Goal: Task Accomplishment & Management: Manage account settings

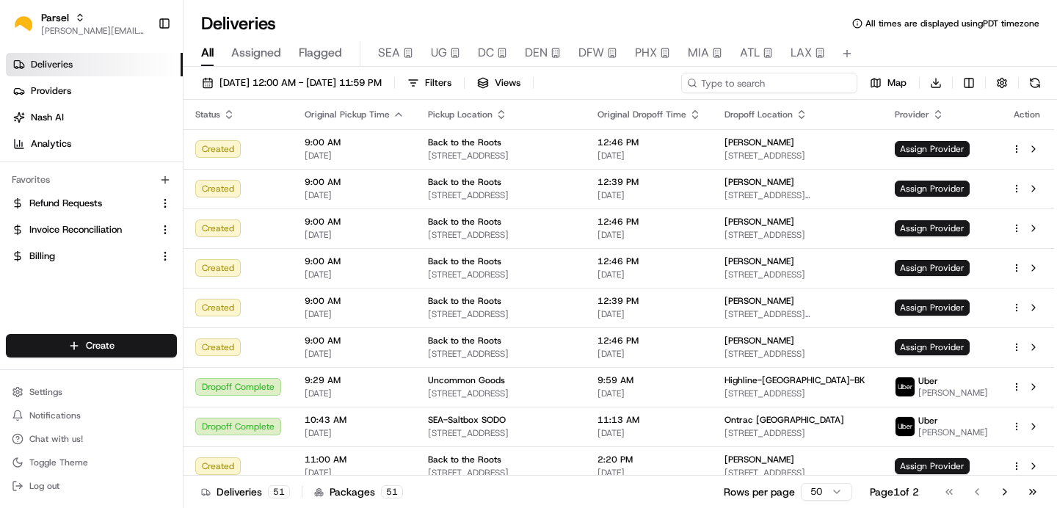
click at [786, 87] on input at bounding box center [769, 83] width 176 height 21
paste input "i4QrpVJM33nET9fe8KW5hn"
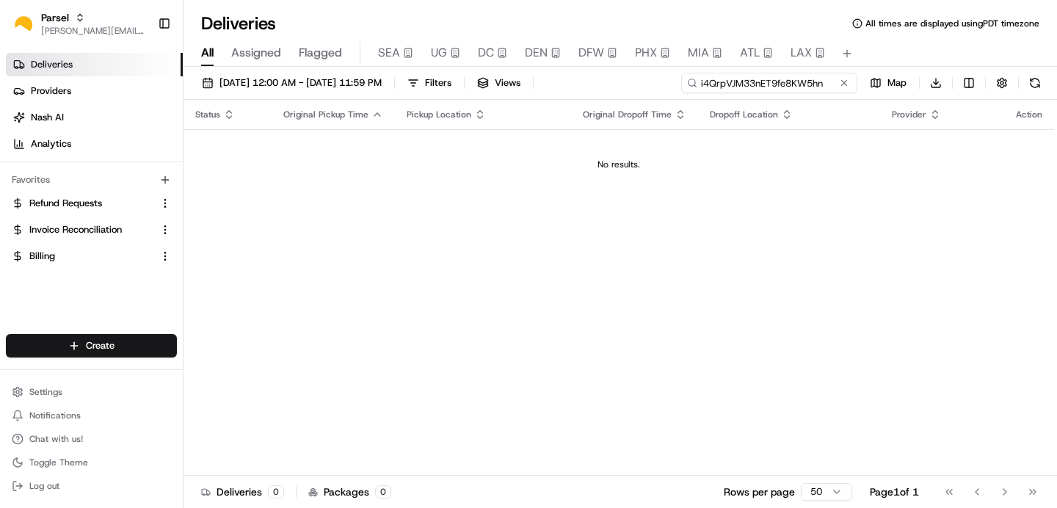
type input "i4QrpVJM33nET9fe8KW5hn"
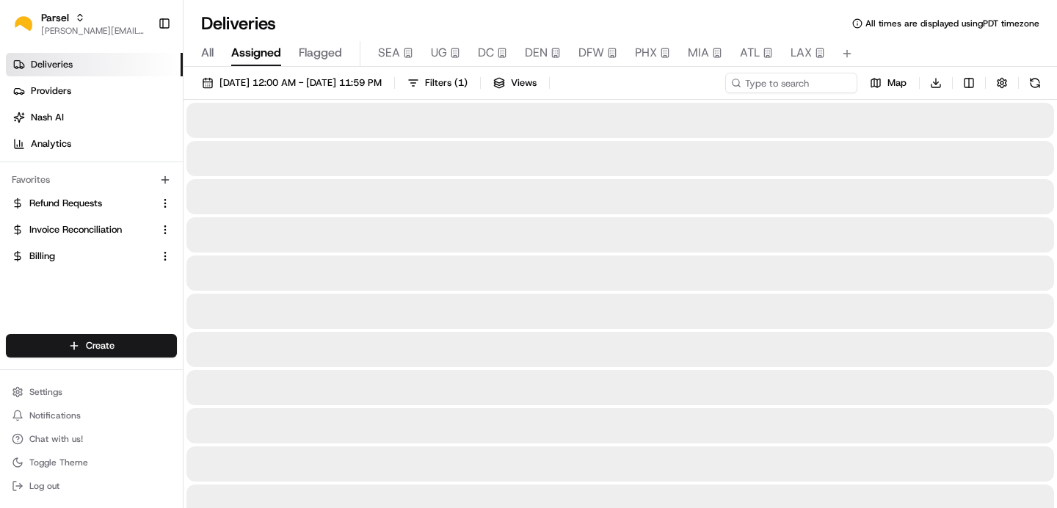
click at [255, 51] on span "Assigned" at bounding box center [256, 53] width 50 height 18
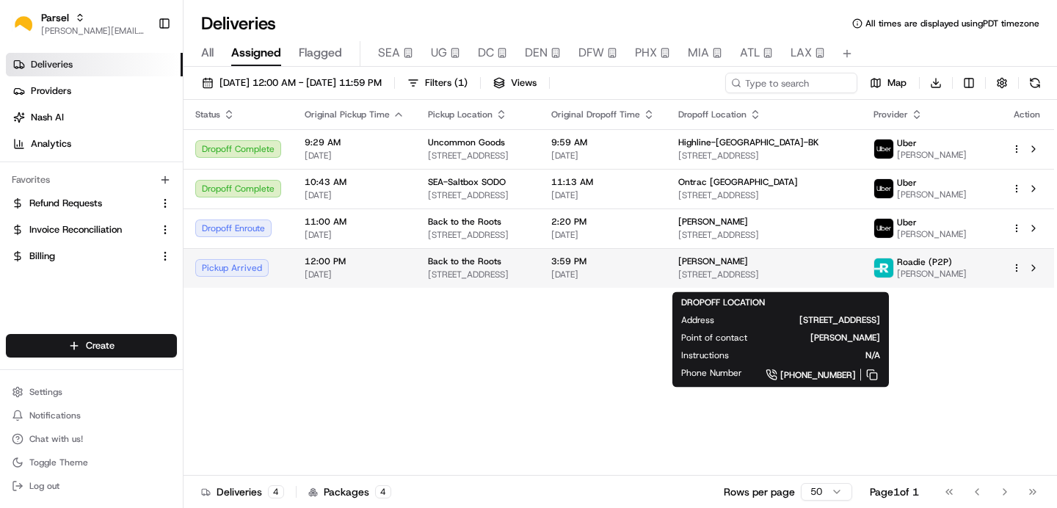
click at [748, 267] on span "[PERSON_NAME]" at bounding box center [713, 261] width 70 height 12
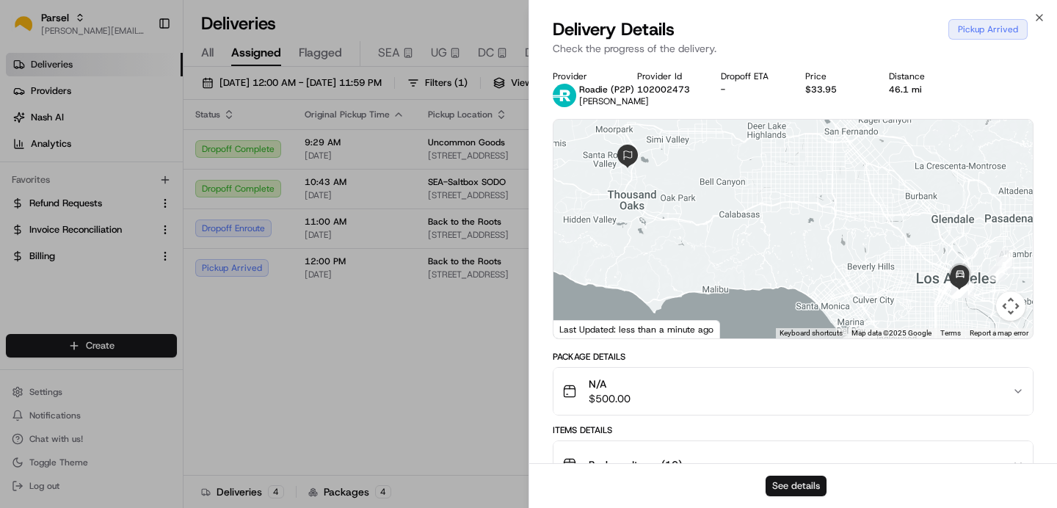
click at [791, 483] on button "See details" at bounding box center [796, 486] width 61 height 21
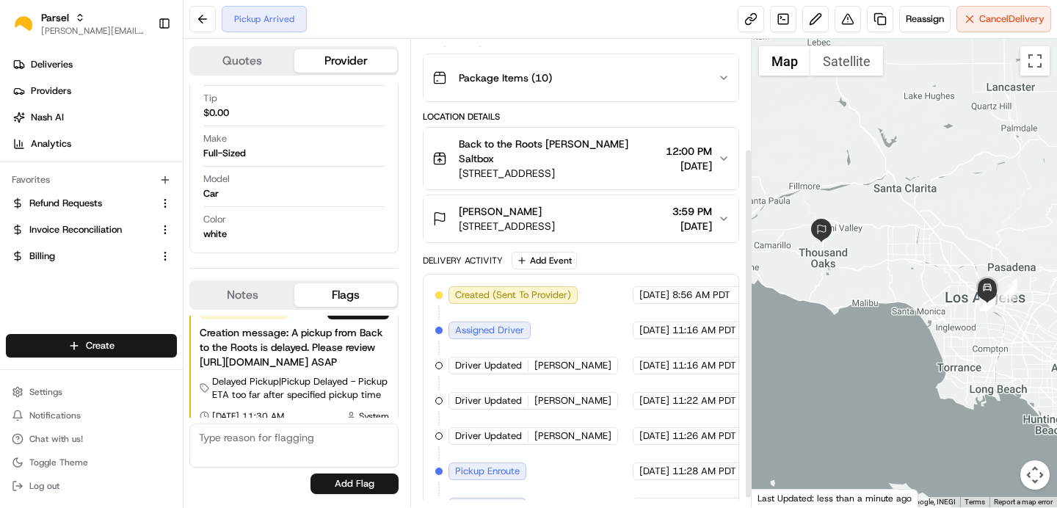
scroll to position [159, 0]
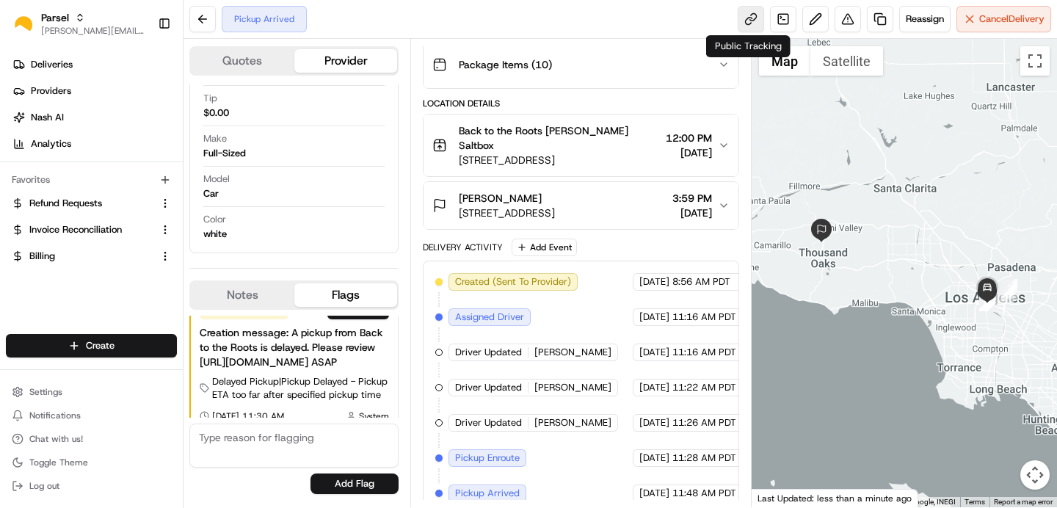
click at [746, 15] on link at bounding box center [751, 19] width 26 height 26
click at [971, 297] on div at bounding box center [905, 273] width 306 height 468
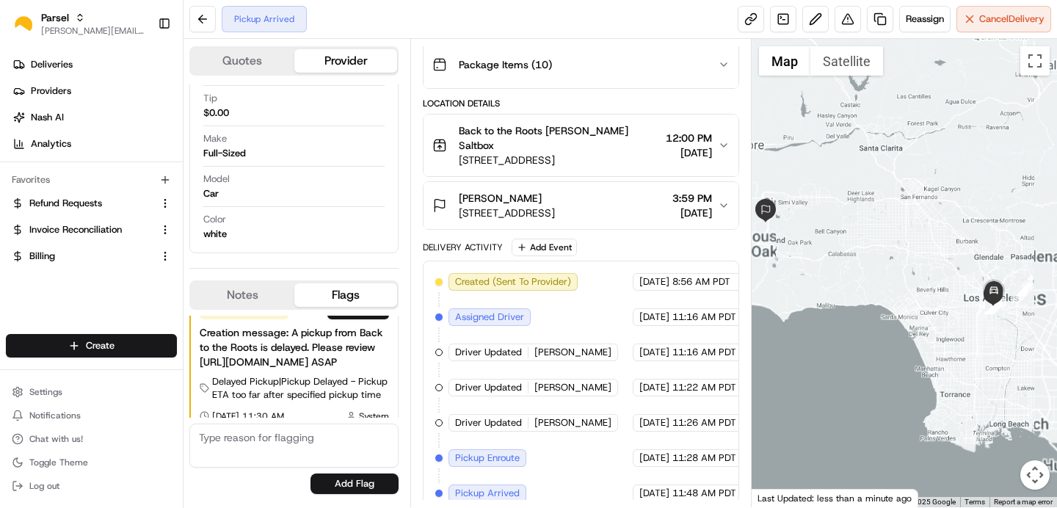
click at [971, 297] on div at bounding box center [905, 273] width 306 height 468
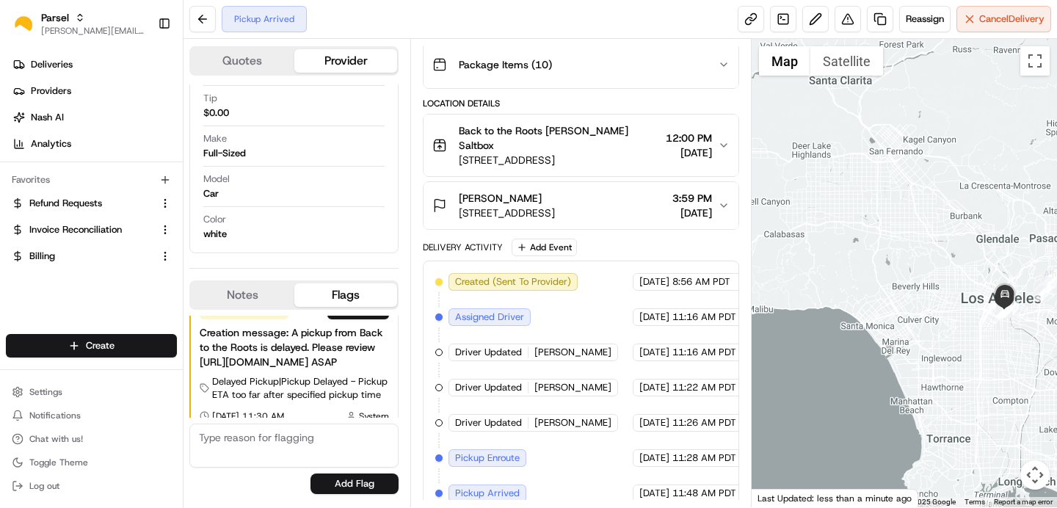
click at [978, 297] on div at bounding box center [905, 273] width 306 height 468
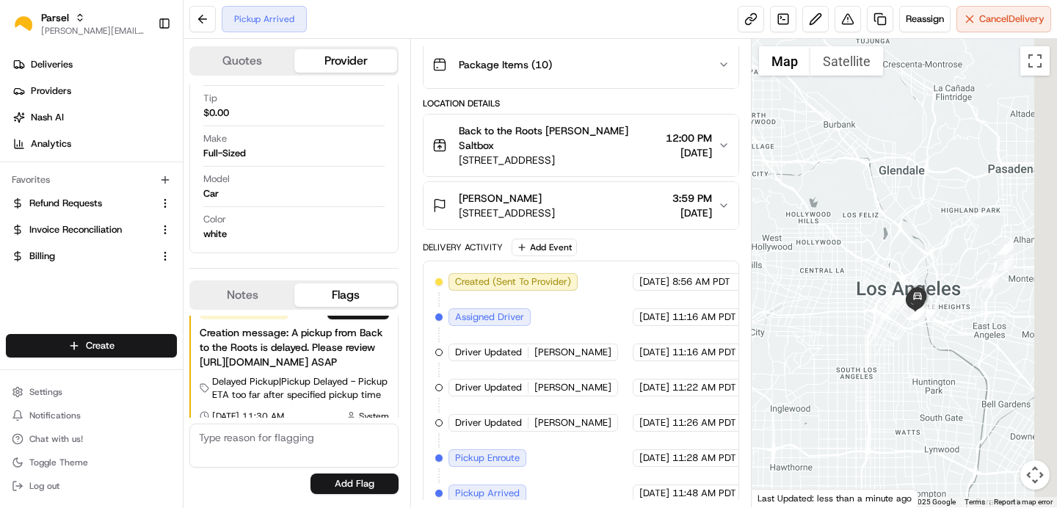
drag, startPoint x: 993, startPoint y: 302, endPoint x: 861, endPoint y: 275, distance: 134.2
click at [861, 275] on div at bounding box center [905, 273] width 306 height 468
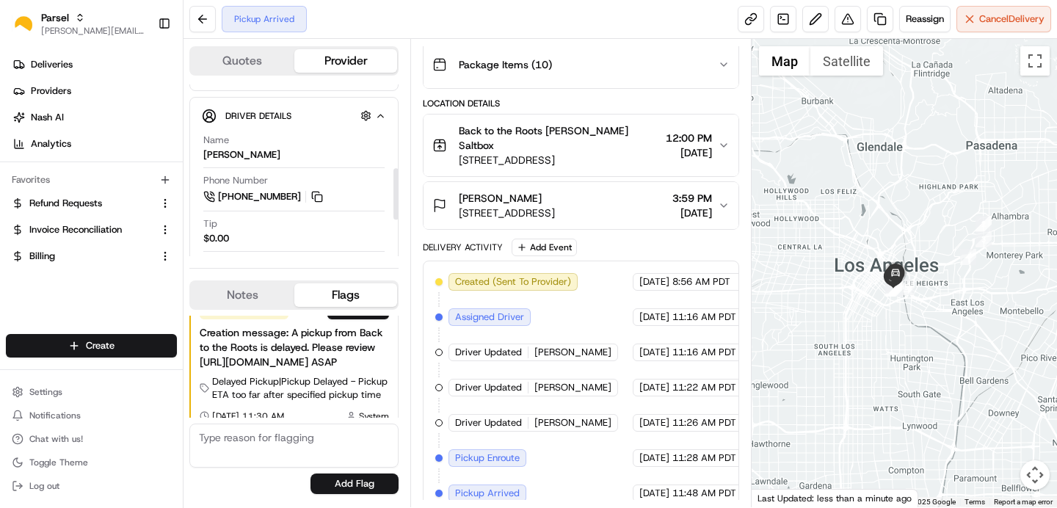
scroll to position [281, 0]
click at [628, 119] on button "Back to the Roots LA Duarte Saltbox 1305 Wholesale St, Los Angeles, CA 90021, U…" at bounding box center [581, 146] width 314 height 62
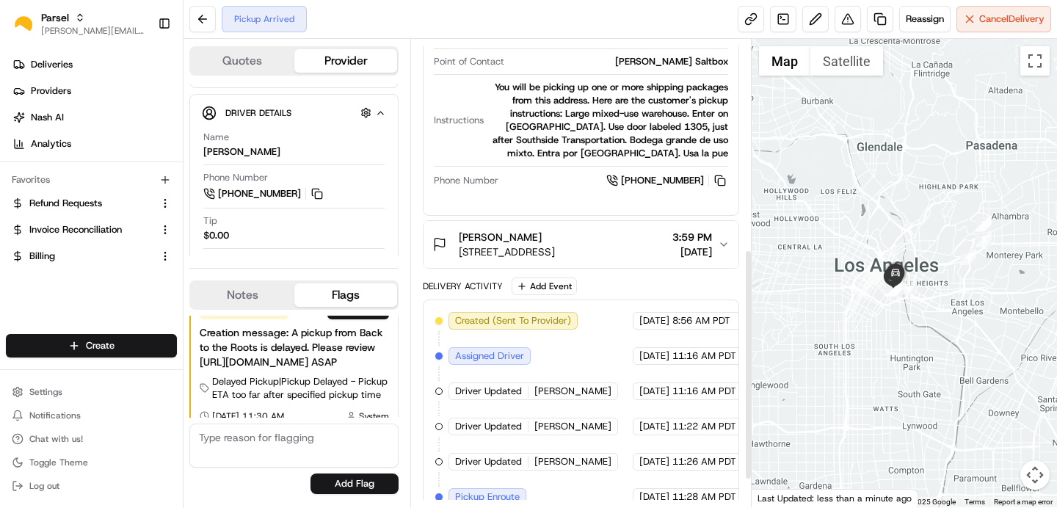
scroll to position [435, 0]
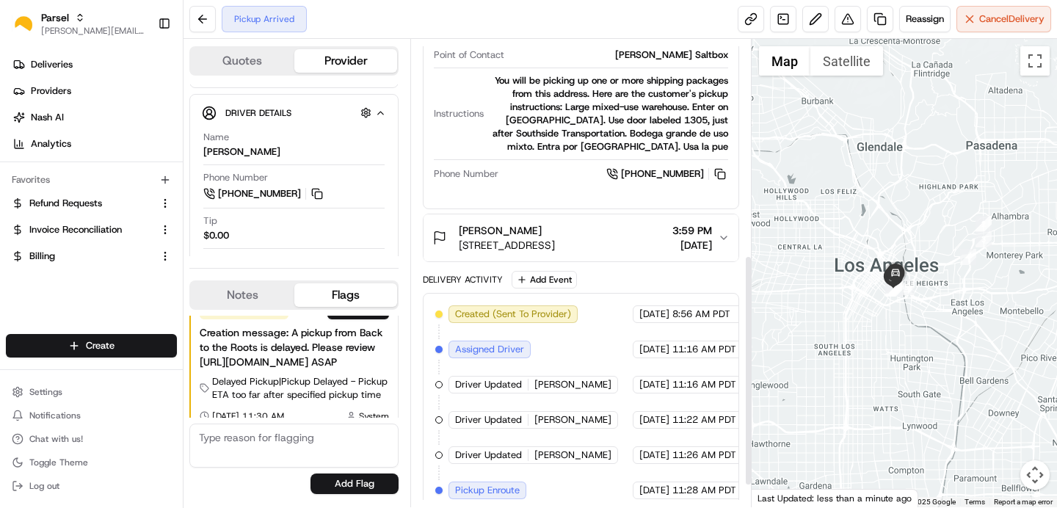
click at [644, 248] on div "LINDA SHELTON 3331 Sunburst Pl, Thousand Oaks, CA 91360, USA 3:59 PM 08/21/2025" at bounding box center [574, 237] width 285 height 29
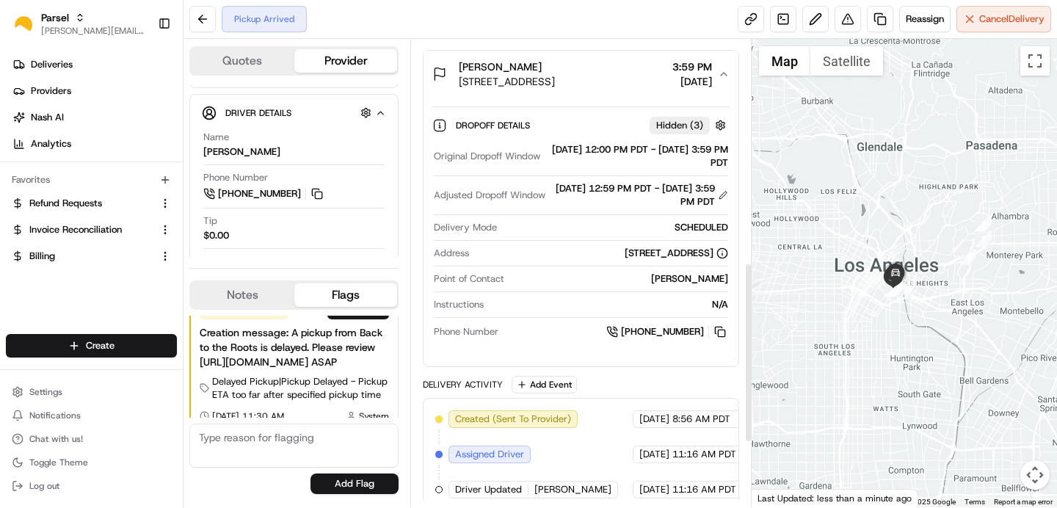
scroll to position [602, 0]
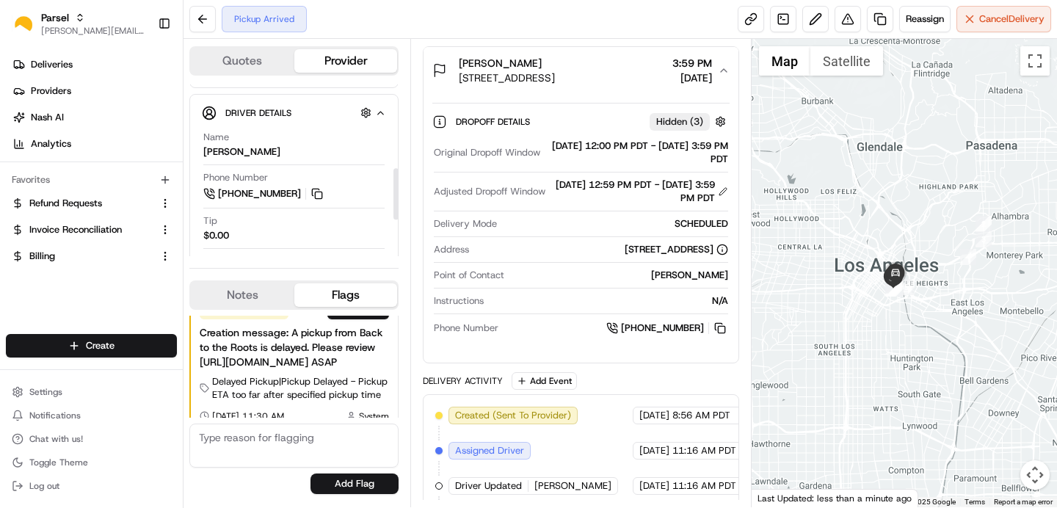
click at [231, 291] on button "Notes" at bounding box center [243, 294] width 104 height 23
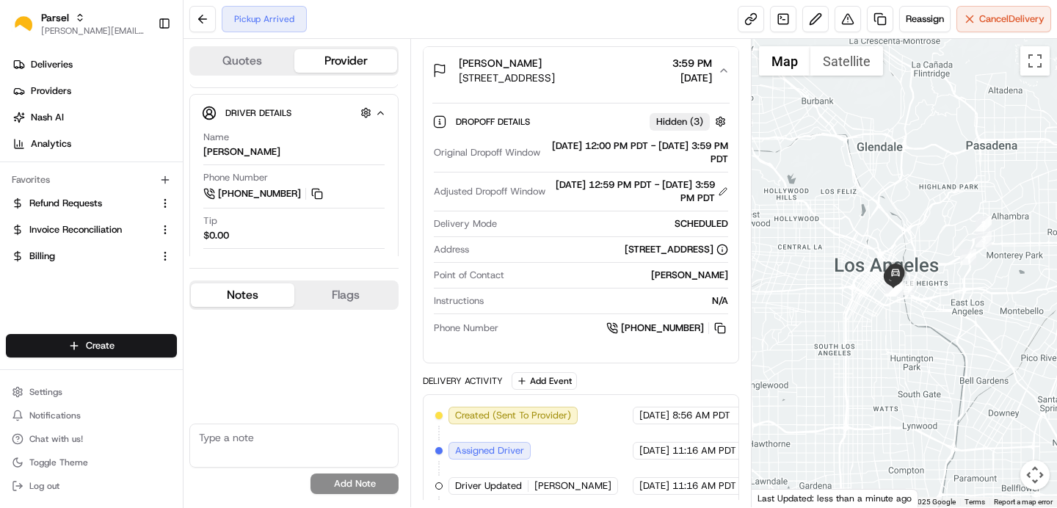
click at [363, 296] on button "Flags" at bounding box center [346, 294] width 104 height 23
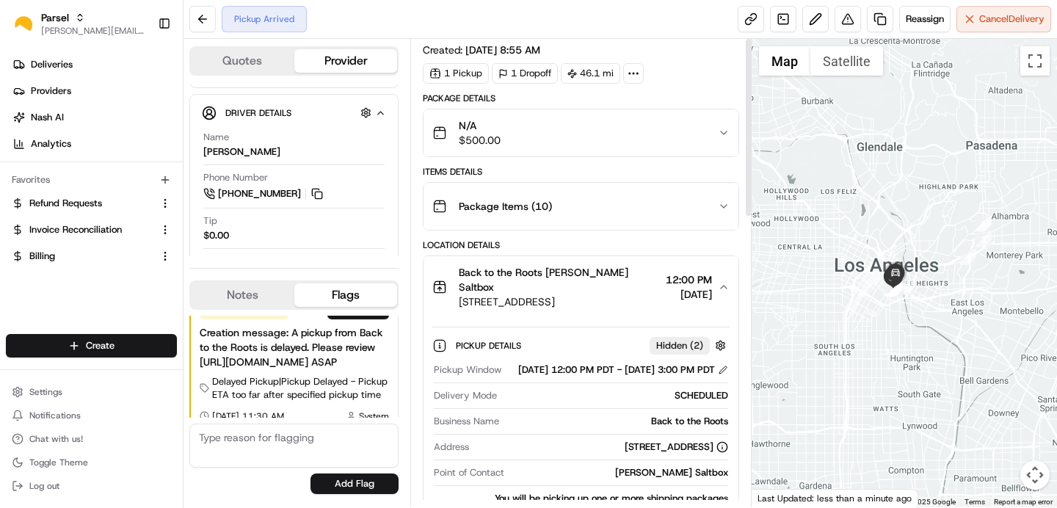
scroll to position [0, 0]
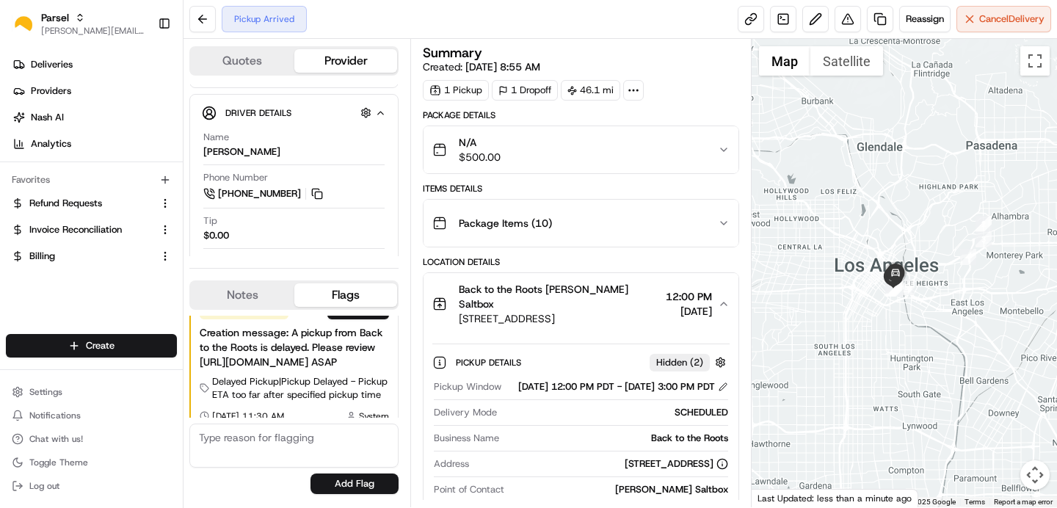
click at [632, 82] on div at bounding box center [633, 90] width 21 height 21
click at [633, 82] on div at bounding box center [633, 90] width 21 height 21
click at [62, 418] on span "Notifications" at bounding box center [54, 416] width 51 height 12
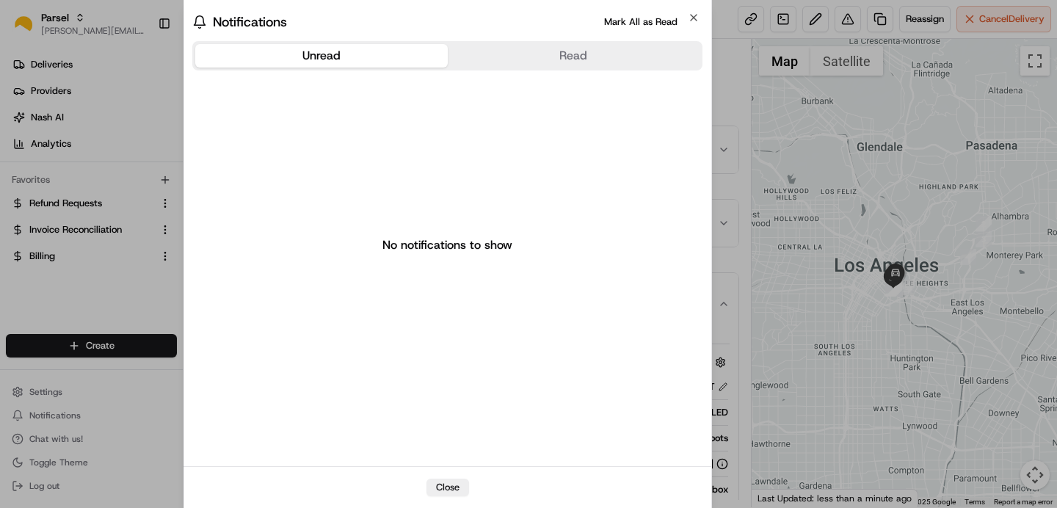
click at [568, 39] on div "Unread Read No notifications to show" at bounding box center [448, 252] width 528 height 428
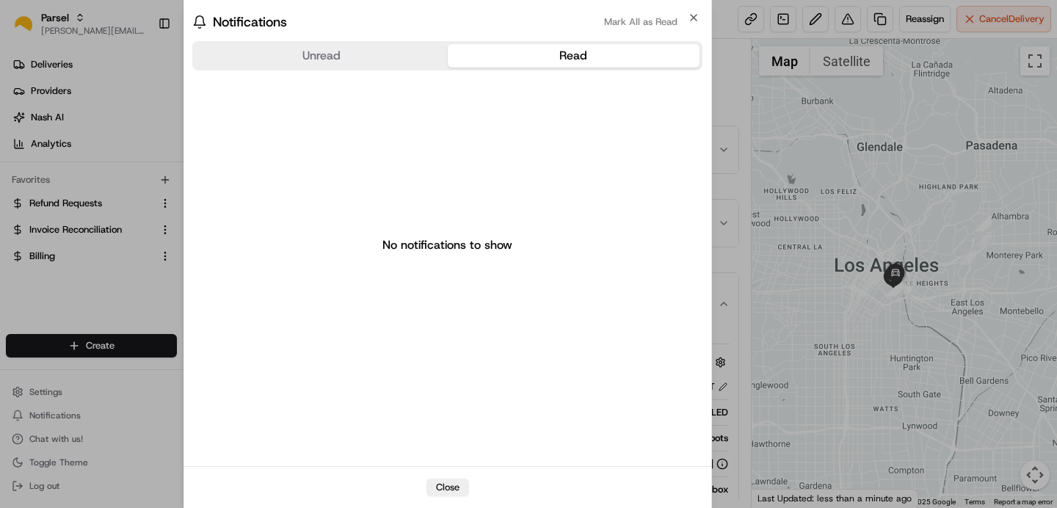
click at [562, 54] on button "Read" at bounding box center [574, 55] width 253 height 23
click at [692, 15] on icon "button" at bounding box center [694, 18] width 12 height 12
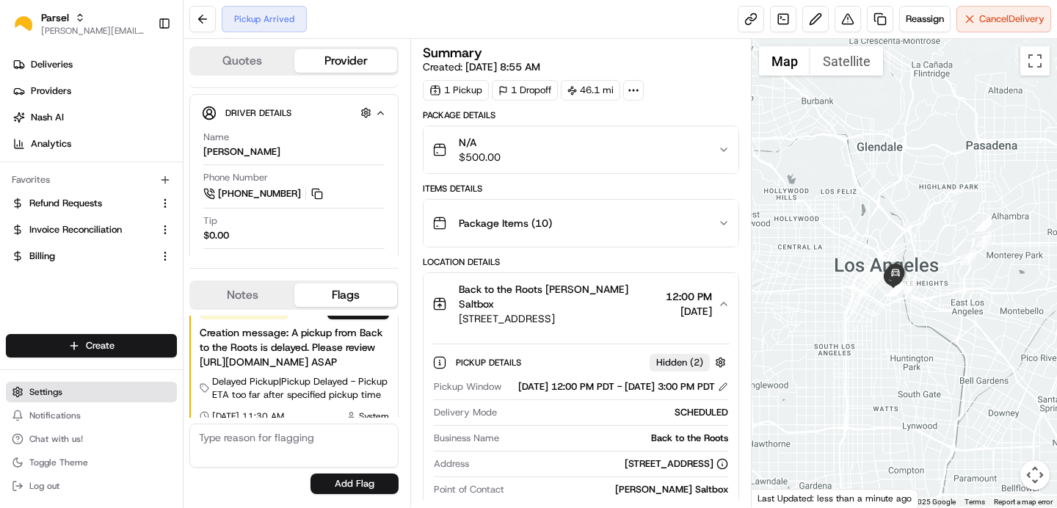
click at [44, 395] on span "Settings" at bounding box center [45, 392] width 33 height 12
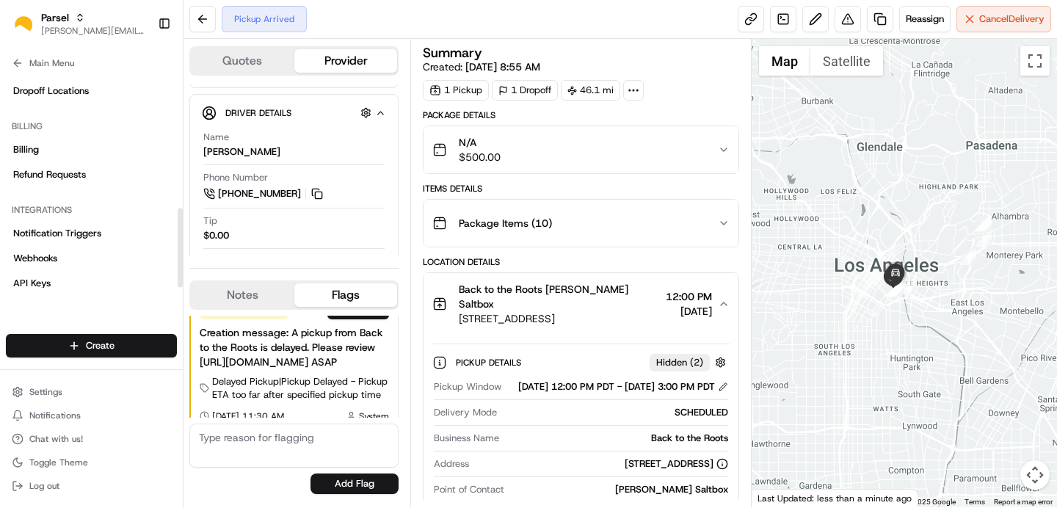
scroll to position [363, 0]
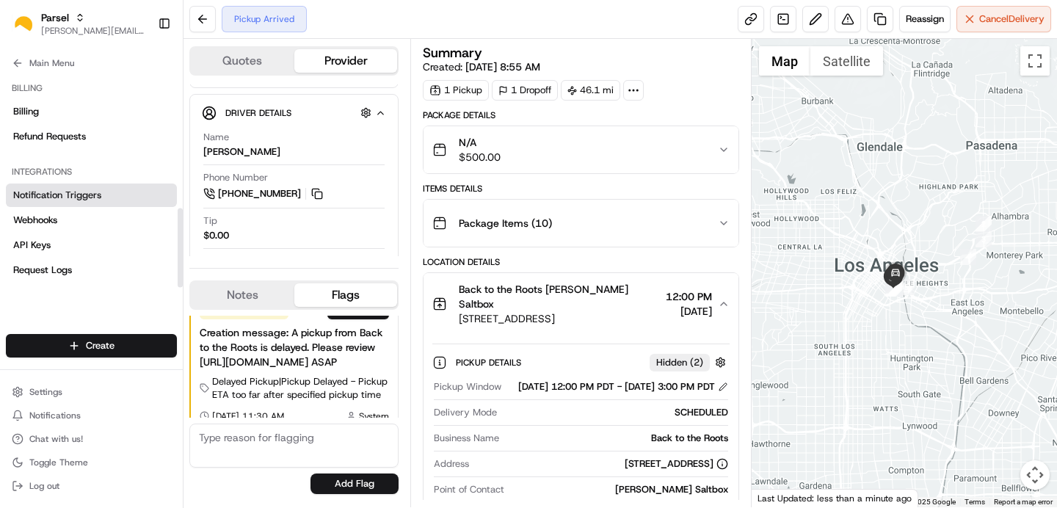
click at [36, 198] on span "Notification Triggers" at bounding box center [57, 195] width 88 height 13
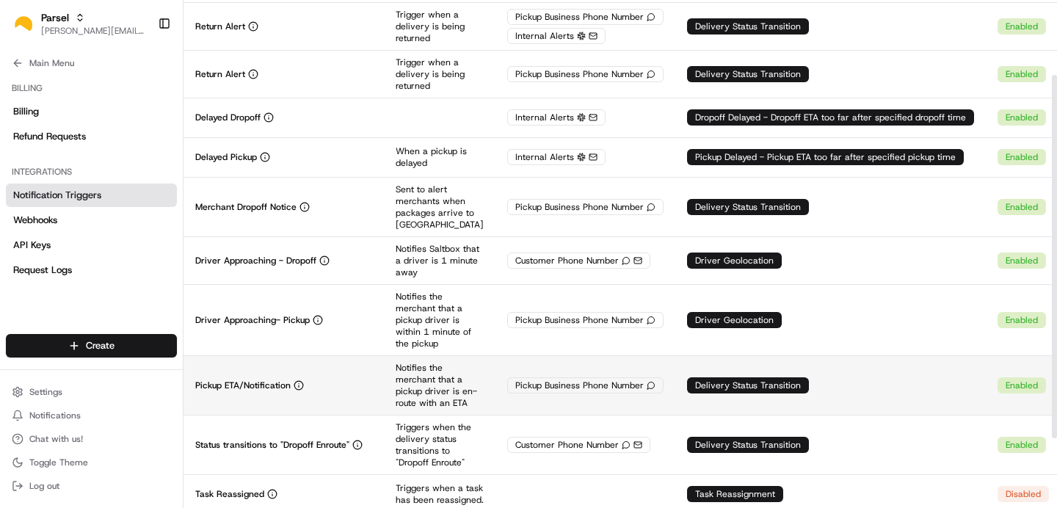
scroll to position [104, 0]
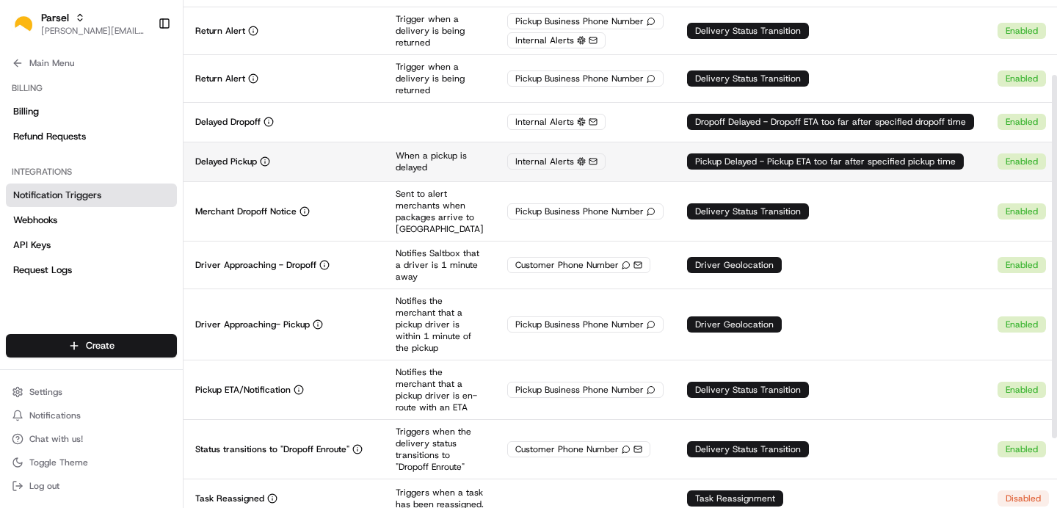
click at [551, 164] on div "Internal Alerts" at bounding box center [556, 161] width 98 height 16
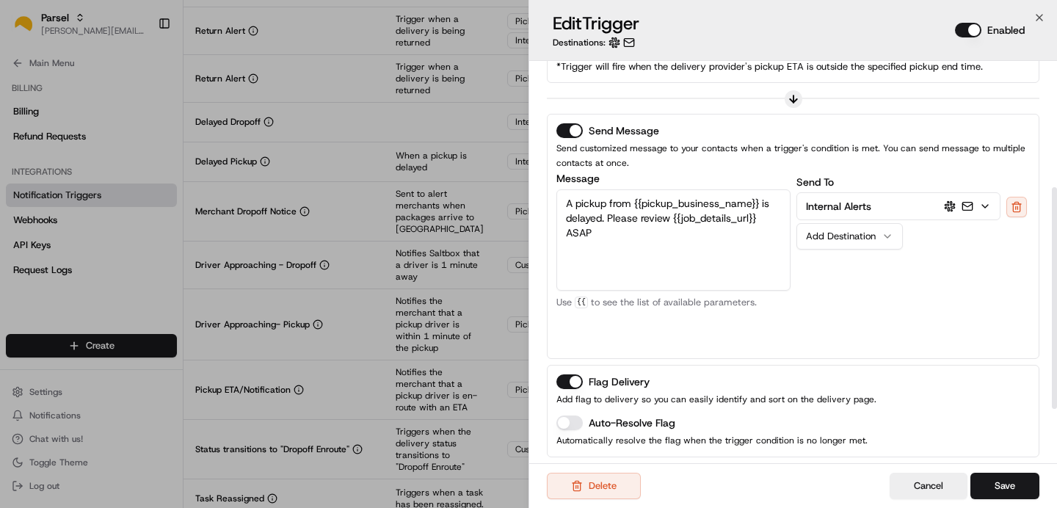
scroll to position [231, 0]
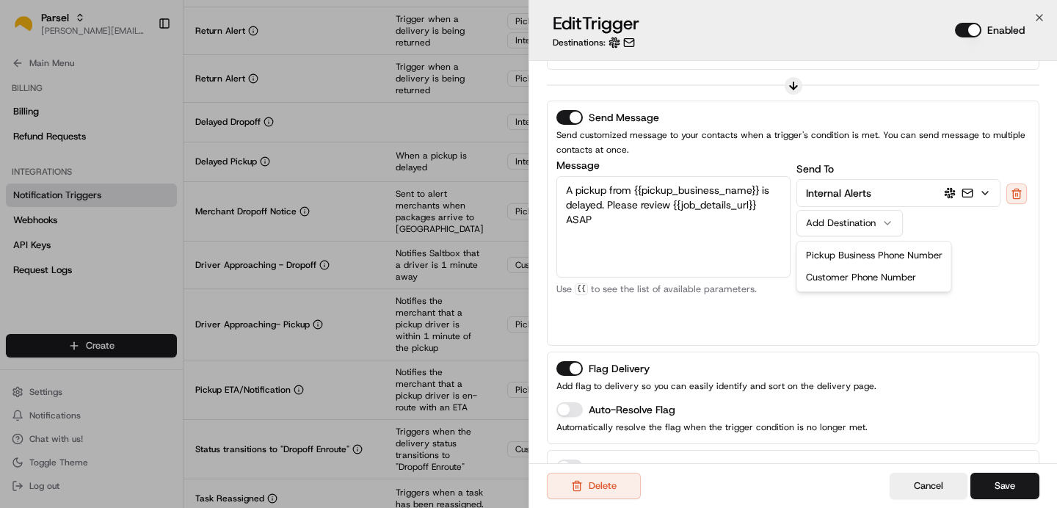
click at [882, 228] on icon "button" at bounding box center [888, 223] width 12 height 12
click at [923, 220] on div "Send To Internal Alerts Add Destination Pickup Business Phone Number Customer P…" at bounding box center [914, 248] width 234 height 176
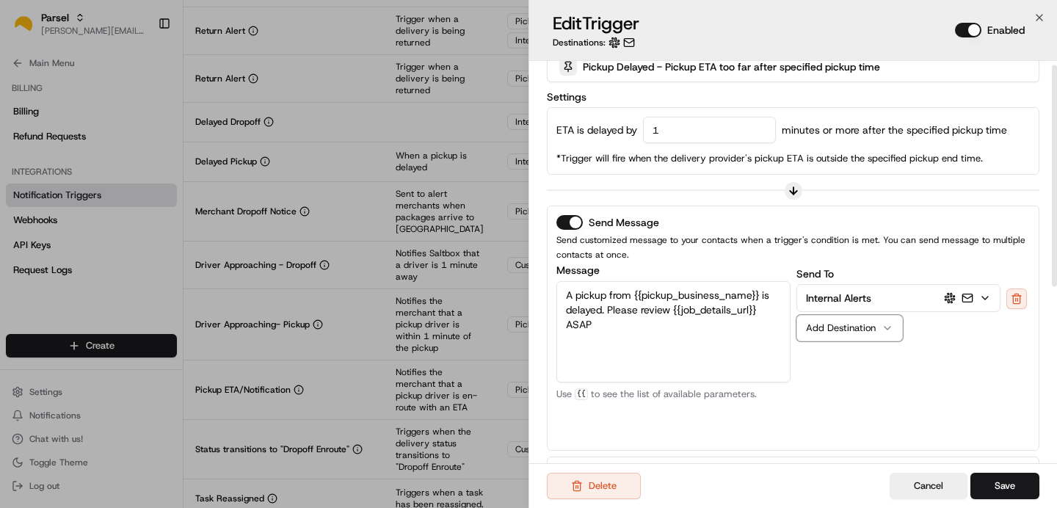
scroll to position [0, 0]
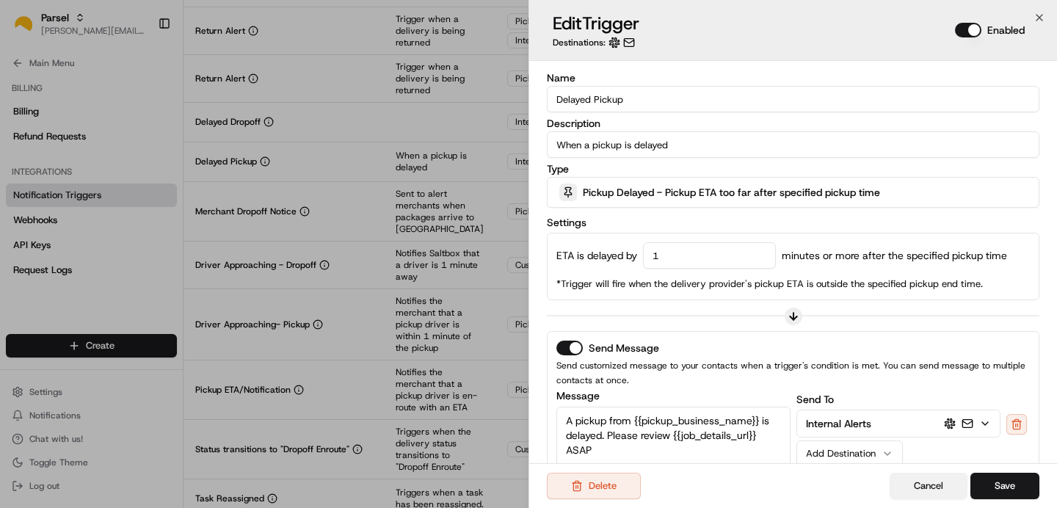
click at [921, 489] on button "Cancel" at bounding box center [929, 486] width 78 height 26
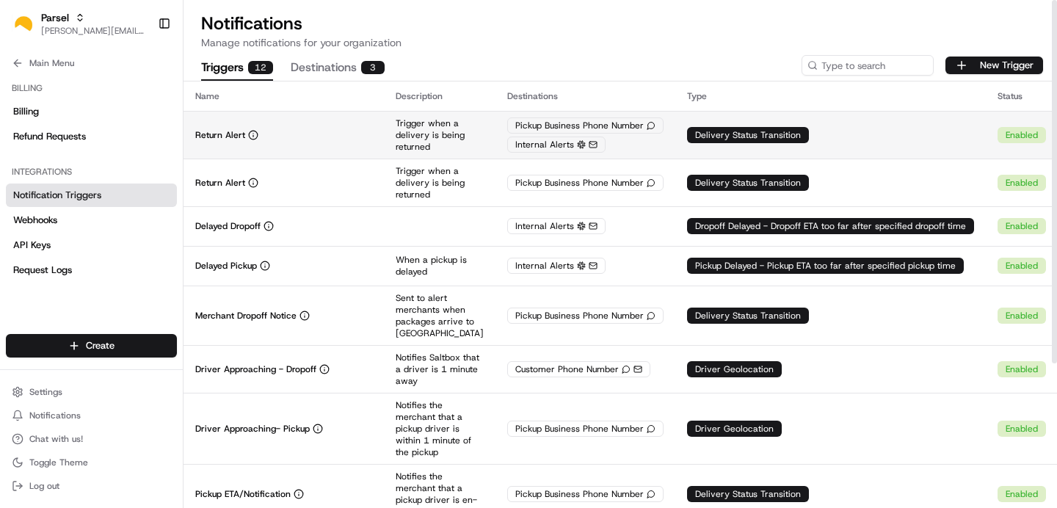
click at [642, 137] on div "Pickup Business Phone Number Internal Alerts" at bounding box center [585, 134] width 156 height 35
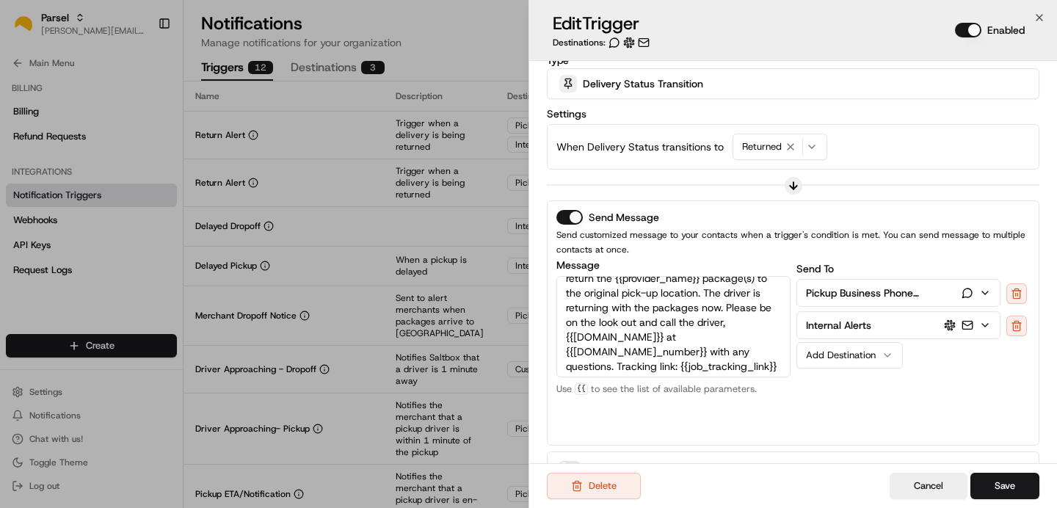
scroll to position [29, 0]
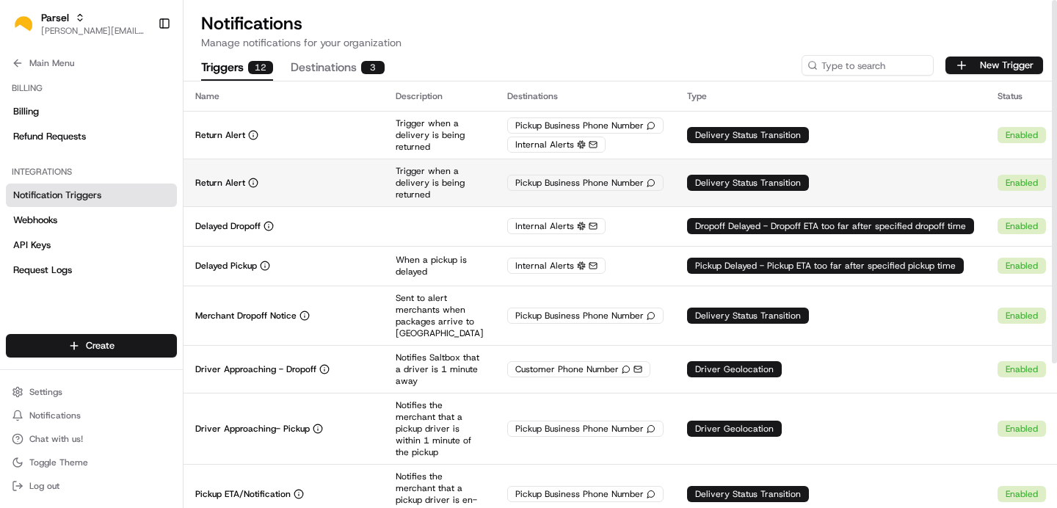
click at [403, 184] on p "Trigger when a delivery is being returned" at bounding box center [440, 182] width 88 height 35
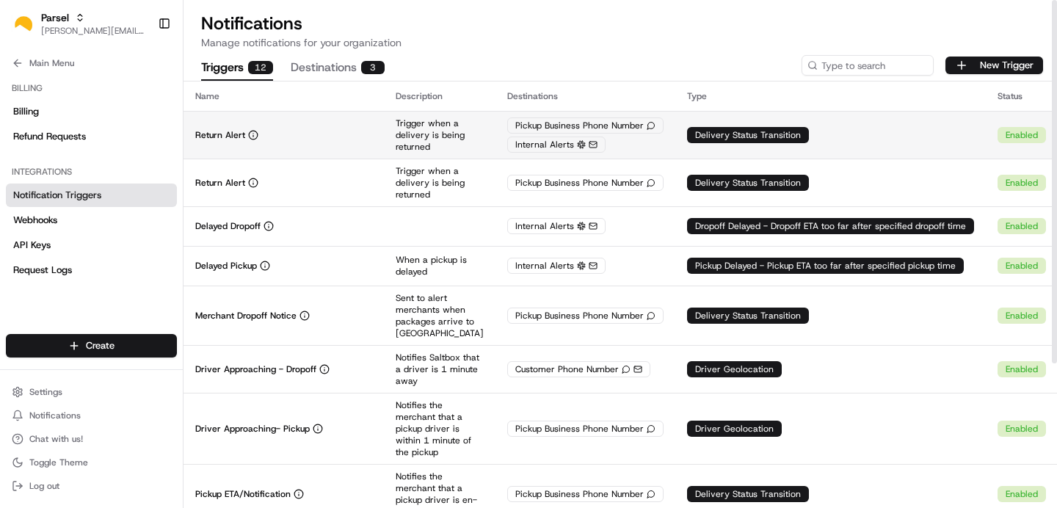
click at [539, 146] on div "Internal Alerts" at bounding box center [556, 145] width 98 height 16
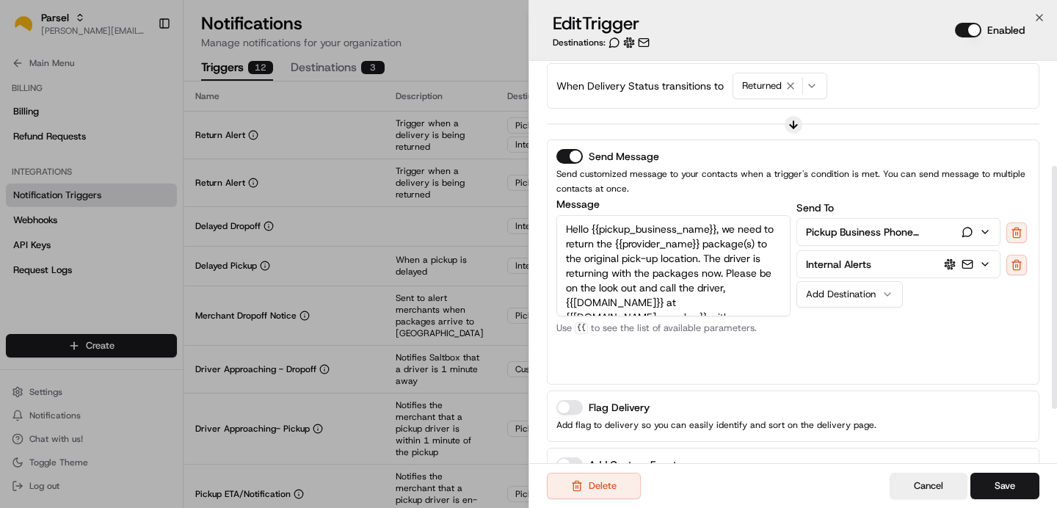
scroll to position [175, 0]
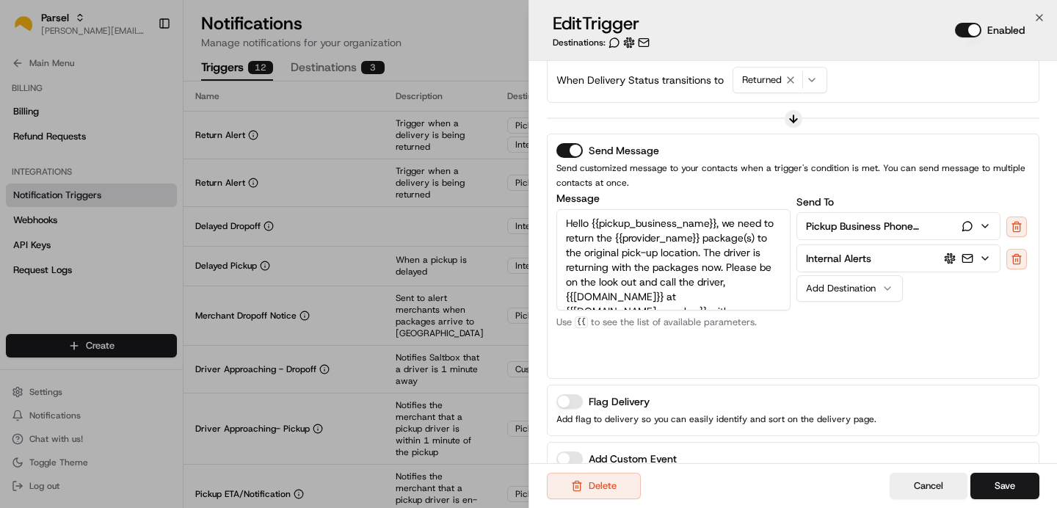
click at [971, 260] on icon "button" at bounding box center [968, 259] width 12 height 12
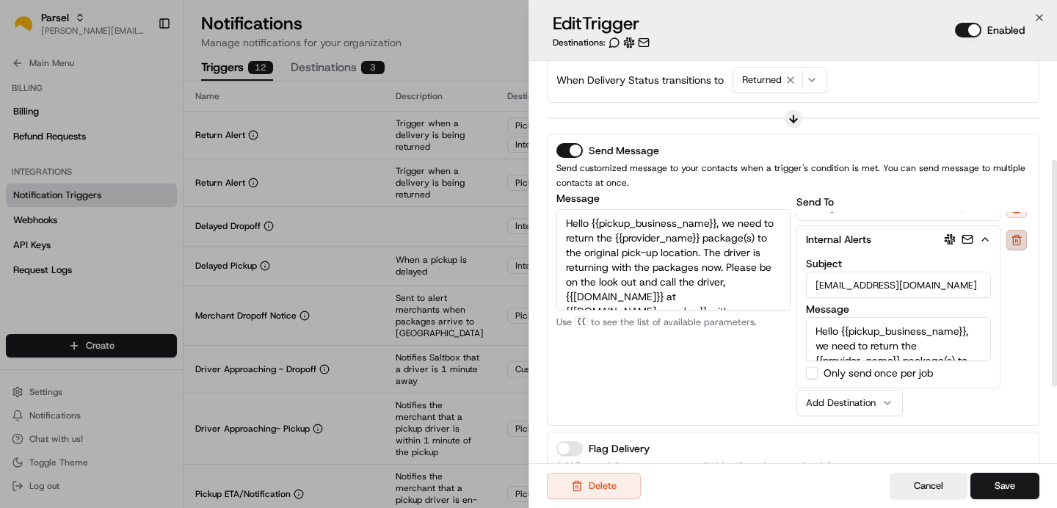
click at [1020, 242] on button at bounding box center [1017, 240] width 21 height 21
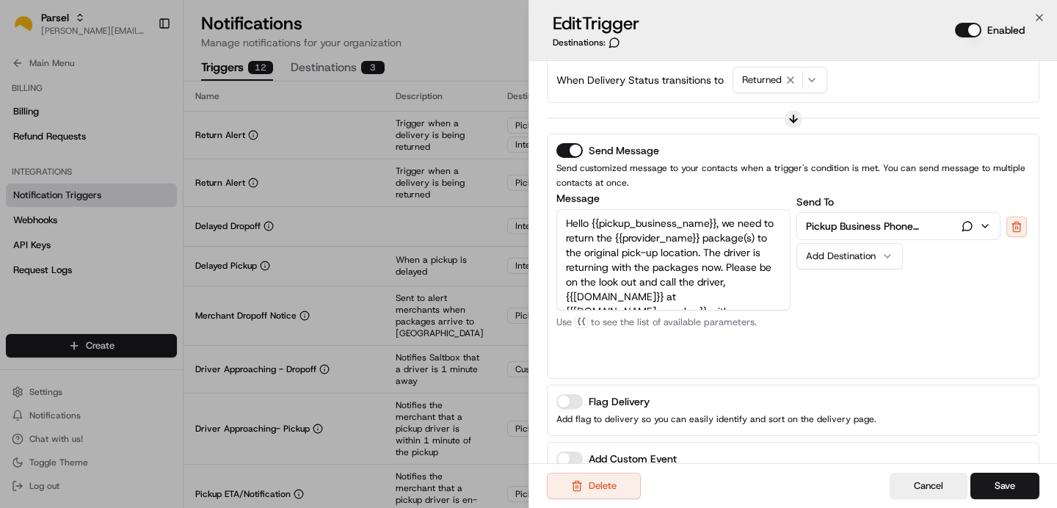
scroll to position [0, 0]
click at [916, 230] on p "Pickup Business Phone Number" at bounding box center [880, 226] width 148 height 15
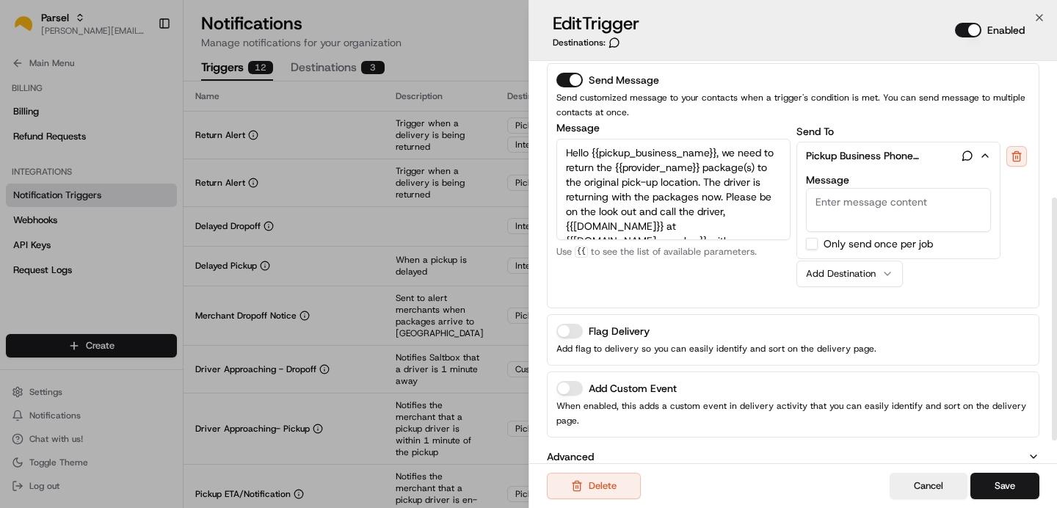
scroll to position [247, 0]
click at [997, 300] on div "Send Message Send customized message to your contacts when a trigger's conditio…" at bounding box center [793, 184] width 493 height 245
click at [990, 300] on div "Send Message Send customized message to your contacts when a trigger's conditio…" at bounding box center [793, 184] width 493 height 245
click at [944, 490] on button "Cancel" at bounding box center [929, 486] width 78 height 26
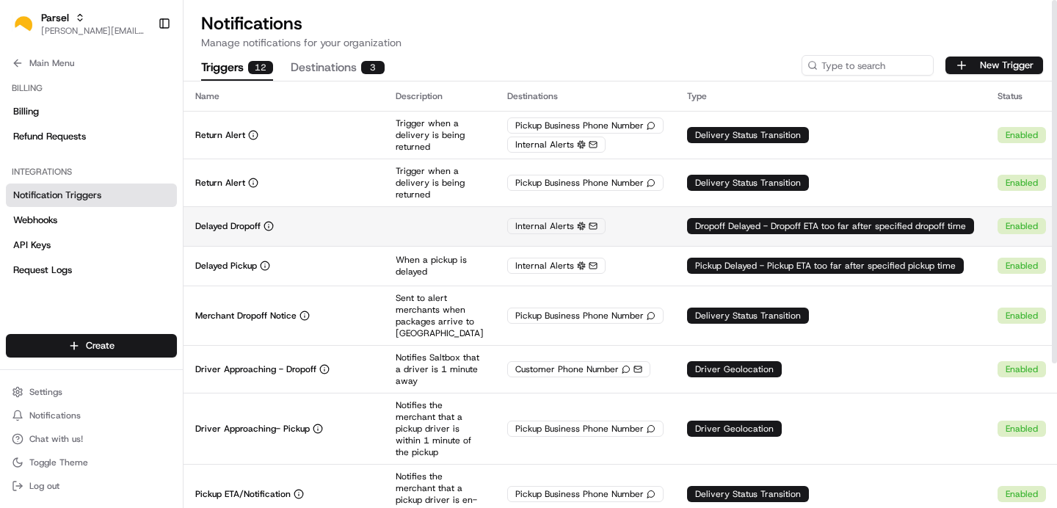
click at [462, 225] on td at bounding box center [440, 226] width 112 height 40
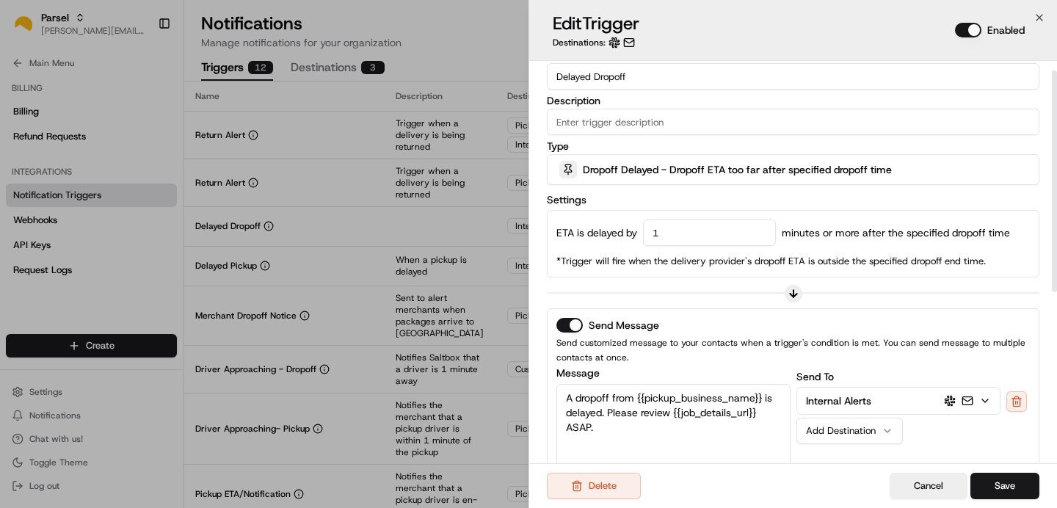
scroll to position [23, 0]
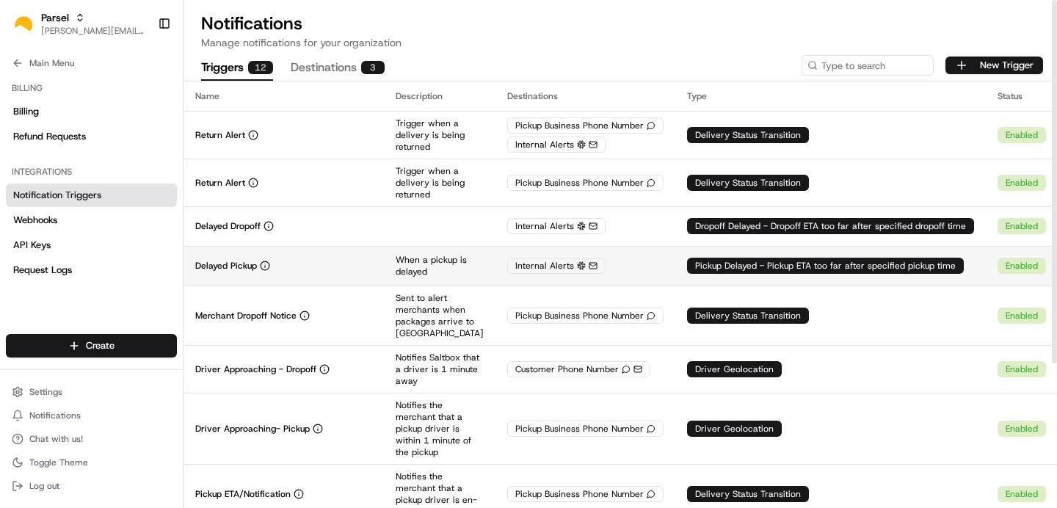
click at [402, 268] on p "When a pickup is delayed" at bounding box center [440, 265] width 88 height 23
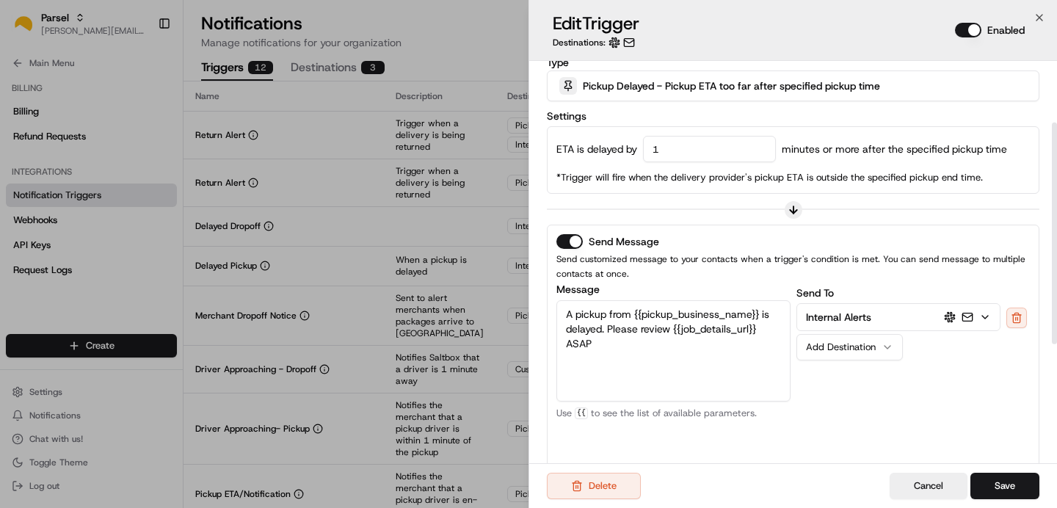
scroll to position [120, 0]
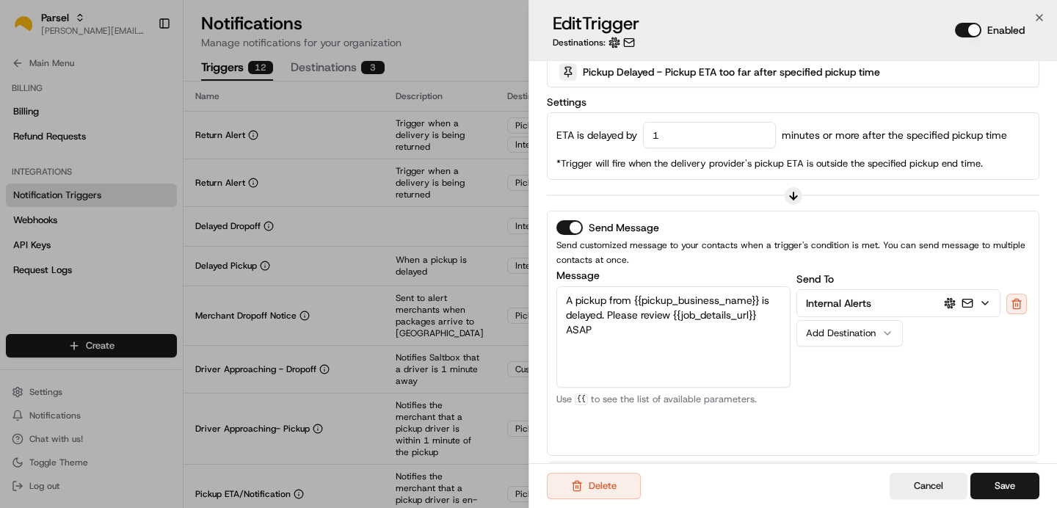
click at [994, 302] on button "Internal Alerts" at bounding box center [898, 303] width 203 height 26
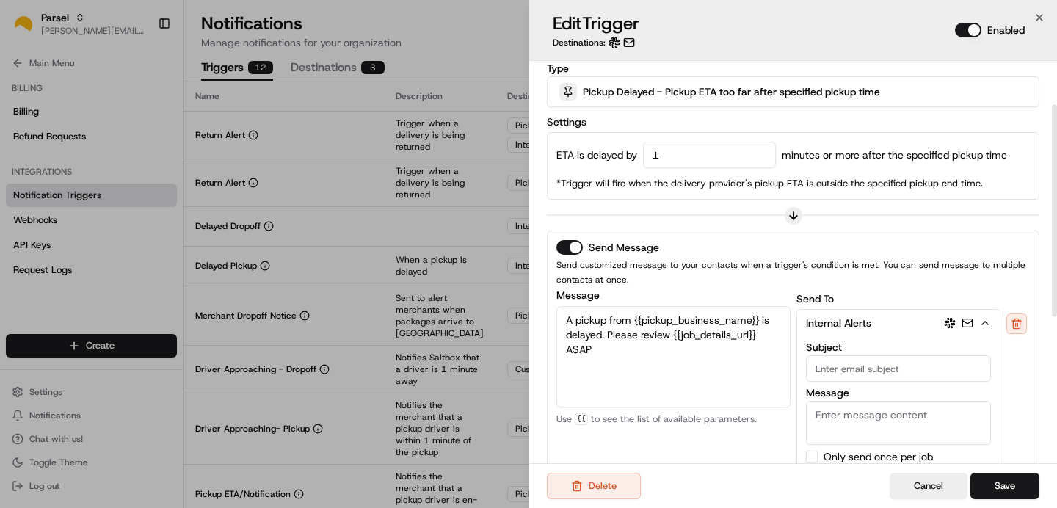
scroll to position [83, 0]
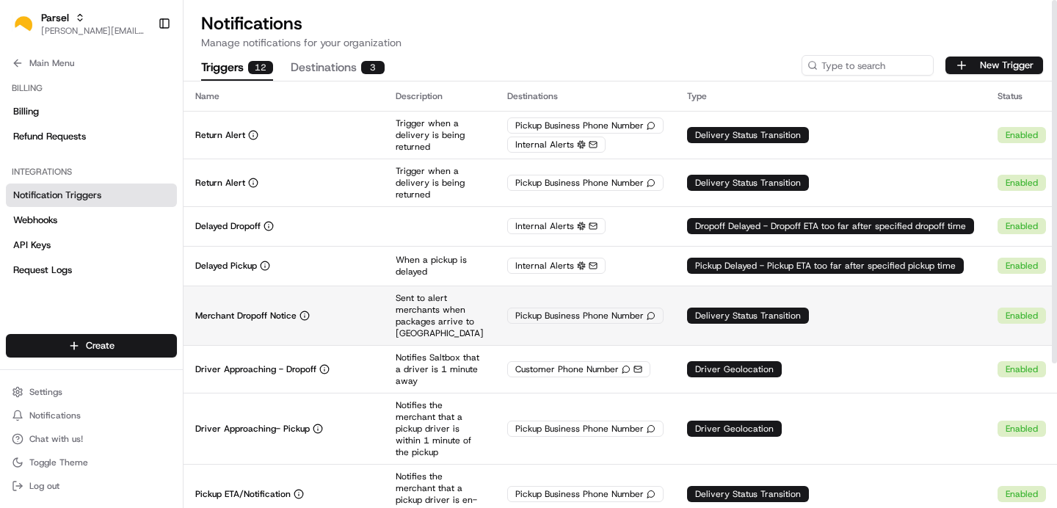
click at [444, 319] on p "Sent to alert merchants when packages arrive to [GEOGRAPHIC_DATA]" at bounding box center [440, 315] width 88 height 47
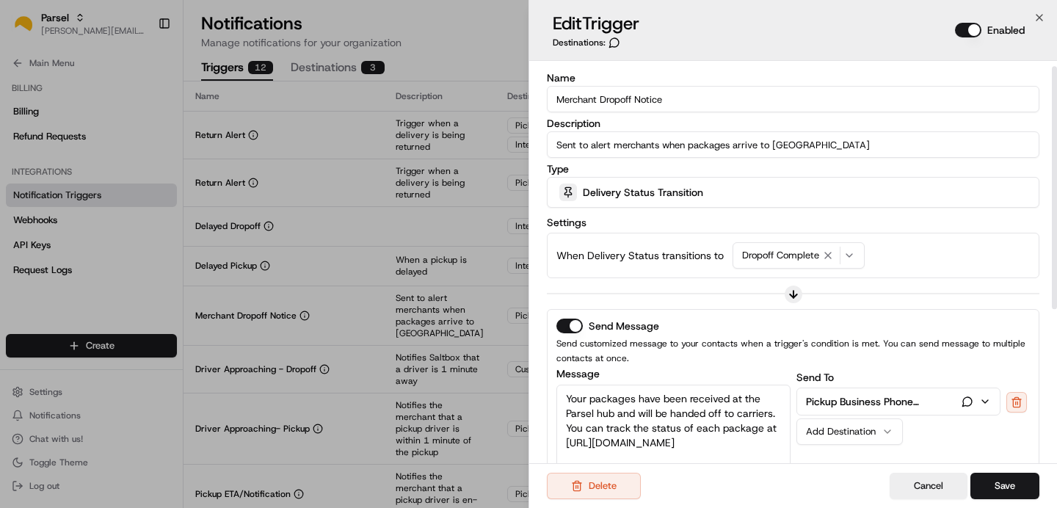
scroll to position [12, 0]
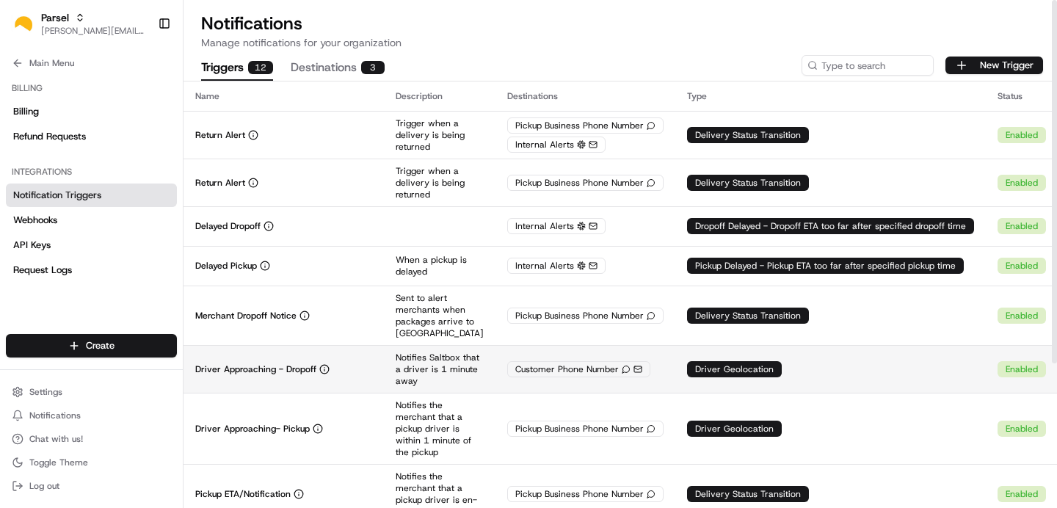
click at [418, 366] on p "Notifies Saltbox that a driver is 1 minute away" at bounding box center [440, 369] width 88 height 35
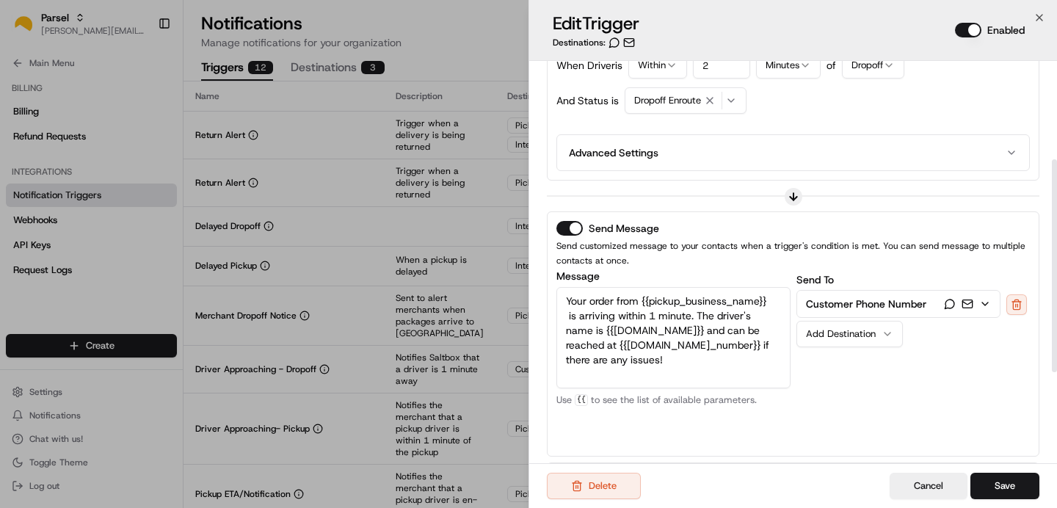
scroll to position [191, 0]
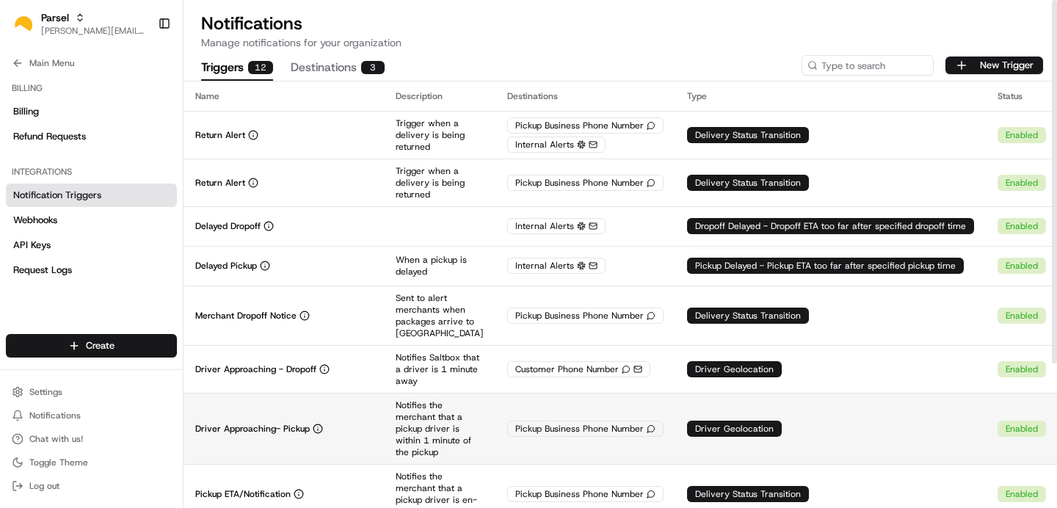
click at [428, 400] on p "Notifies the merchant that a pickup driver is within 1 minute of the pickup" at bounding box center [440, 428] width 88 height 59
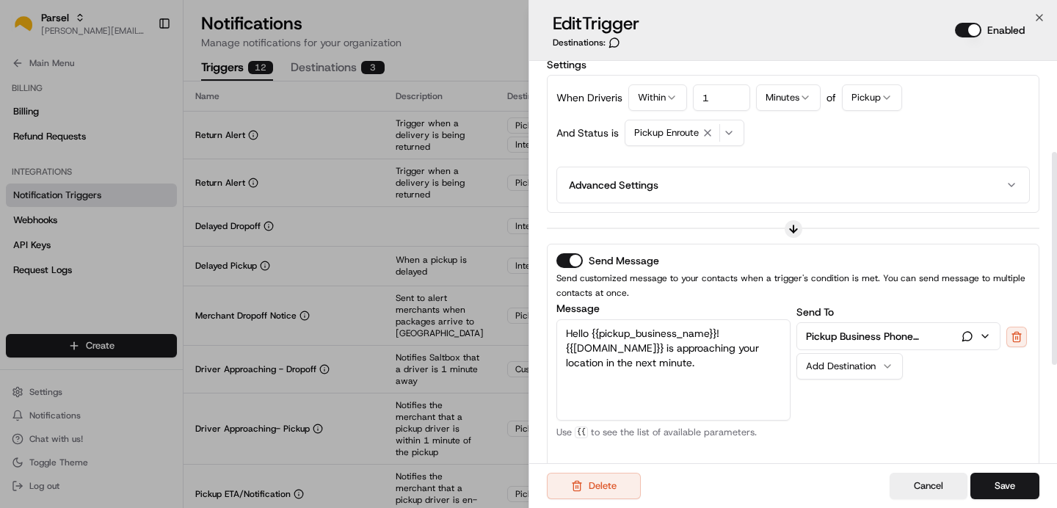
scroll to position [176, 0]
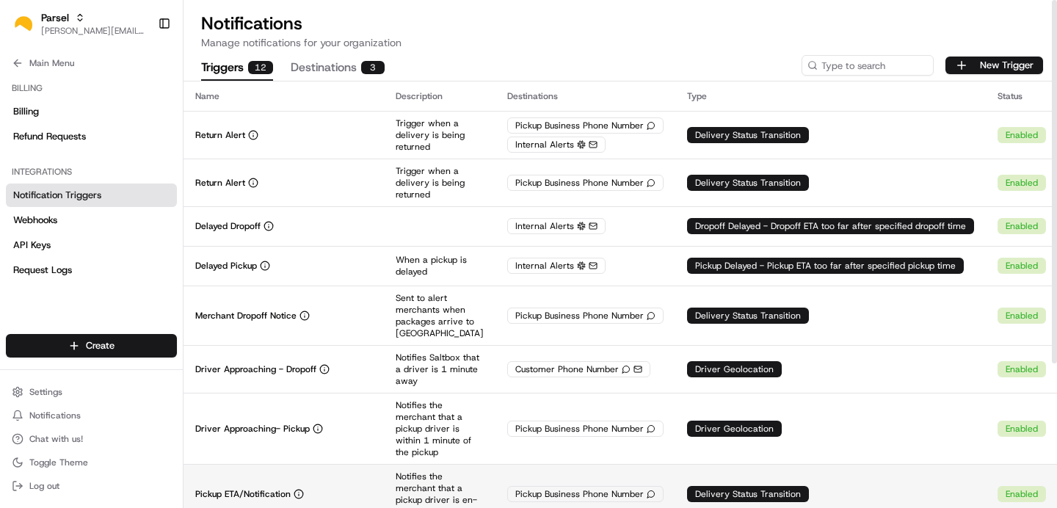
click at [427, 471] on p "Notifies the merchant that a pickup driver is en-route with an ETA" at bounding box center [440, 494] width 88 height 47
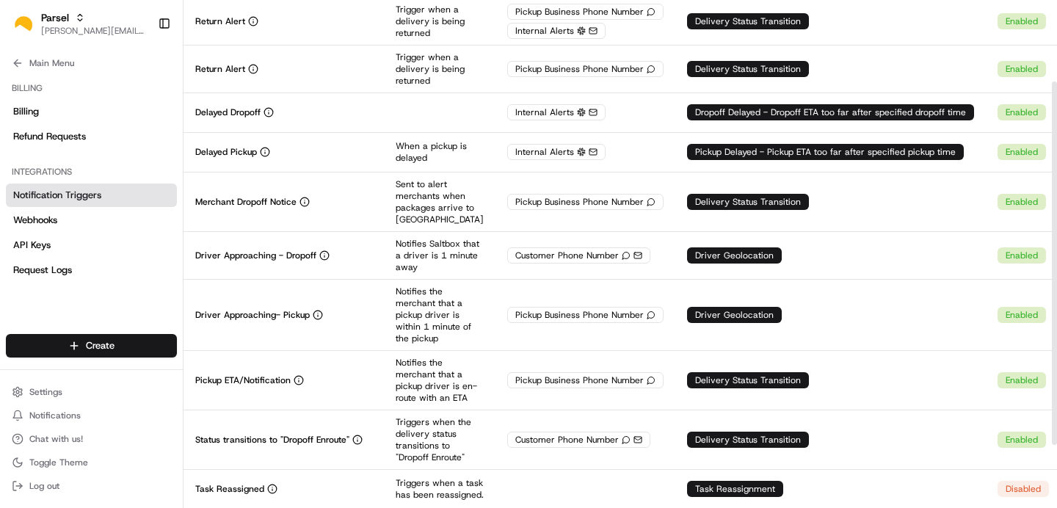
scroll to position [115, 0]
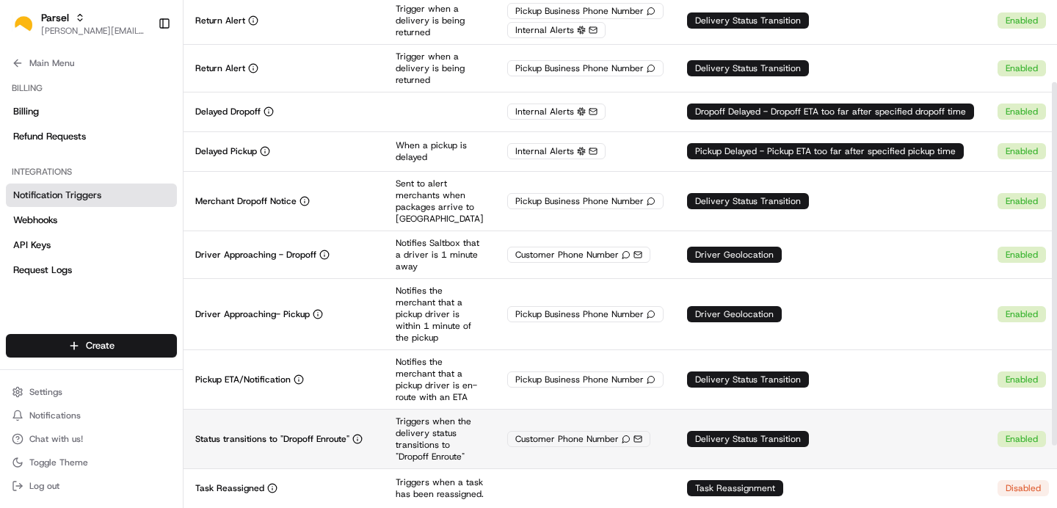
click at [419, 416] on p "Triggers when the delivery status transitions to "Dropoff Enroute"" at bounding box center [440, 439] width 88 height 47
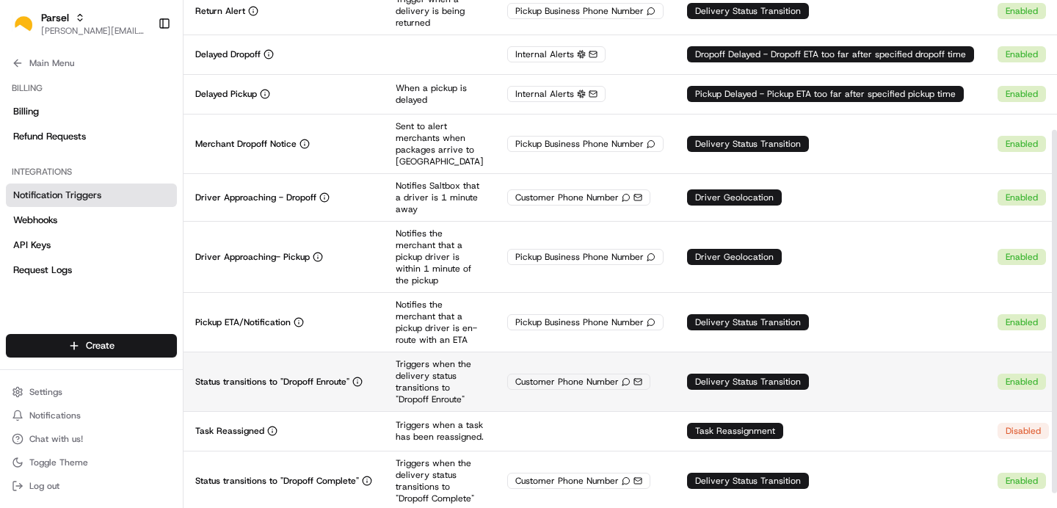
scroll to position [182, 0]
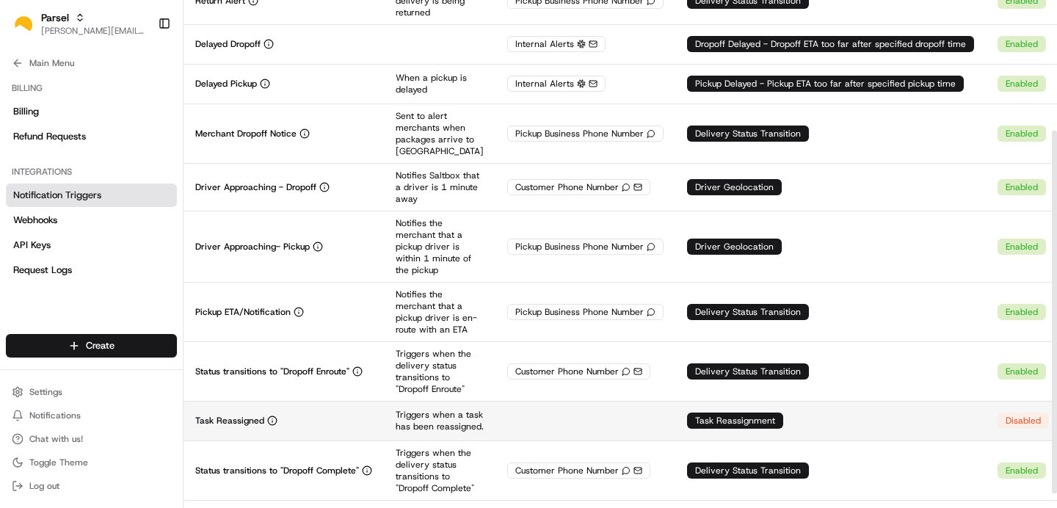
click at [429, 409] on p "Triggers when a task has been reassigned." at bounding box center [440, 420] width 88 height 23
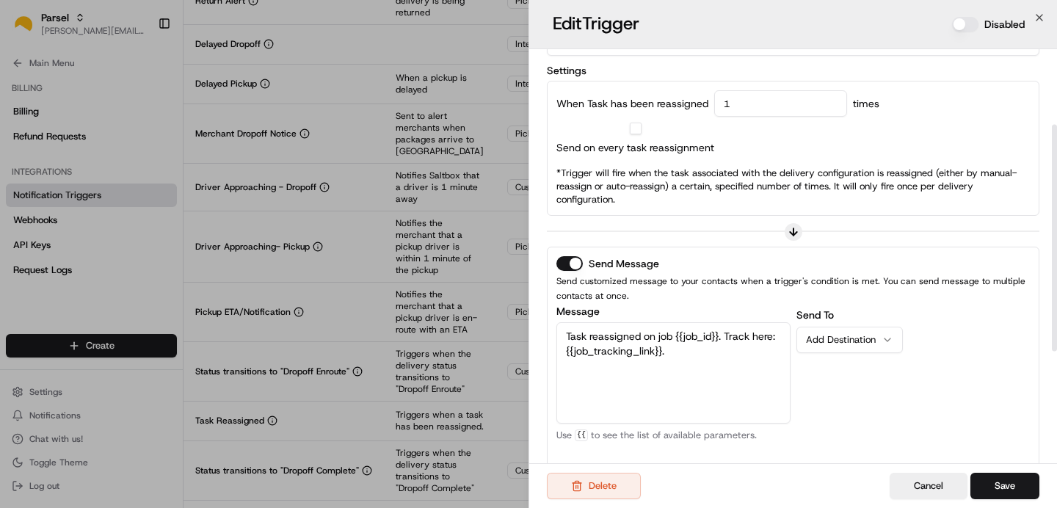
scroll to position [148, 0]
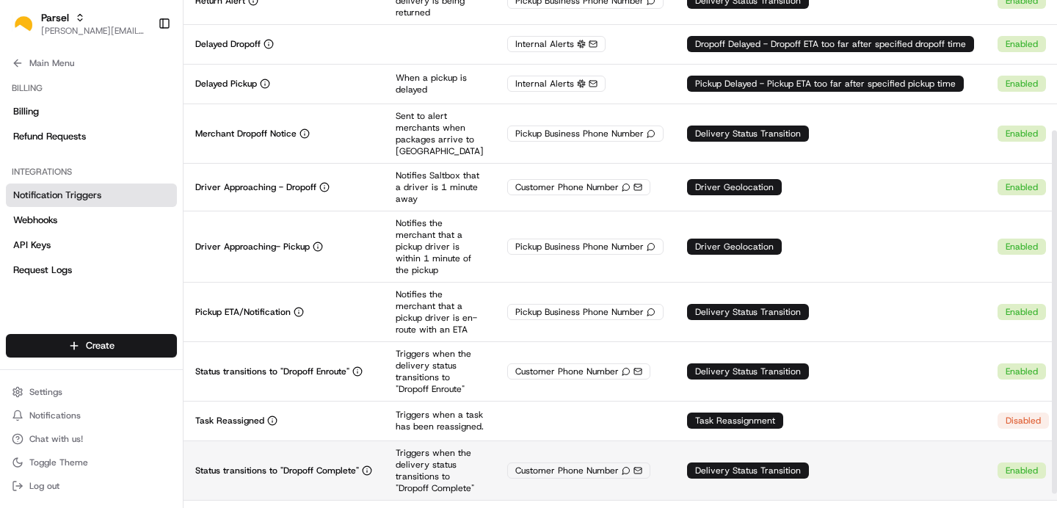
click at [429, 447] on p "Triggers when the delivery status transitions to "Dropoff Complete"" at bounding box center [440, 470] width 88 height 47
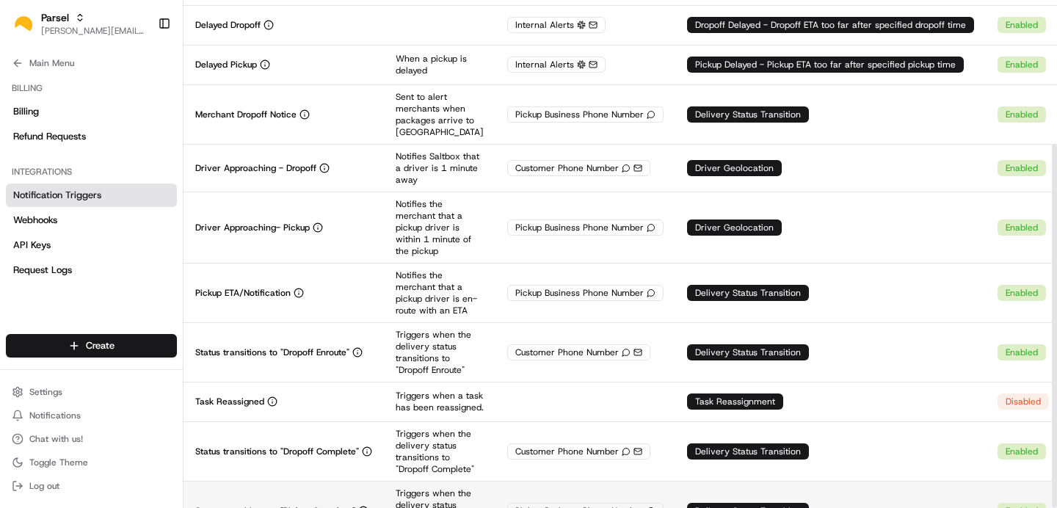
click at [416, 487] on p "Triggers when the delivery status transitions to "Pickup Complete"" at bounding box center [440, 510] width 88 height 47
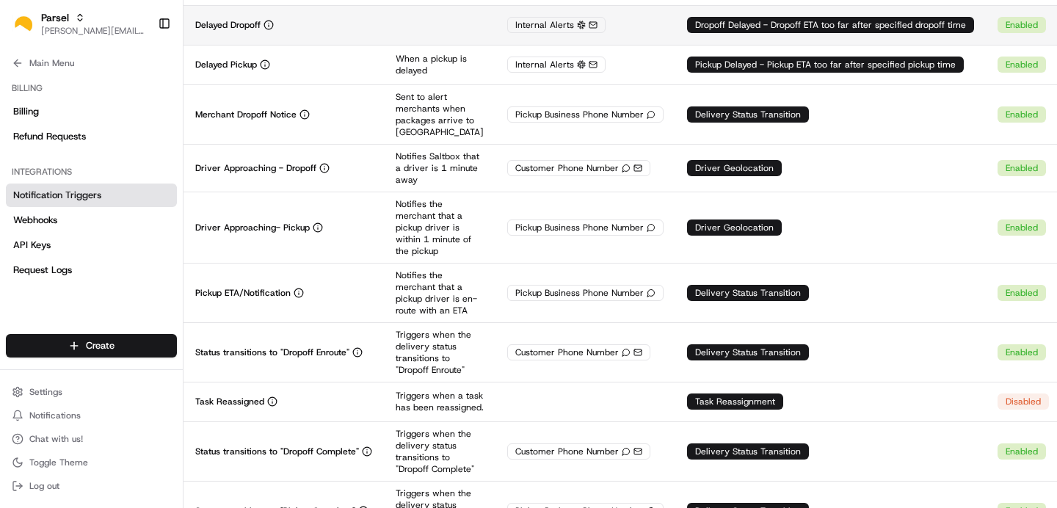
scroll to position [0, 0]
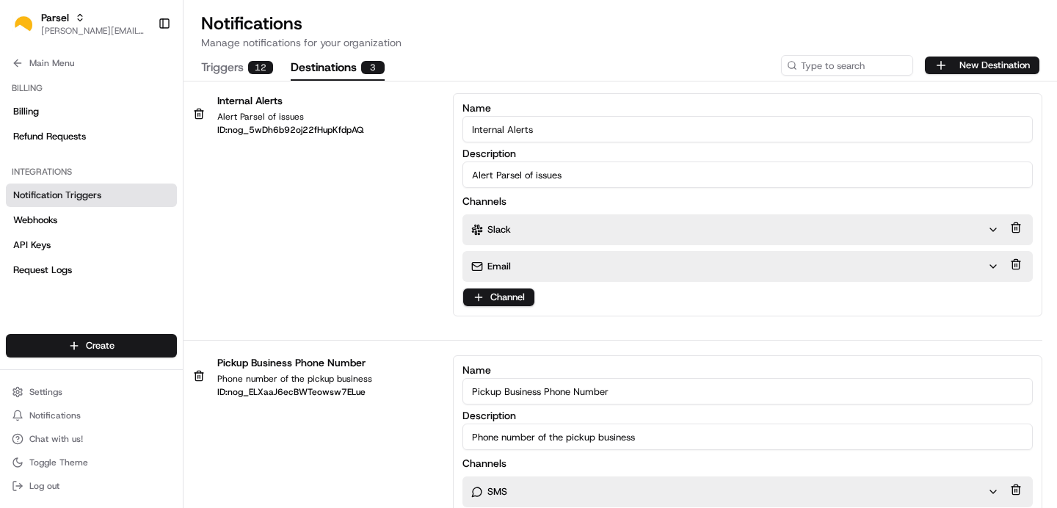
click at [337, 66] on button "Destinations 3" at bounding box center [338, 68] width 94 height 25
click at [682, 233] on div "Slack" at bounding box center [729, 229] width 516 height 13
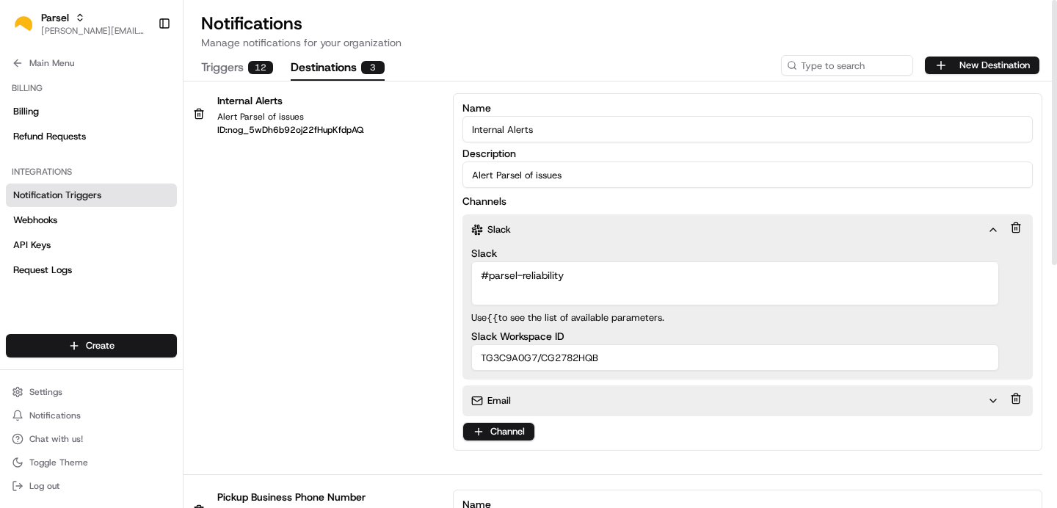
click at [674, 230] on div "Slack" at bounding box center [729, 229] width 516 height 13
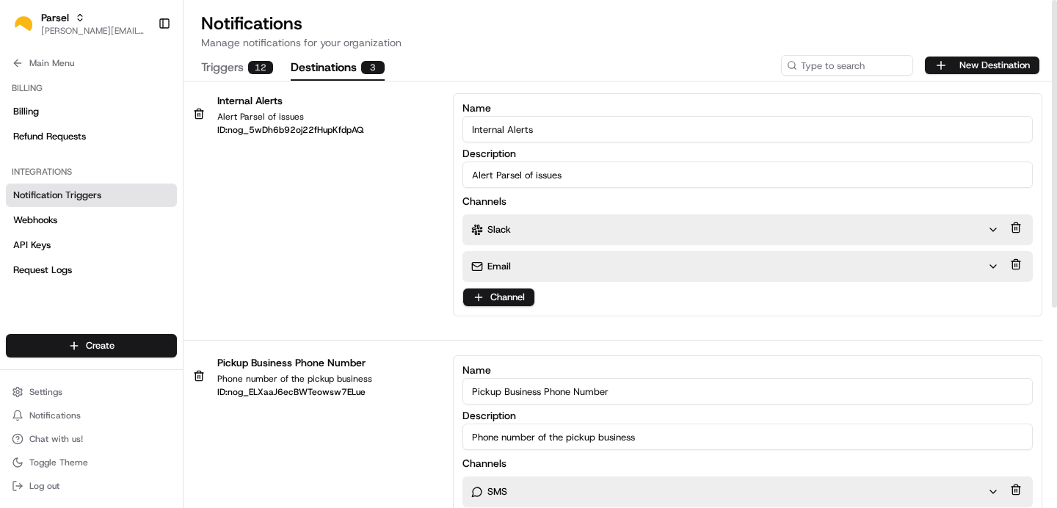
click at [658, 266] on div "Email" at bounding box center [729, 266] width 516 height 13
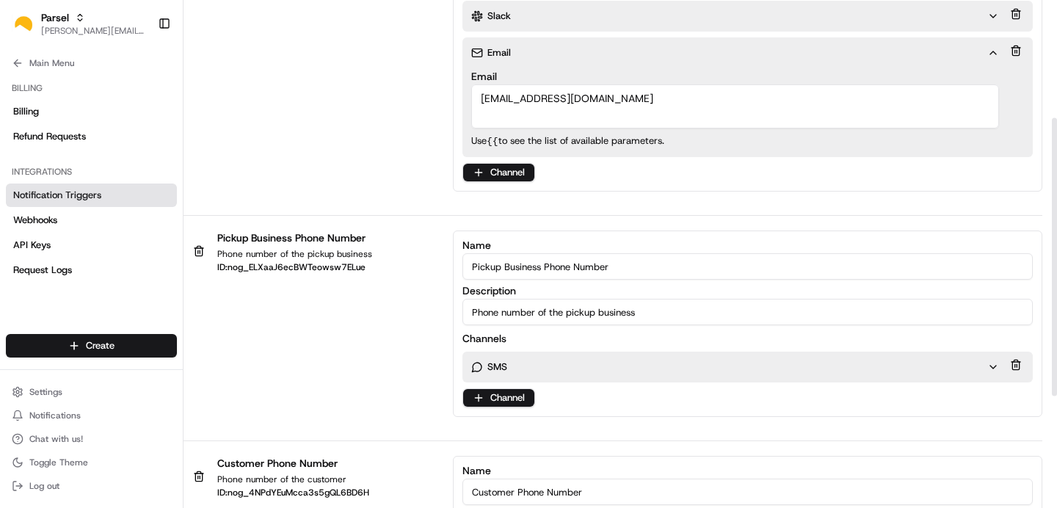
scroll to position [218, 0]
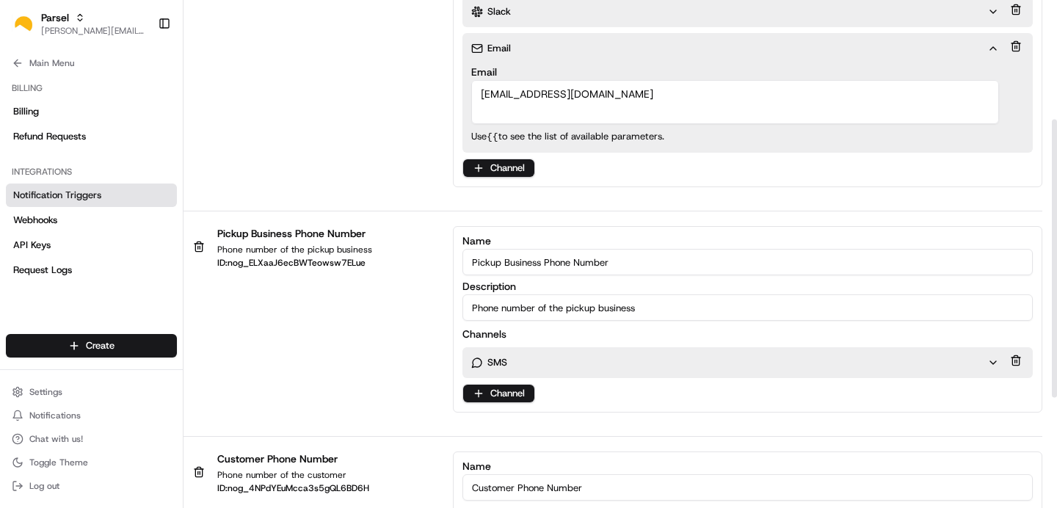
click at [824, 357] on div "SMS" at bounding box center [729, 362] width 516 height 13
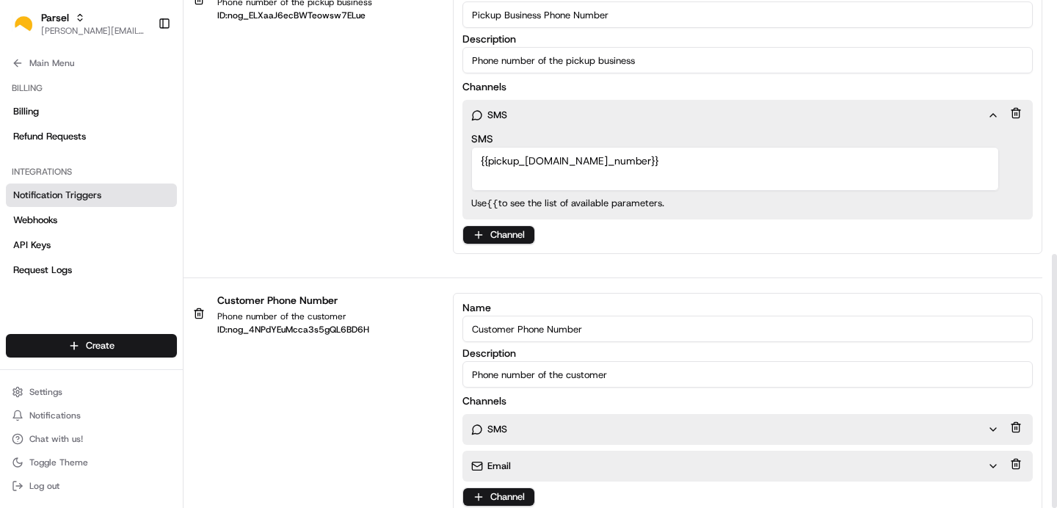
scroll to position [508, 0]
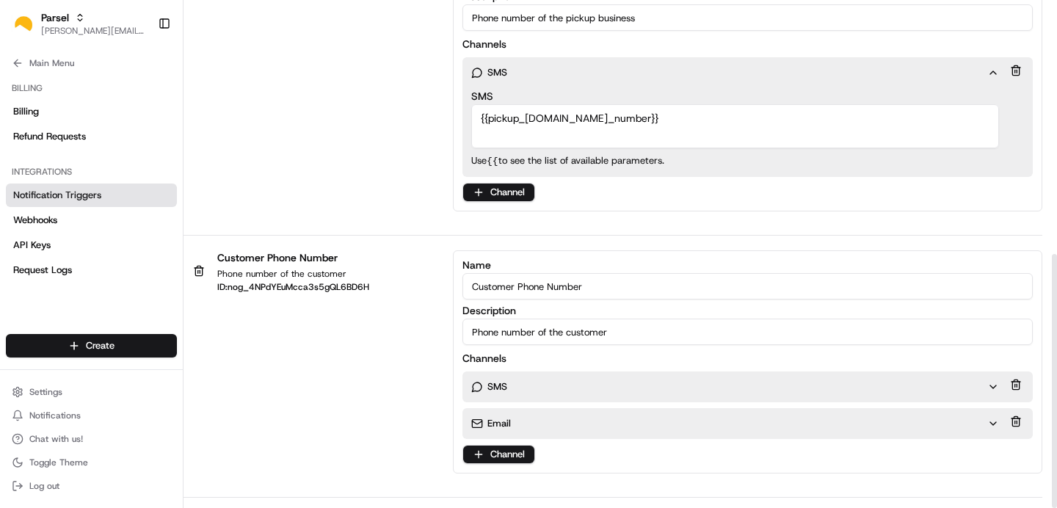
click at [777, 375] on div "SMS" at bounding box center [735, 386] width 545 height 31
click at [769, 383] on div "SMS" at bounding box center [729, 386] width 516 height 13
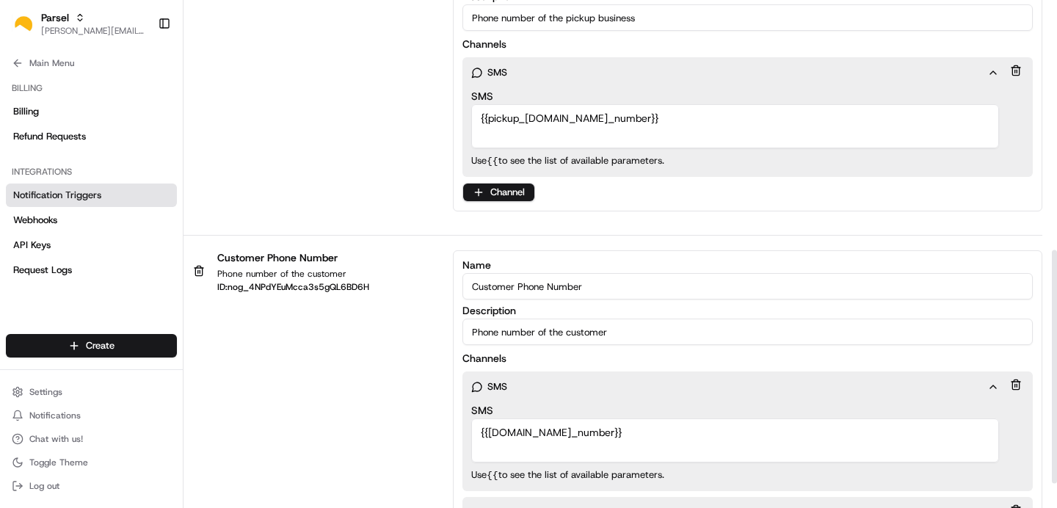
scroll to position [596, 0]
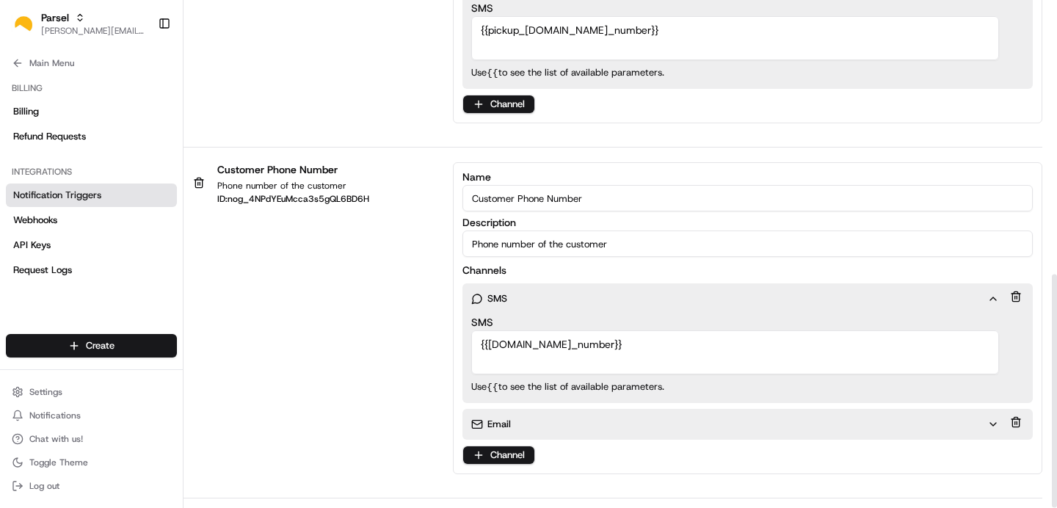
click at [725, 426] on div "Email" at bounding box center [729, 424] width 516 height 13
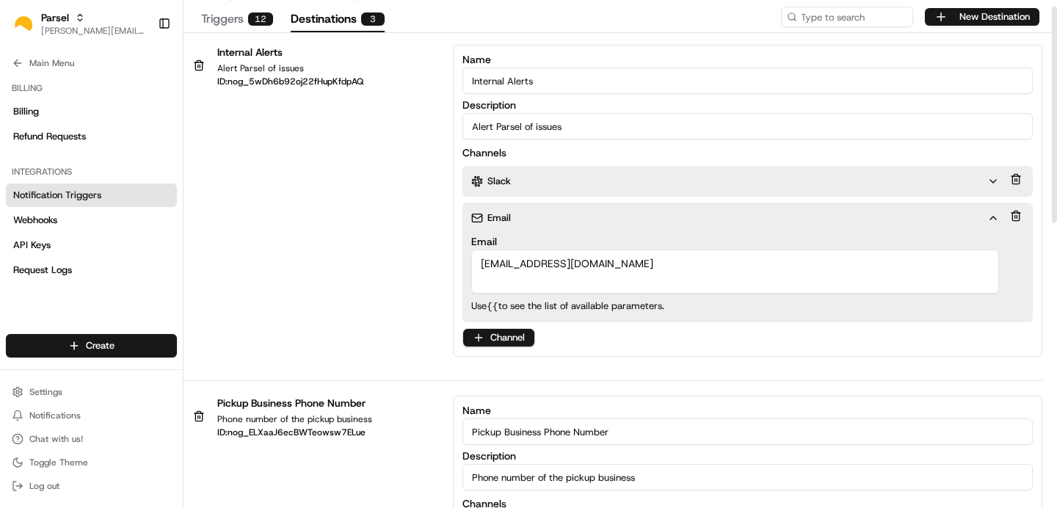
scroll to position [0, 0]
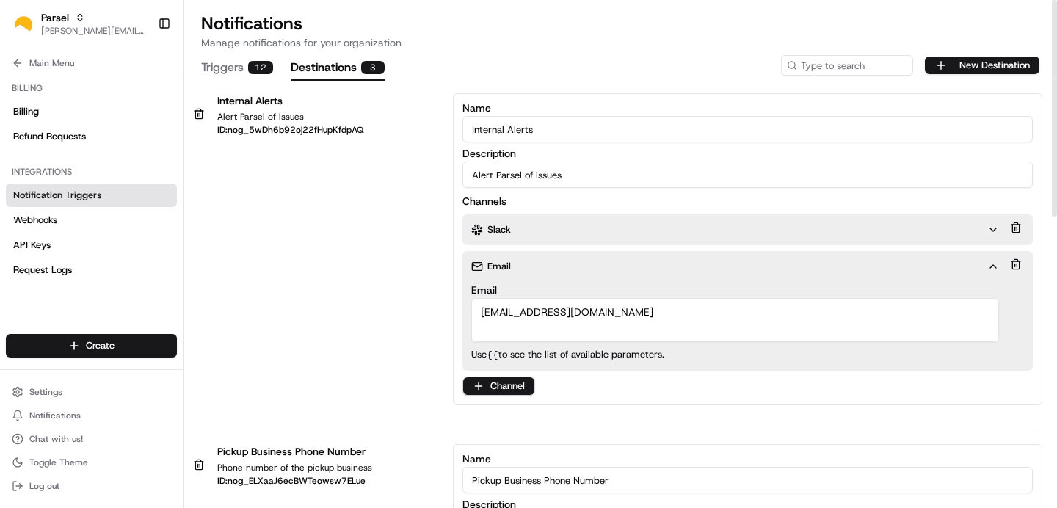
click at [763, 236] on div "Slack" at bounding box center [729, 229] width 516 height 13
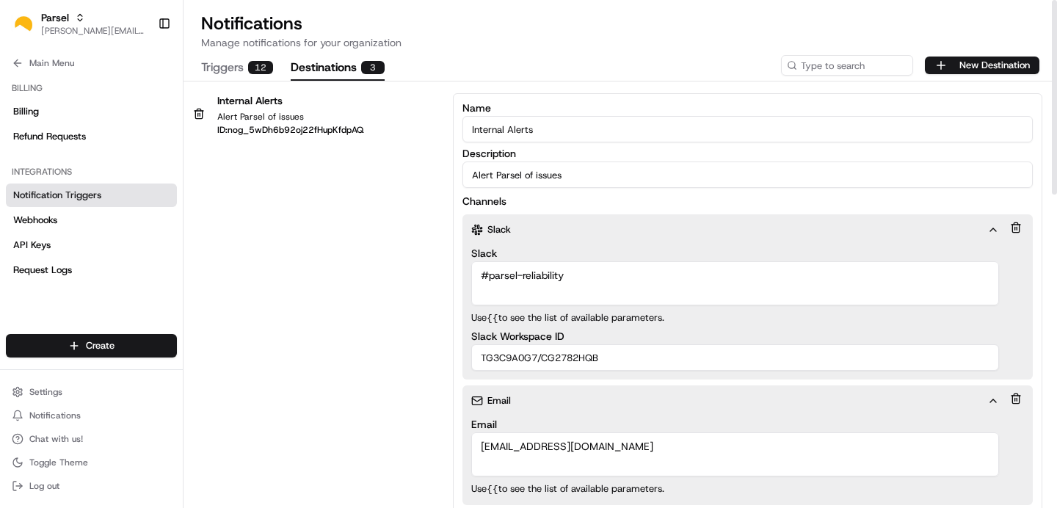
click at [1028, 228] on div "Slack Slack #parsel-reliability Provider Slack Channel Use {{ to see the list o…" at bounding box center [748, 296] width 570 height 165
click at [1019, 224] on button at bounding box center [1016, 227] width 16 height 21
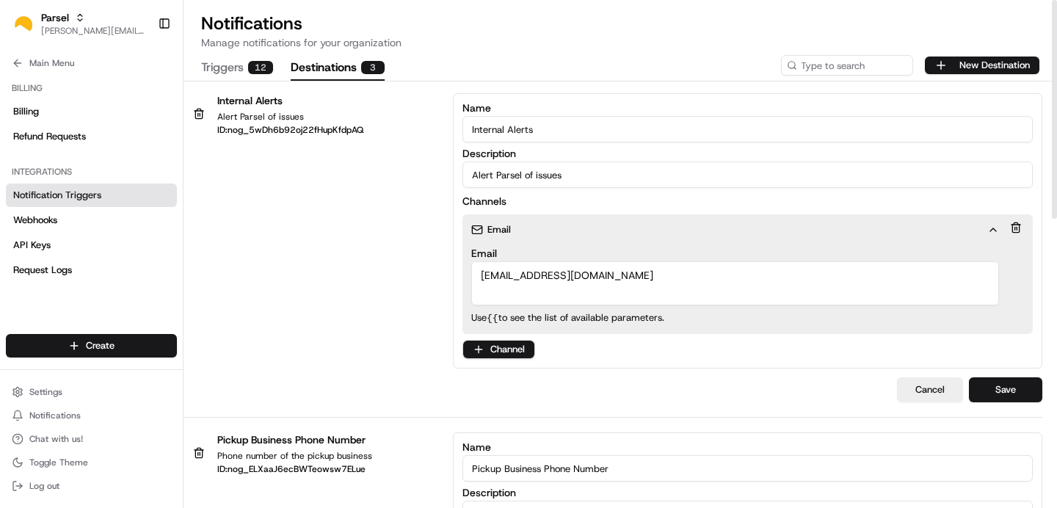
click at [509, 278] on textarea "engineering@saltbox.com" at bounding box center [735, 283] width 528 height 44
click at [569, 281] on textarea "engineering@saltbox.com" at bounding box center [735, 283] width 528 height 44
click at [508, 272] on textarea "engineering@parsel.com" at bounding box center [735, 283] width 528 height 44
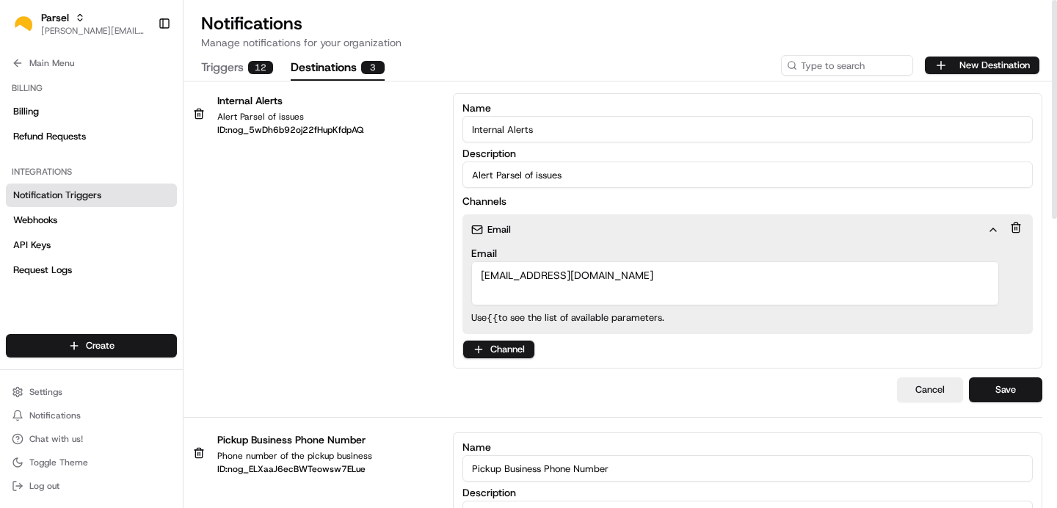
click at [508, 272] on textarea "engineering@parsel.com" at bounding box center [735, 283] width 528 height 44
type textarea "[PERSON_NAME][EMAIL_ADDRESS][PERSON_NAME][DOMAIN_NAME]"
click at [1018, 393] on button "Save" at bounding box center [1005, 389] width 73 height 25
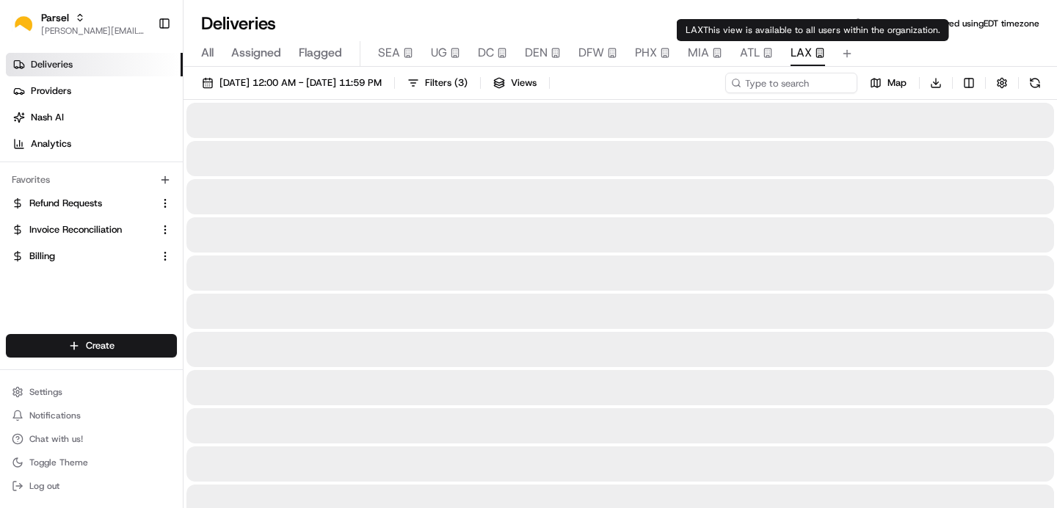
click at [805, 61] on span "LAX" at bounding box center [801, 53] width 21 height 18
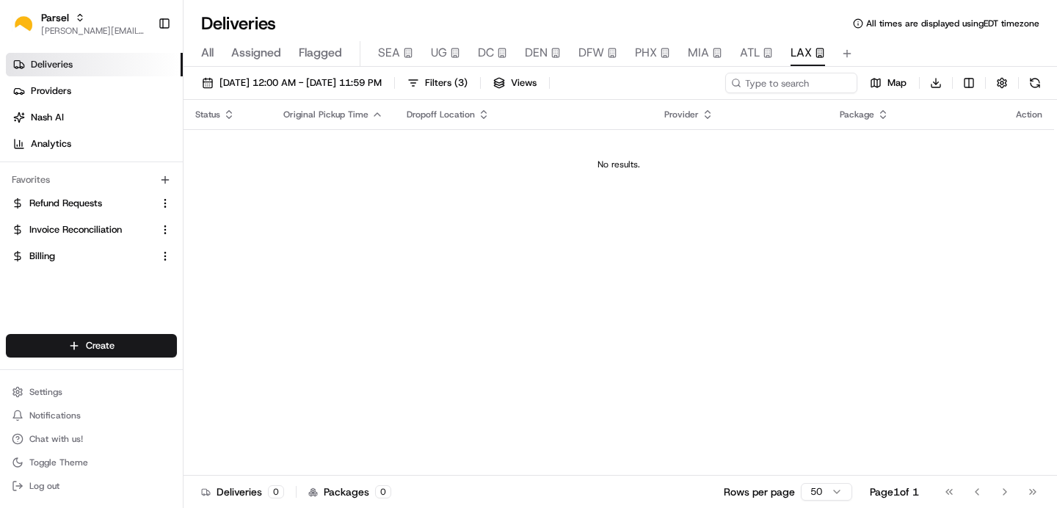
click at [244, 52] on span "Assigned" at bounding box center [256, 53] width 50 height 18
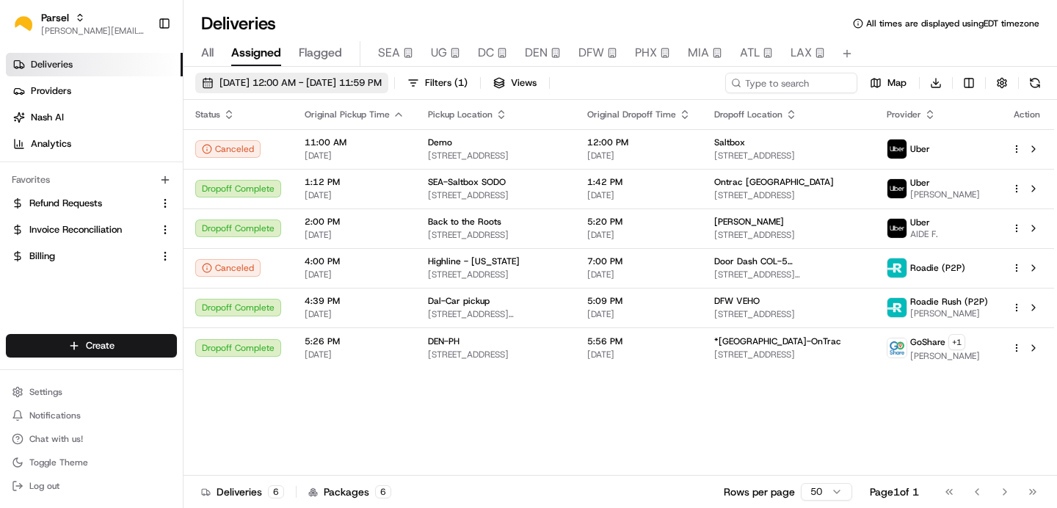
click at [312, 79] on span "08/20/2025 12:00 AM - 08/20/2025 11:59 PM" at bounding box center [301, 82] width 162 height 13
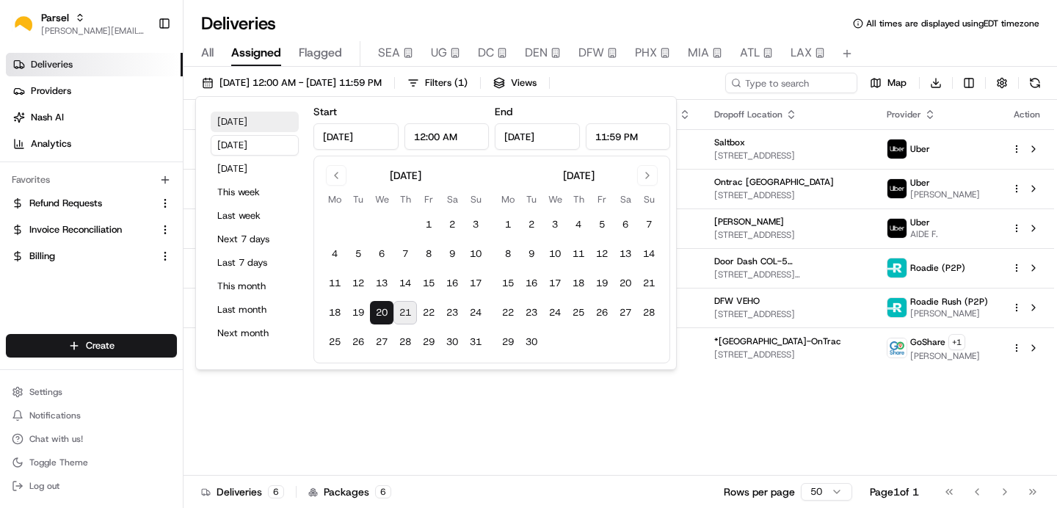
click at [244, 123] on button "Today" at bounding box center [255, 122] width 88 height 21
type input "Aug 21, 2025"
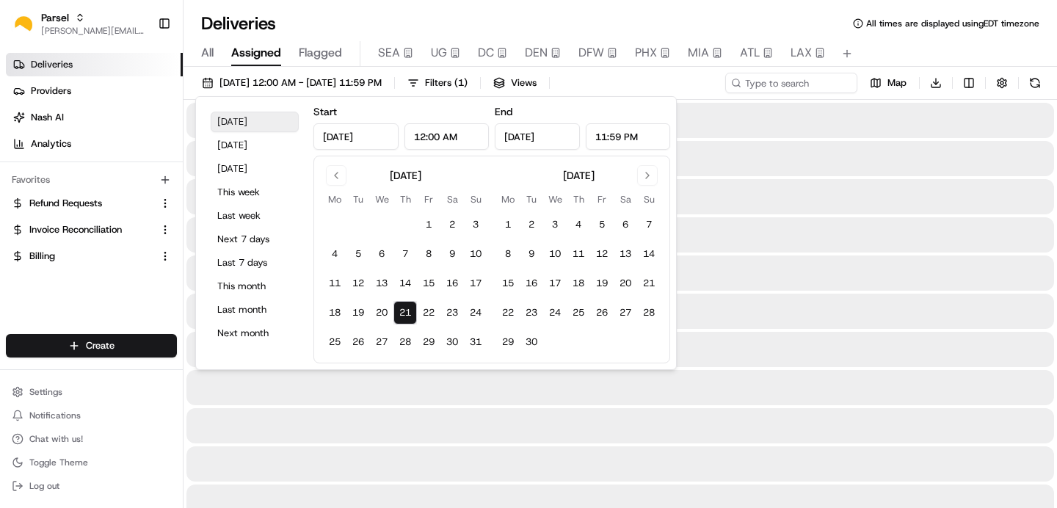
click at [244, 123] on button "Today" at bounding box center [255, 122] width 88 height 21
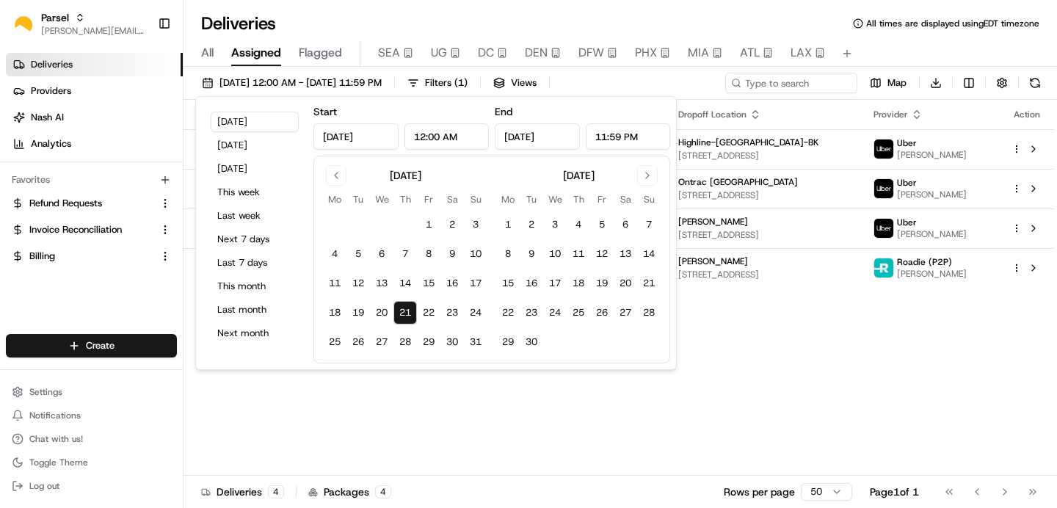
click at [628, 83] on div "08/21/2025 12:00 AM - 08/21/2025 11:59 PM Filters ( 1 ) Views Map Download" at bounding box center [621, 86] width 874 height 27
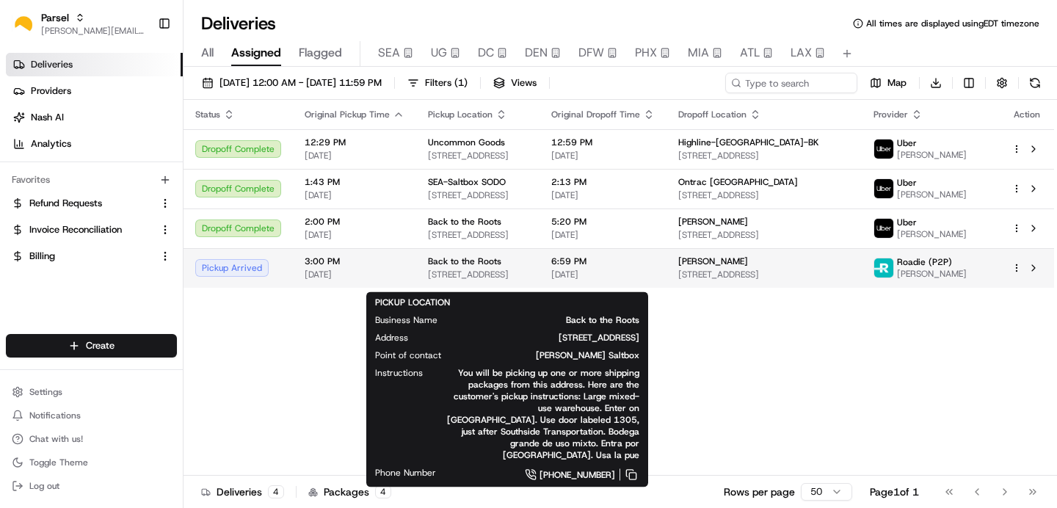
click at [528, 278] on span "[STREET_ADDRESS]" at bounding box center [478, 275] width 100 height 12
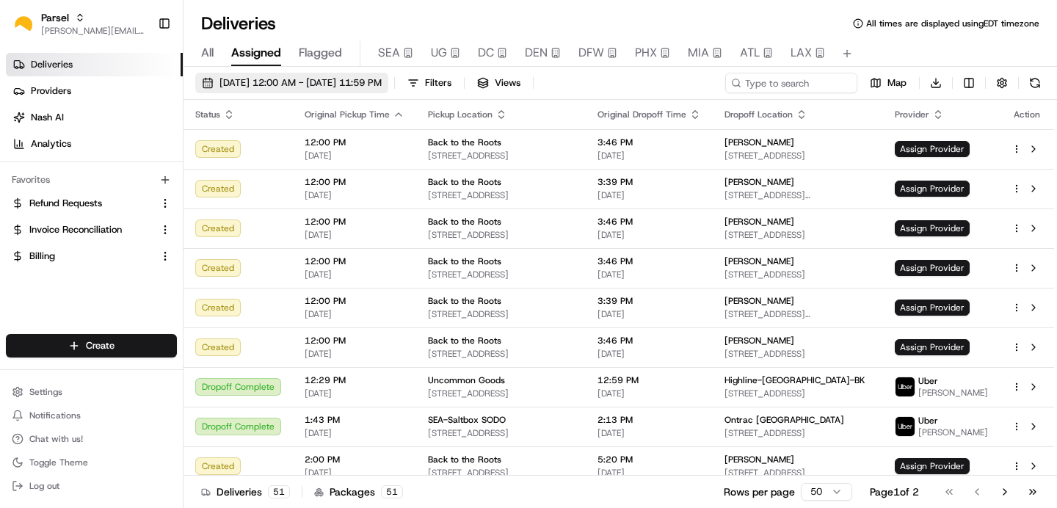
click at [328, 81] on span "[DATE] 12:00 AM - [DATE] 11:59 PM" at bounding box center [301, 82] width 162 height 13
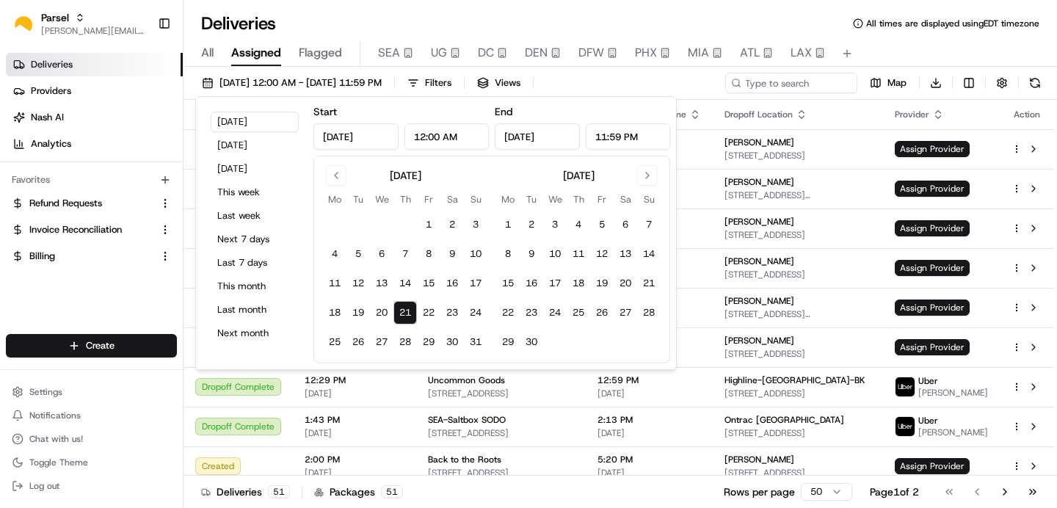
click at [406, 311] on button "21" at bounding box center [404, 312] width 23 height 23
click at [257, 53] on span "Assigned" at bounding box center [256, 53] width 50 height 18
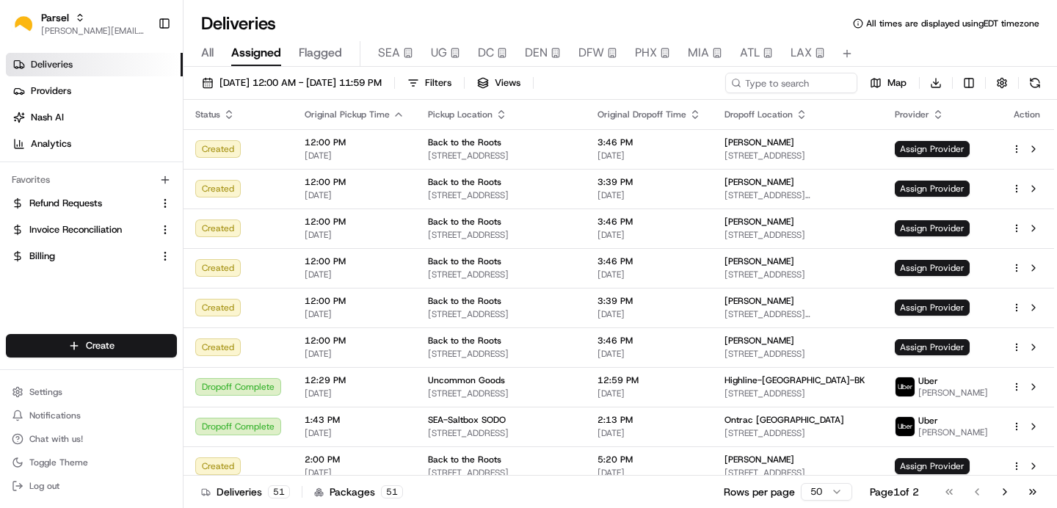
click at [263, 50] on span "Assigned" at bounding box center [256, 53] width 50 height 18
click at [319, 53] on span "Flagged" at bounding box center [320, 53] width 43 height 18
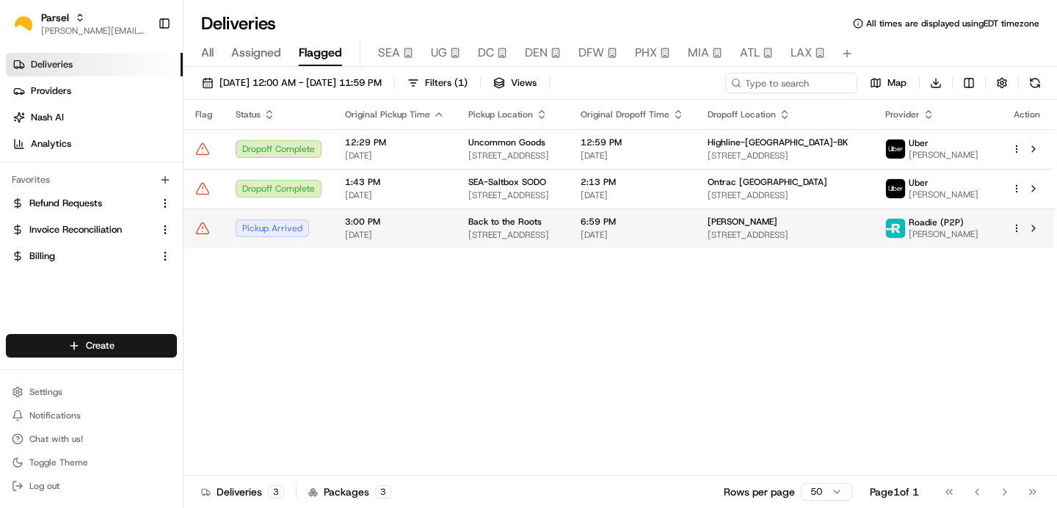
click at [203, 229] on icon at bounding box center [203, 228] width 0 height 2
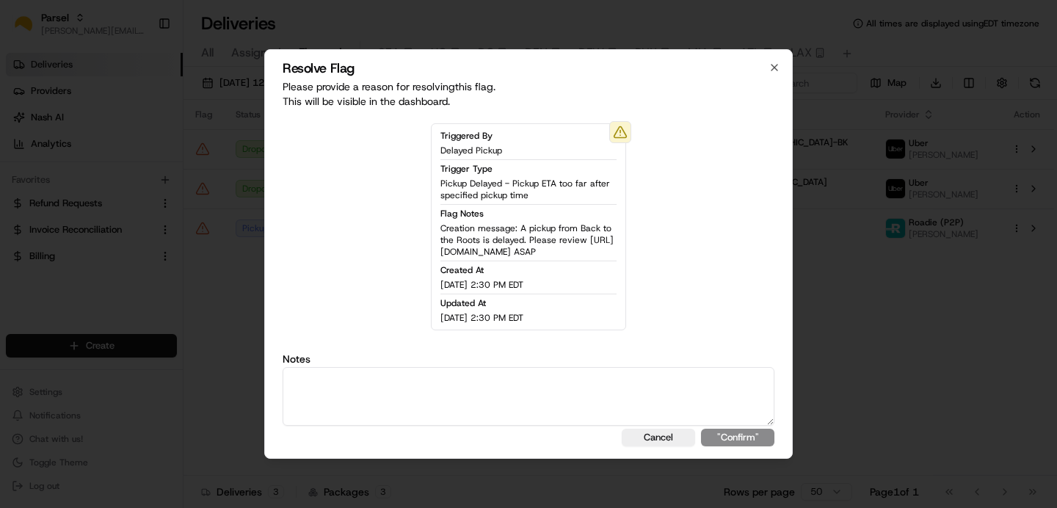
click at [512, 227] on span "Creation message: A pickup from Back to the Roots is delayed. Please review htt…" at bounding box center [528, 239] width 176 height 35
click at [620, 121] on div at bounding box center [620, 132] width 22 height 22
click at [620, 126] on div "Triggered By Delayed Pickup Trigger Type Pickup Delayed - Pickup ETA too far af…" at bounding box center [528, 226] width 195 height 207
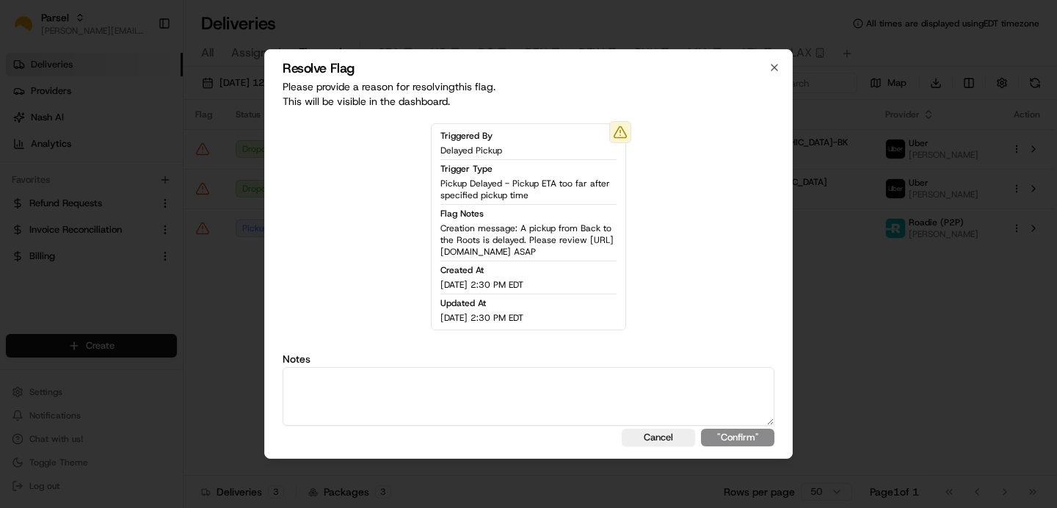
click at [620, 125] on icon at bounding box center [620, 132] width 15 height 15
click at [659, 422] on textarea at bounding box center [529, 396] width 492 height 59
click at [768, 49] on div "Resolve Flag Please provide a reason for resolving this flag . This will be vis…" at bounding box center [528, 254] width 529 height 410
click at [770, 62] on icon "button" at bounding box center [775, 68] width 12 height 12
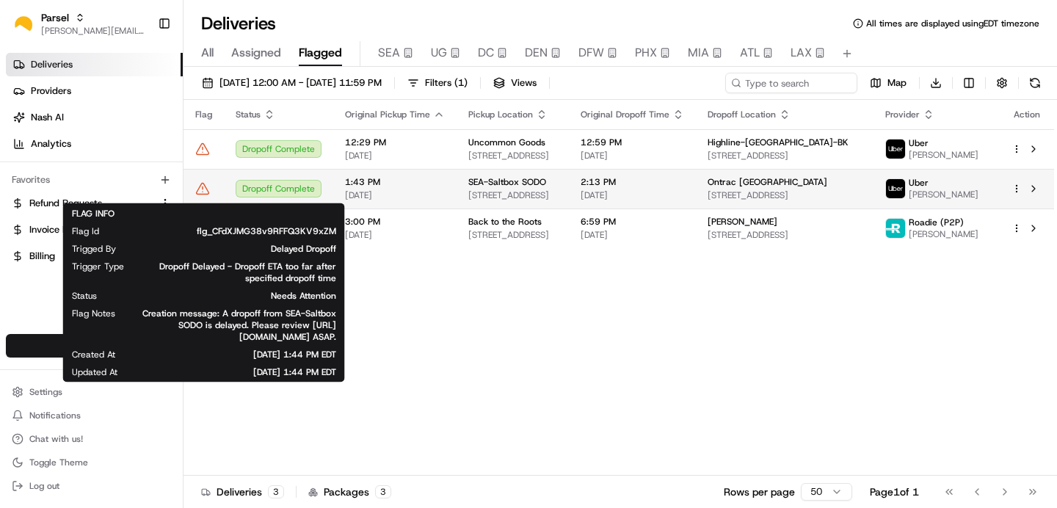
click at [205, 195] on icon at bounding box center [202, 188] width 15 height 15
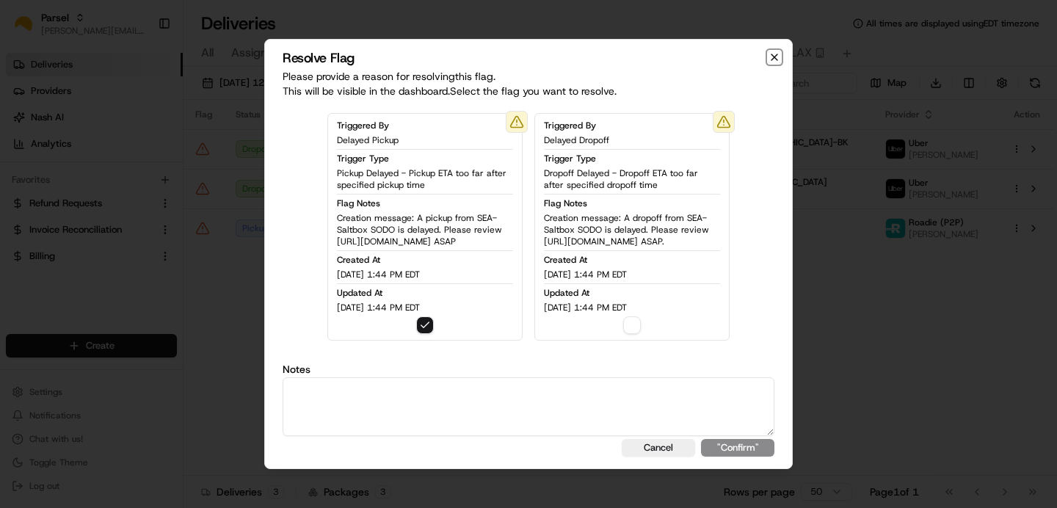
click at [773, 51] on icon "button" at bounding box center [775, 57] width 12 height 12
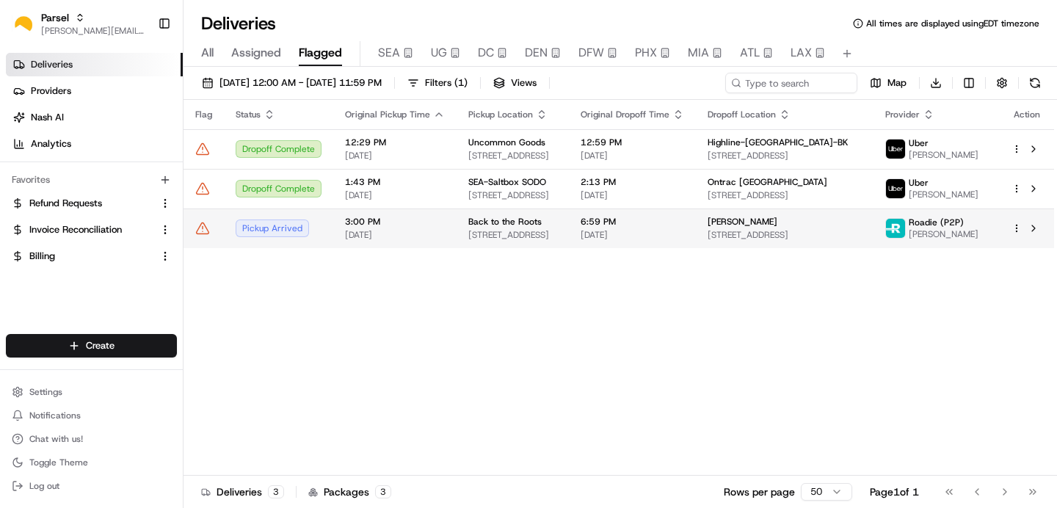
click at [200, 232] on icon at bounding box center [202, 228] width 15 height 15
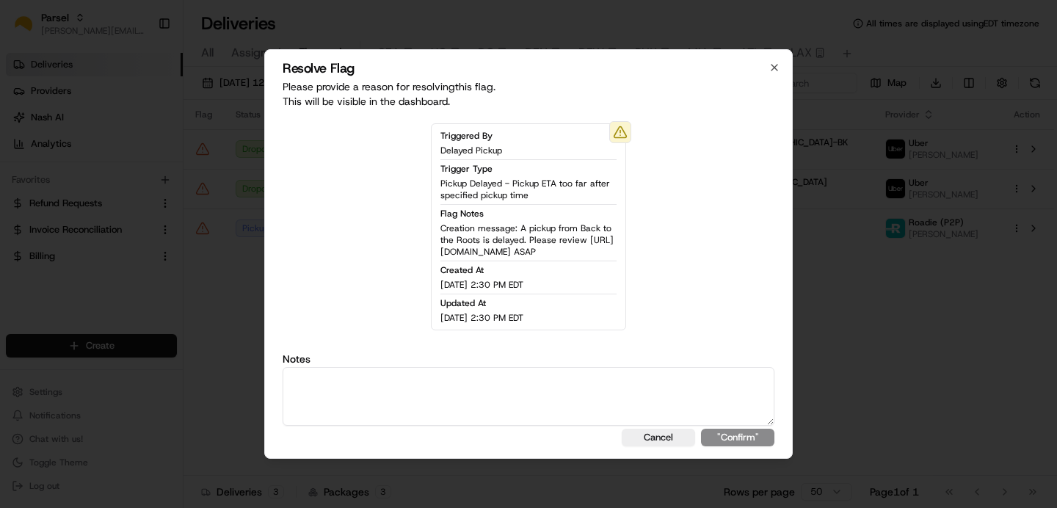
click at [542, 319] on div "Triggered By Delayed Pickup Trigger Type Pickup Delayed - Pickup ETA too far af…" at bounding box center [528, 226] width 195 height 207
click at [490, 222] on span "Creation message: A pickup from Back to the Roots is delayed. Please review htt…" at bounding box center [528, 239] width 176 height 35
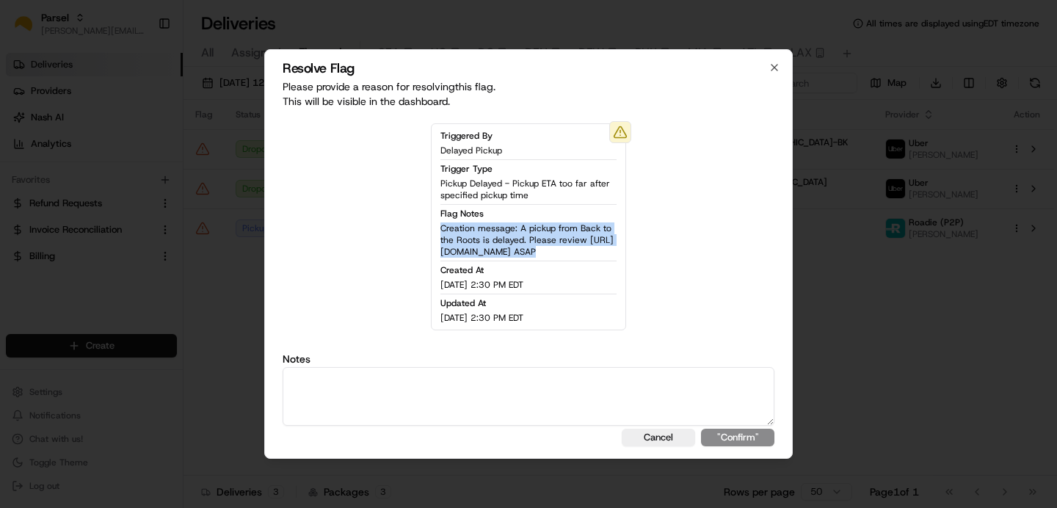
click at [490, 222] on span "Creation message: A pickup from Back to the Roots is delayed. Please review htt…" at bounding box center [528, 239] width 176 height 35
click at [492, 225] on span "Creation message: A pickup from Back to the Roots is delayed. Please review htt…" at bounding box center [528, 239] width 176 height 35
click at [498, 233] on span "Creation message: A pickup from Back to the Roots is delayed. Please review htt…" at bounding box center [528, 239] width 176 height 35
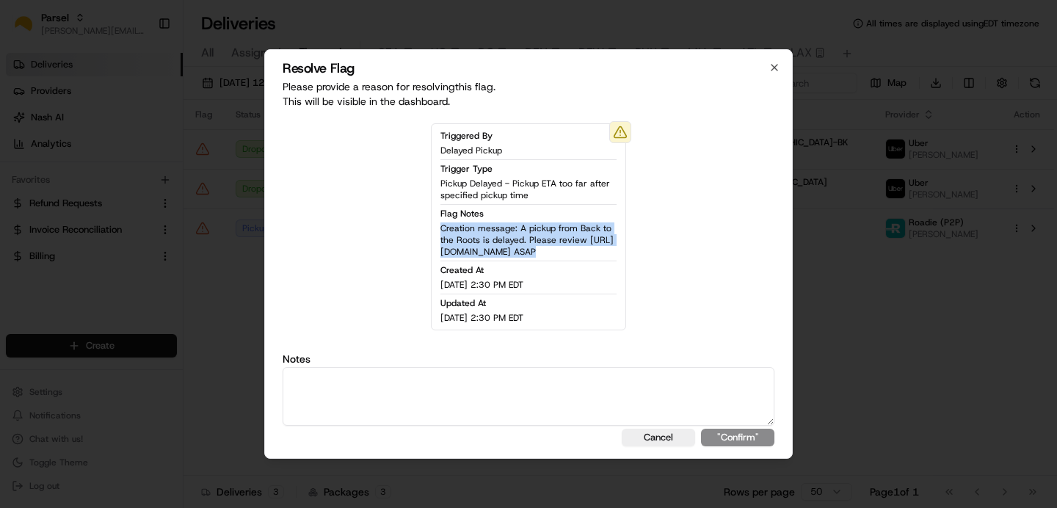
click at [498, 233] on span "Creation message: A pickup from Back to the Roots is delayed. Please review htt…" at bounding box center [528, 239] width 176 height 35
drag, startPoint x: 463, startPoint y: 274, endPoint x: 440, endPoint y: 231, distance: 47.9
click at [440, 231] on span "Creation message: A pickup from Back to the Roots is delayed. Please review htt…" at bounding box center [528, 239] width 176 height 35
copy span "https://portal.usenash.com/active/job_iviiHNCpKeFZcorkBrqAoq/cfg_i4QrpVJM33nET9…"
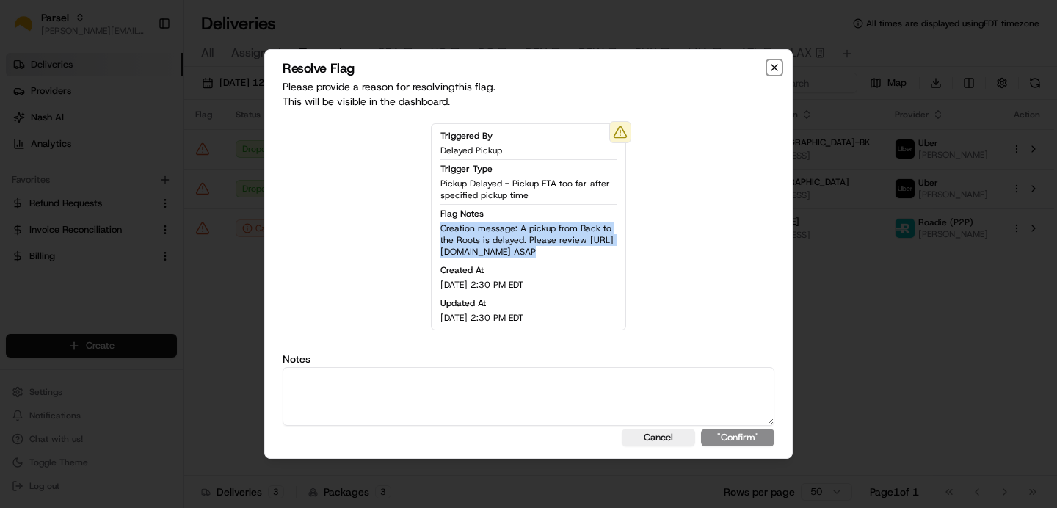
click at [773, 65] on icon "button" at bounding box center [775, 68] width 6 height 6
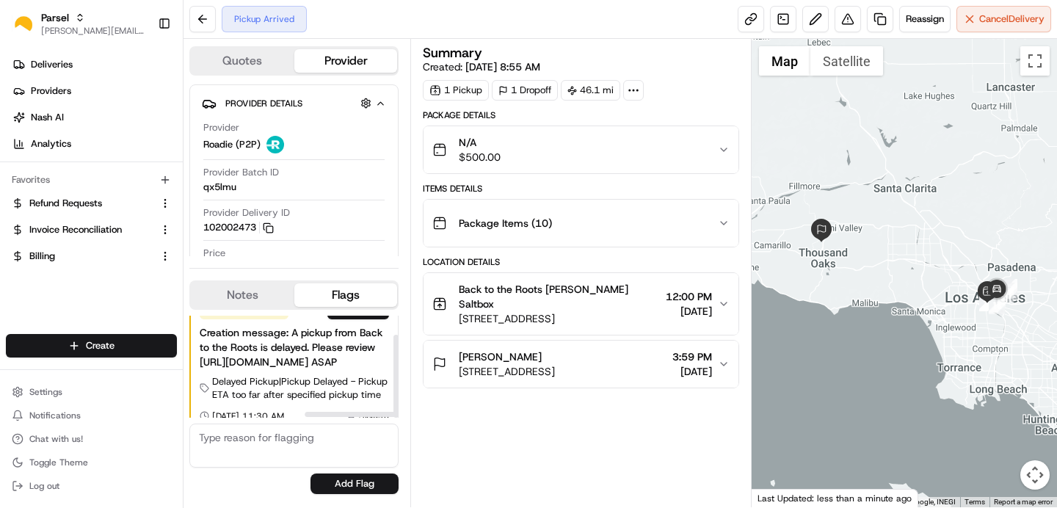
scroll to position [23, 275]
click at [371, 410] on span "System" at bounding box center [374, 416] width 30 height 12
click at [67, 411] on span "Notifications" at bounding box center [54, 416] width 51 height 12
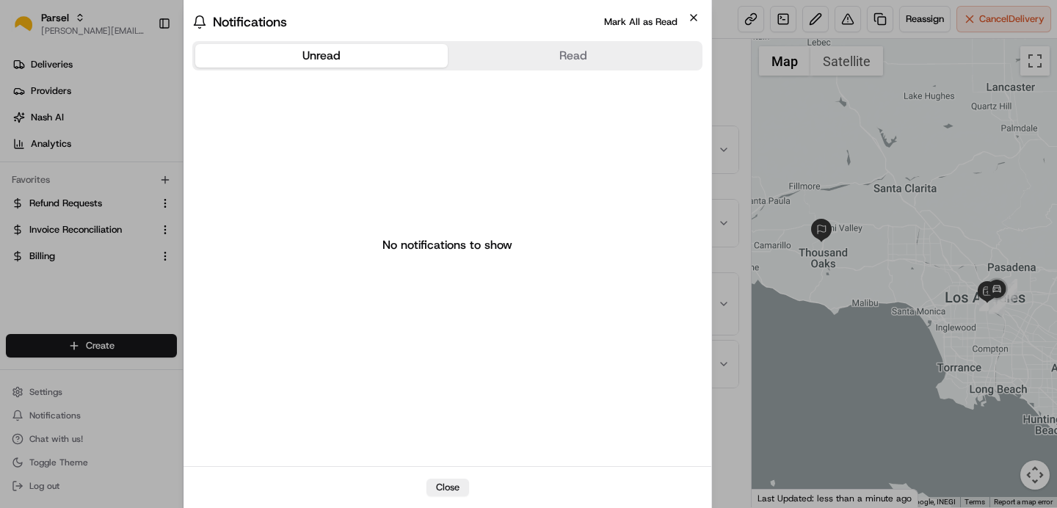
click at [690, 15] on icon "button" at bounding box center [694, 18] width 12 height 12
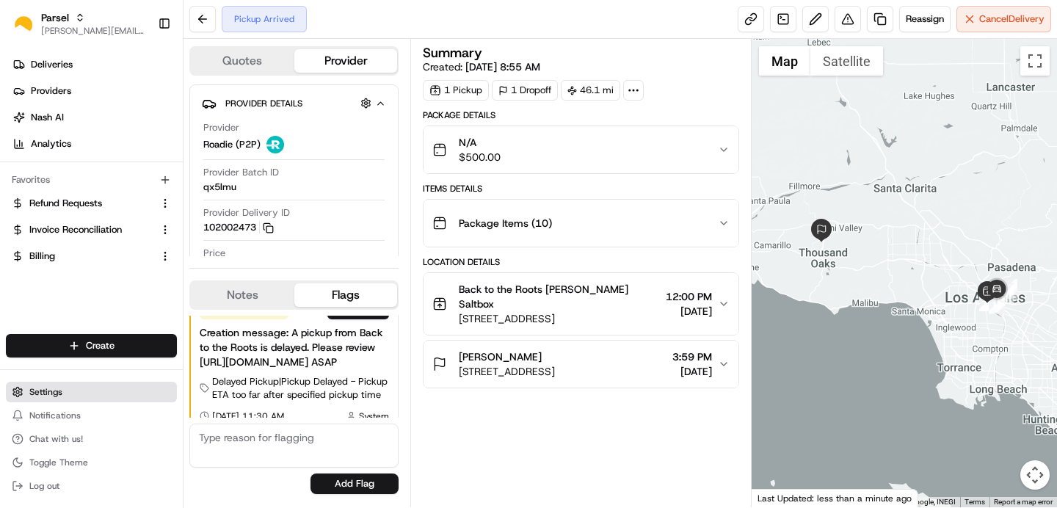
click at [52, 399] on button "Settings" at bounding box center [91, 392] width 171 height 21
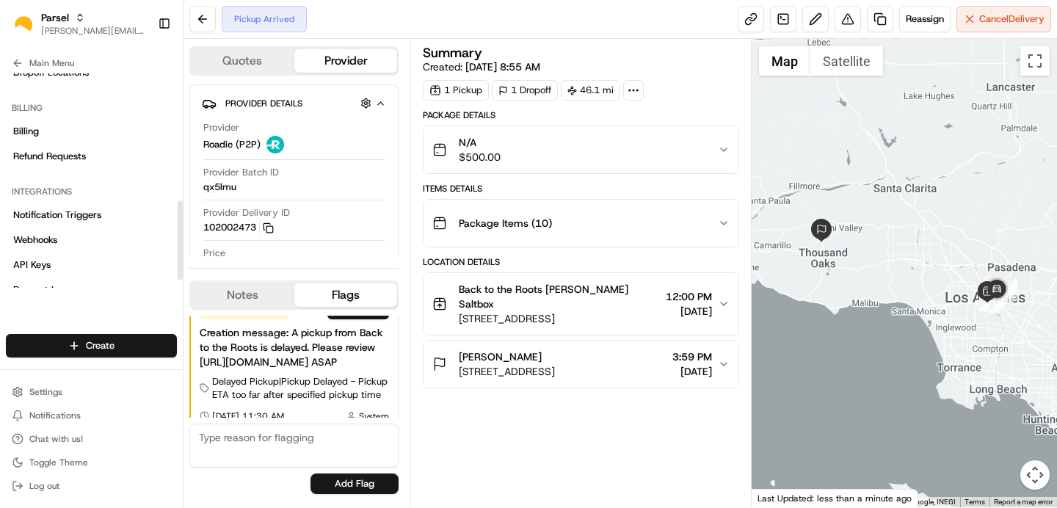
scroll to position [363, 0]
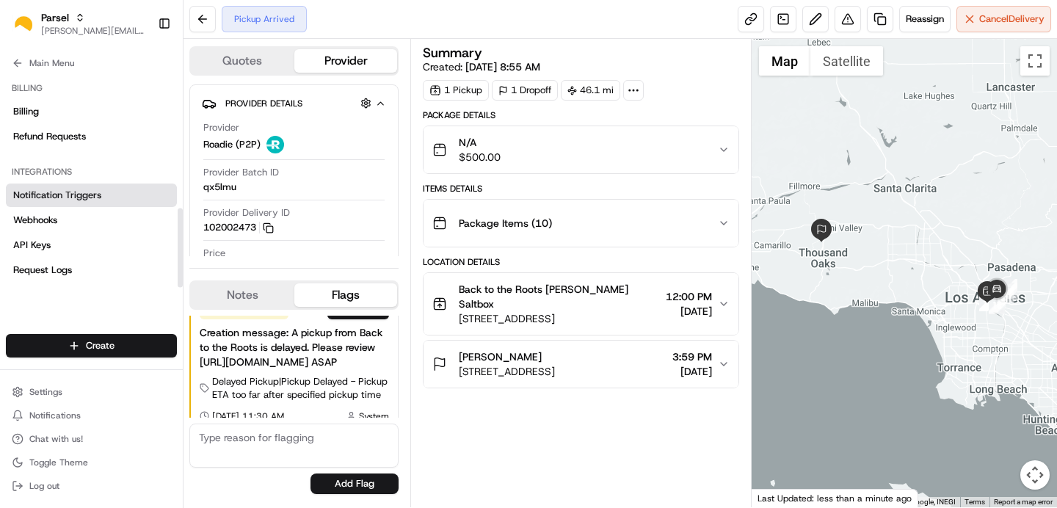
click at [84, 197] on span "Notification Triggers" at bounding box center [57, 195] width 88 height 13
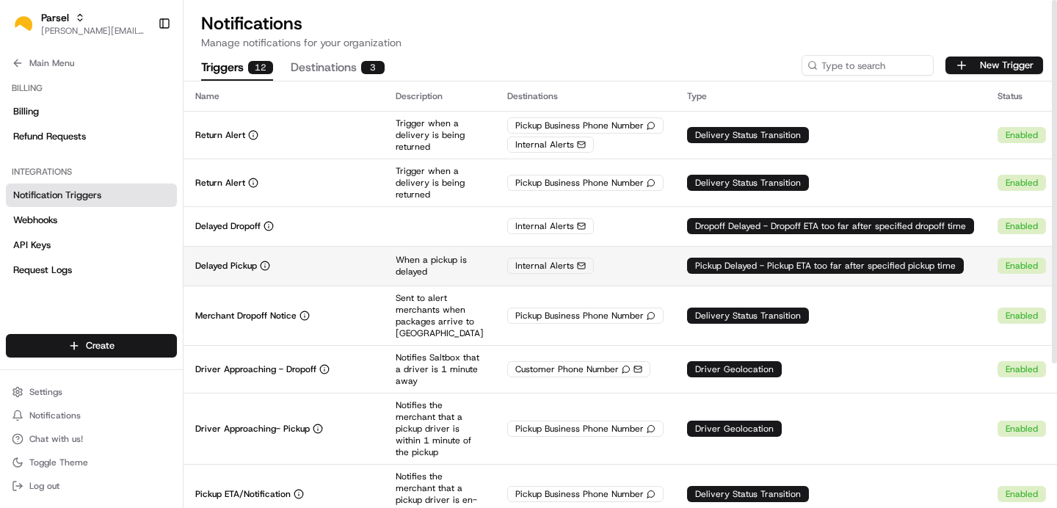
click at [236, 267] on p "Delayed Pickup" at bounding box center [226, 266] width 62 height 12
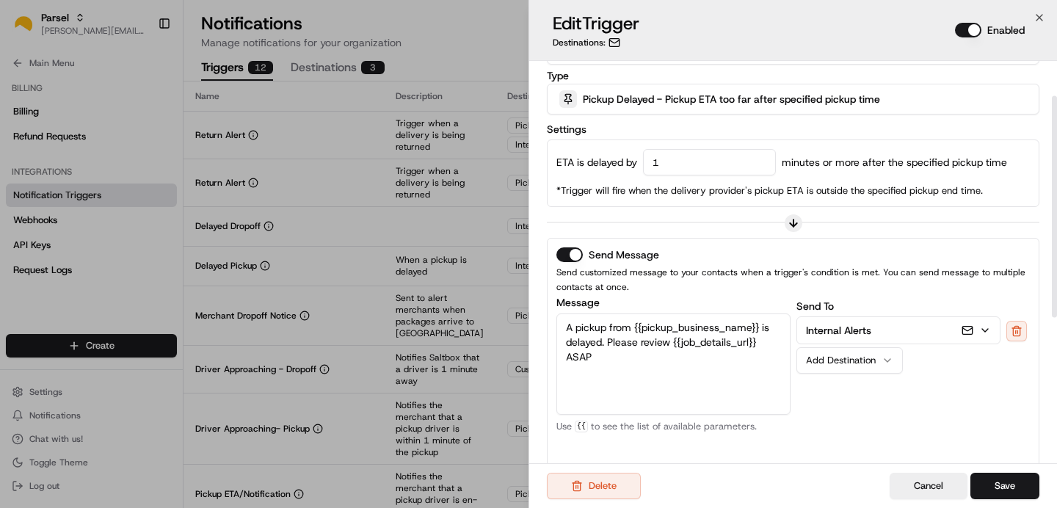
scroll to position [99, 0]
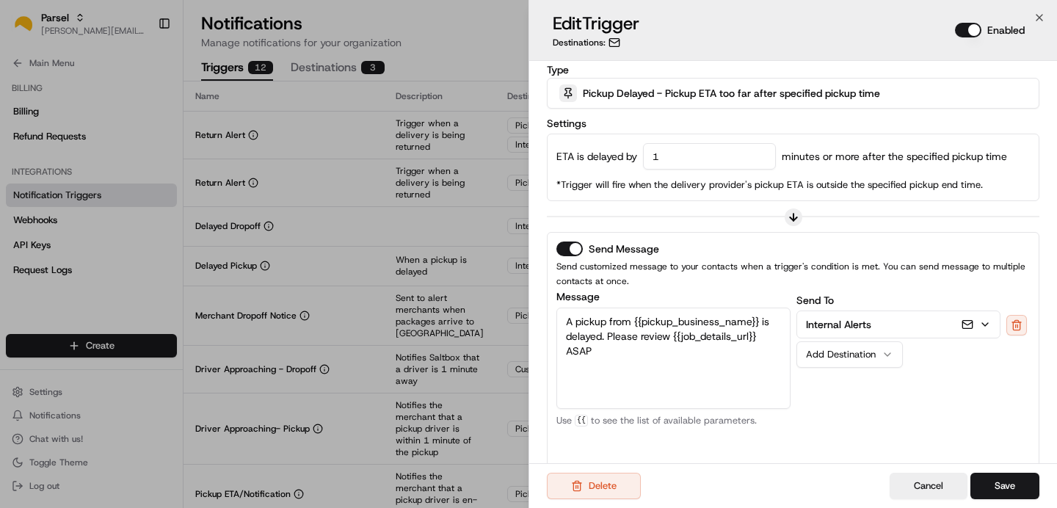
click at [989, 329] on icon "button" at bounding box center [985, 325] width 12 height 12
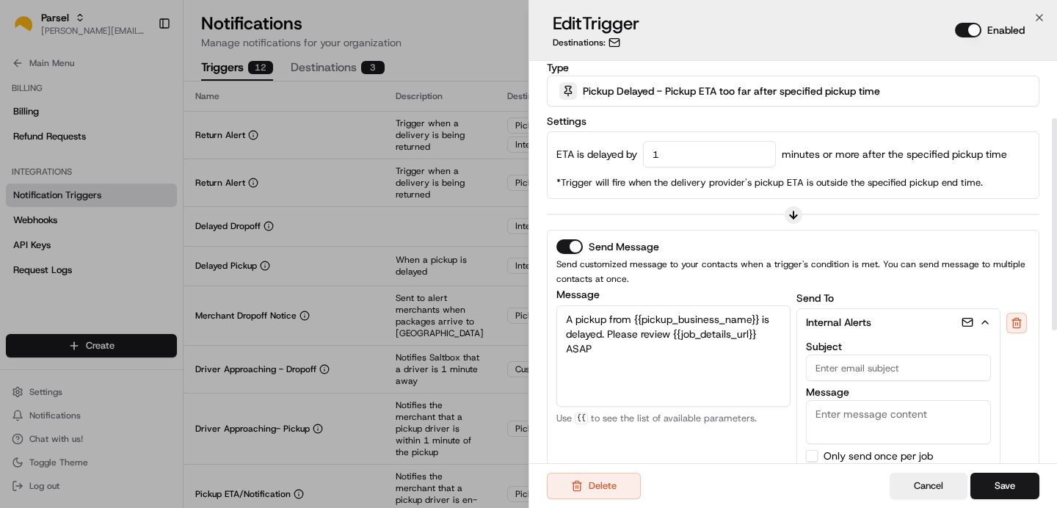
scroll to position [173, 0]
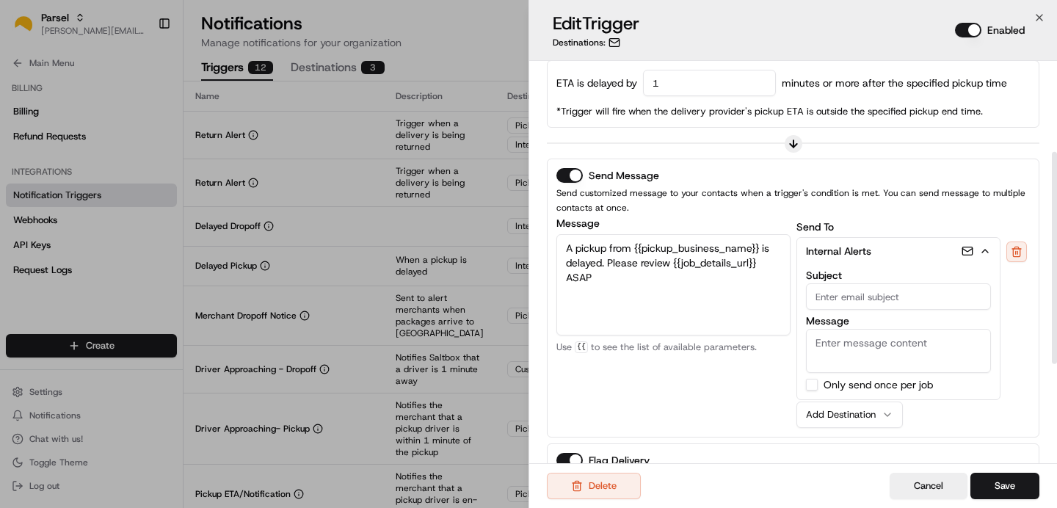
click at [980, 251] on icon "button" at bounding box center [985, 251] width 12 height 12
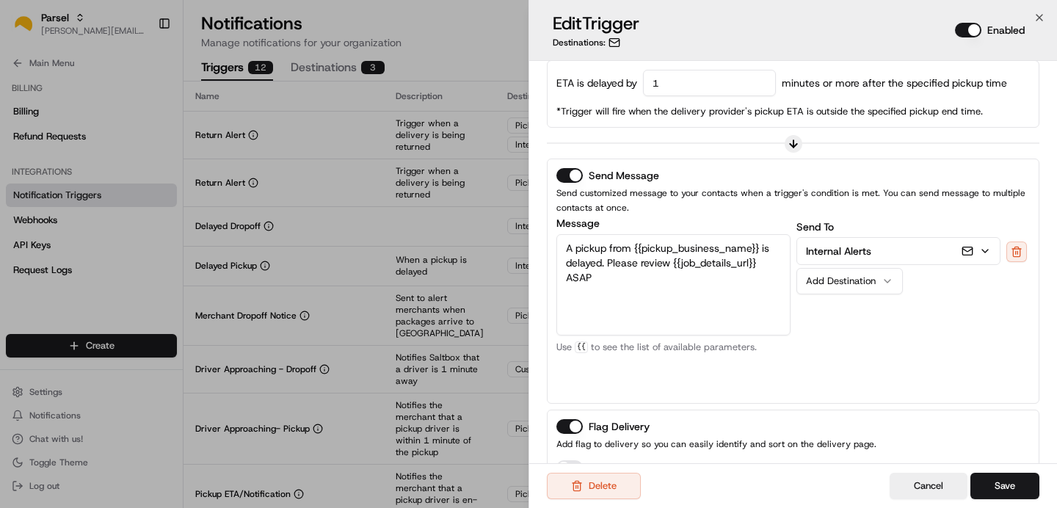
click at [868, 255] on p "Internal Alerts" at bounding box center [838, 251] width 65 height 15
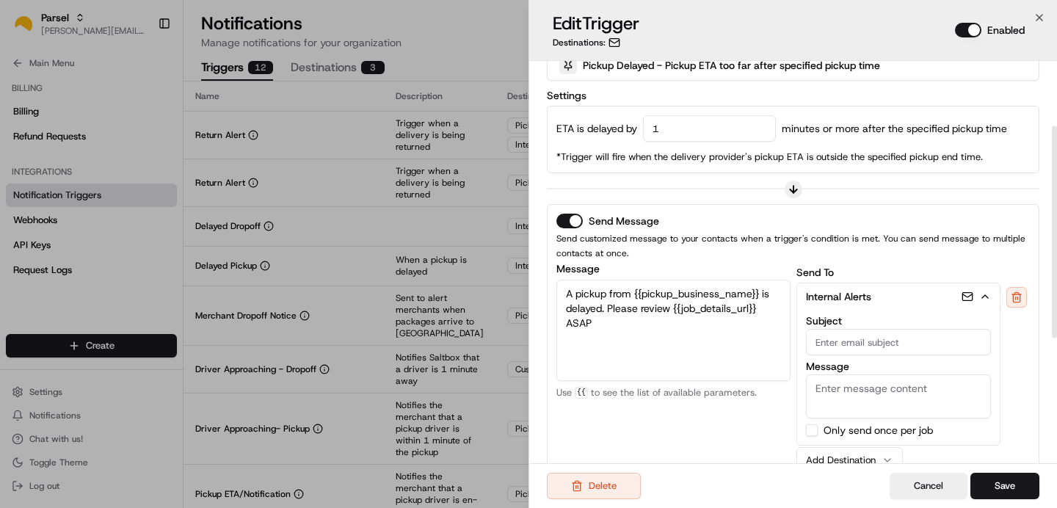
scroll to position [123, 0]
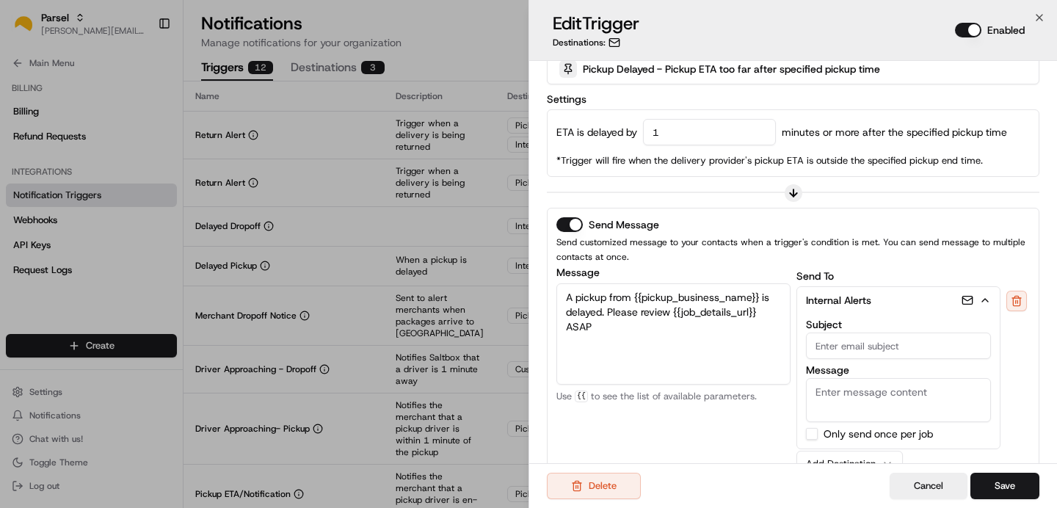
click at [674, 134] on input "1" at bounding box center [709, 132] width 133 height 26
type input "10"
click at [838, 115] on div "ETA is delayed by 10 minutes or more after the specified pickup time *Trigger w…" at bounding box center [793, 143] width 493 height 68
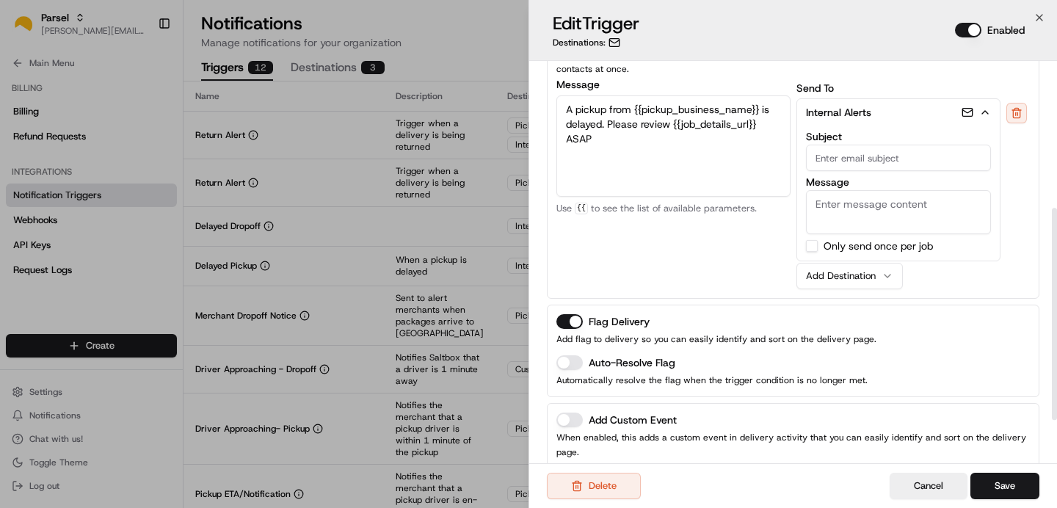
scroll to position [313, 0]
click at [665, 363] on label "Auto-Resolve Flag" at bounding box center [632, 361] width 87 height 10
click at [583, 363] on button "Auto-Resolve Flag" at bounding box center [569, 361] width 26 height 15
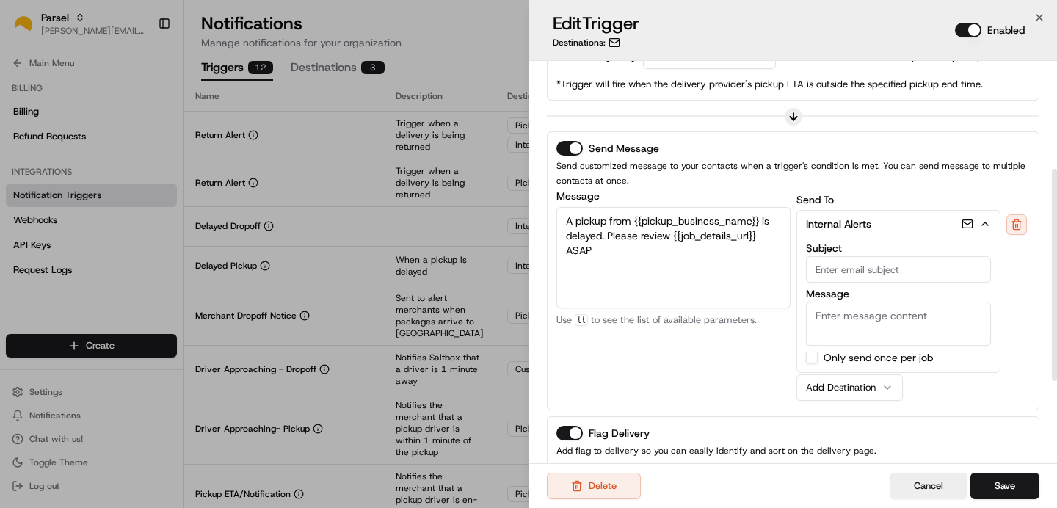
scroll to position [186, 0]
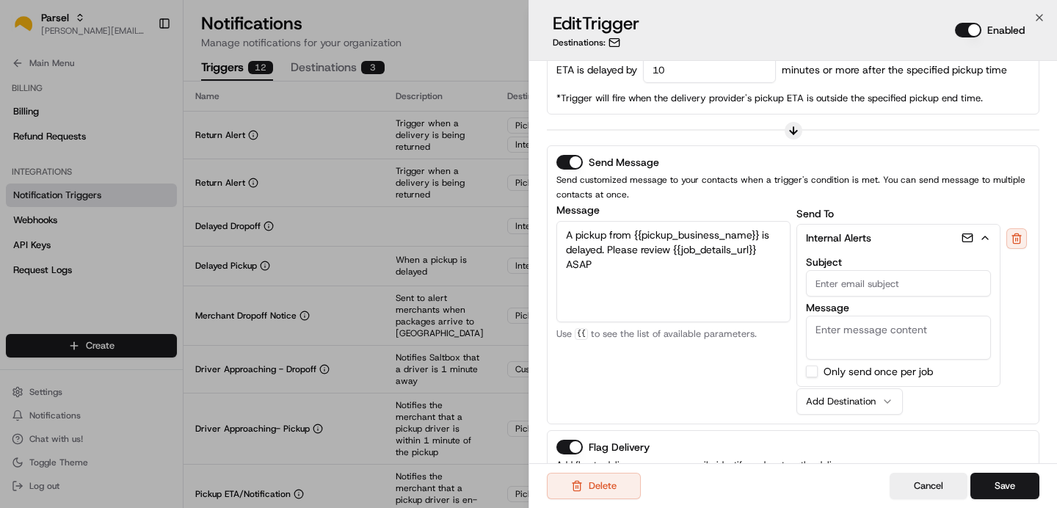
click at [982, 235] on icon "button" at bounding box center [985, 238] width 12 height 12
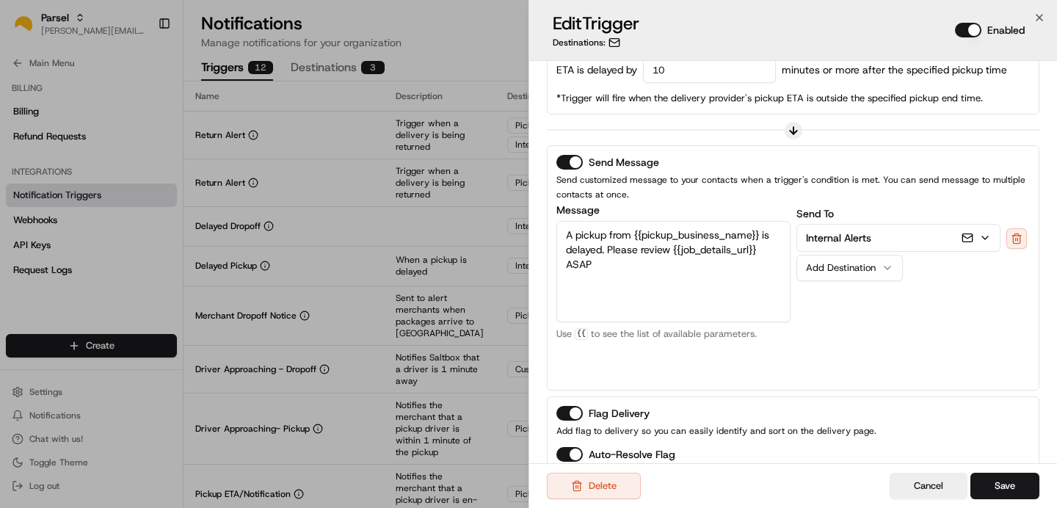
click at [844, 208] on div "Send To Internal Alerts Add Destination" at bounding box center [914, 293] width 234 height 176
click at [842, 237] on p "Internal Alerts" at bounding box center [838, 238] width 65 height 15
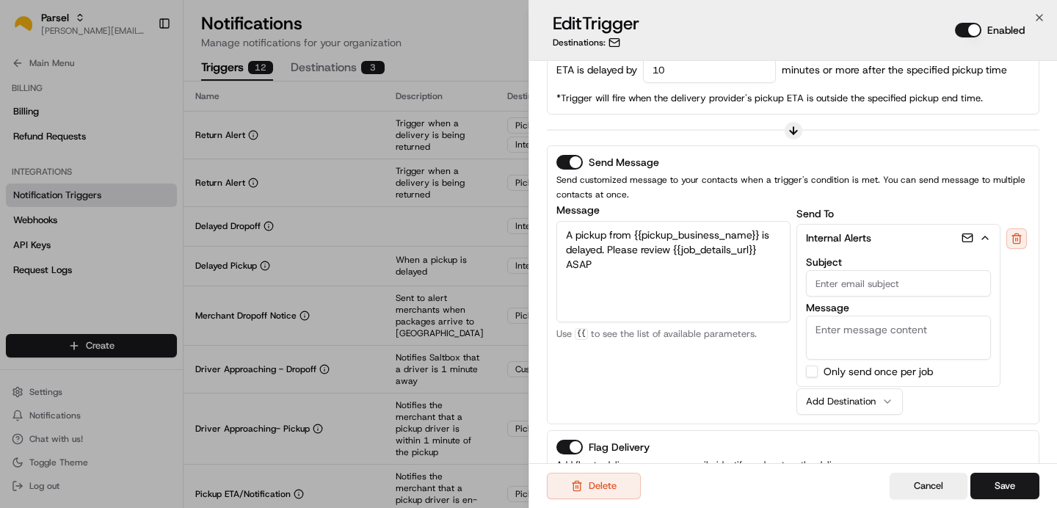
click at [830, 288] on input "Subject" at bounding box center [899, 283] width 186 height 26
click at [885, 253] on div "Internal Alerts Subject Message Customer Email Customer First Name Customer Las…" at bounding box center [899, 305] width 205 height 163
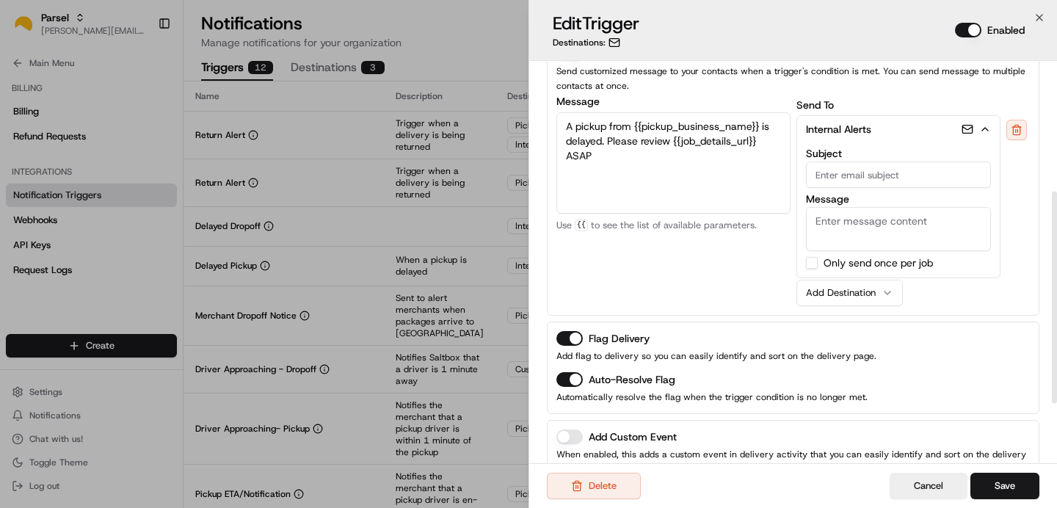
scroll to position [306, 0]
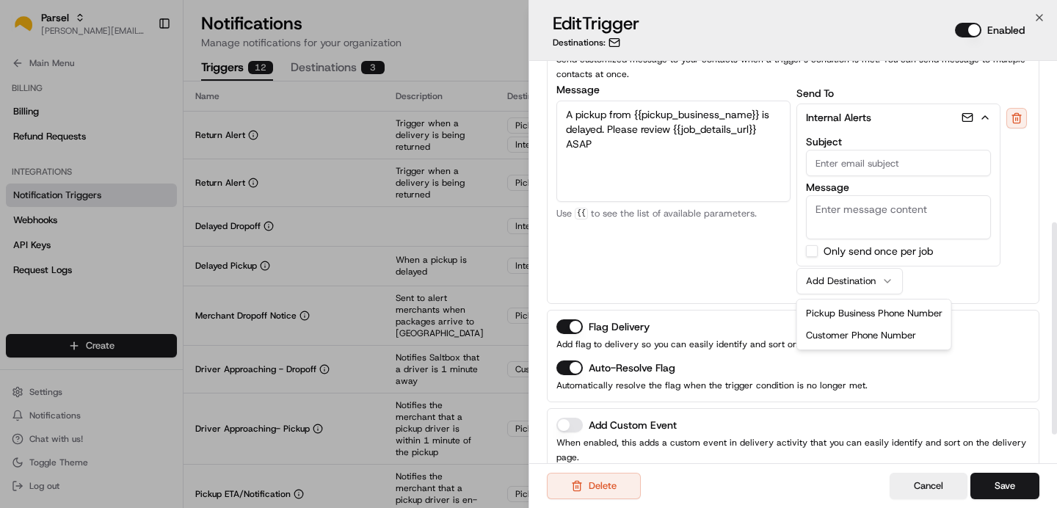
click at [883, 274] on button "Add Destination" at bounding box center [850, 281] width 106 height 26
click at [757, 206] on div "Message A pickup from {{pickup_business_name}} is delayed. Please review {{job_…" at bounding box center [673, 189] width 234 height 210
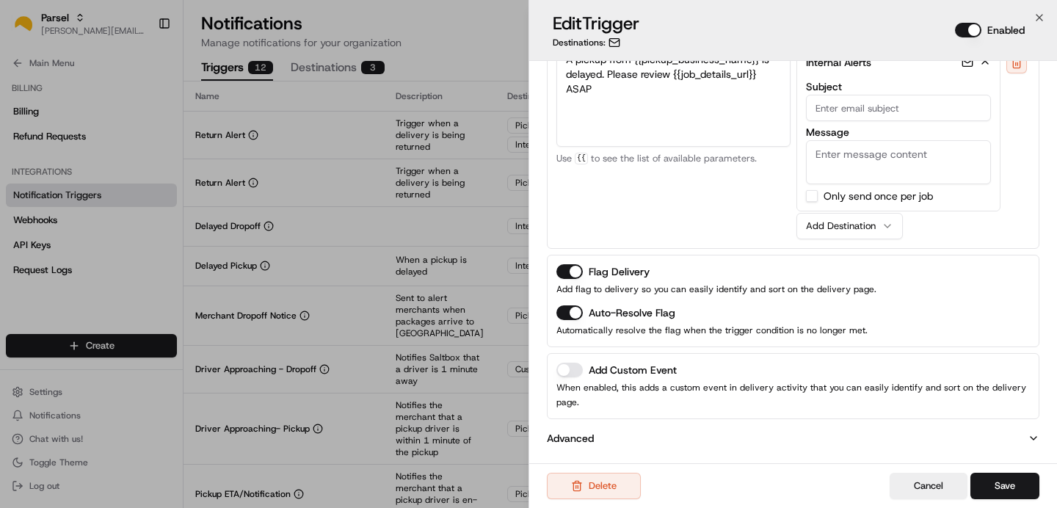
click at [847, 242] on div "Send Message Send customized message to your contacts when a trigger's conditio…" at bounding box center [793, 109] width 493 height 279
click at [845, 225] on div "Add Destination" at bounding box center [844, 226] width 76 height 13
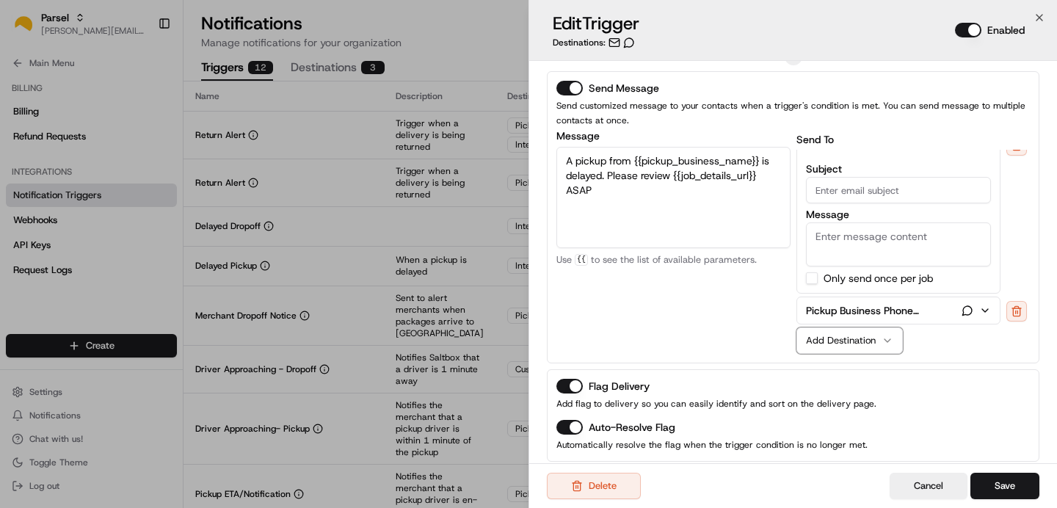
scroll to position [0, 0]
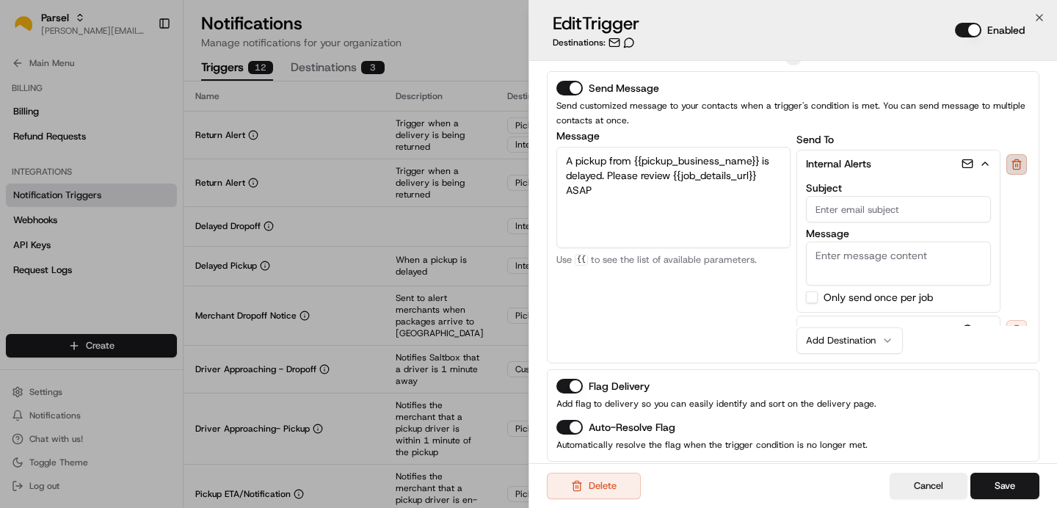
click at [1012, 164] on button at bounding box center [1017, 164] width 21 height 21
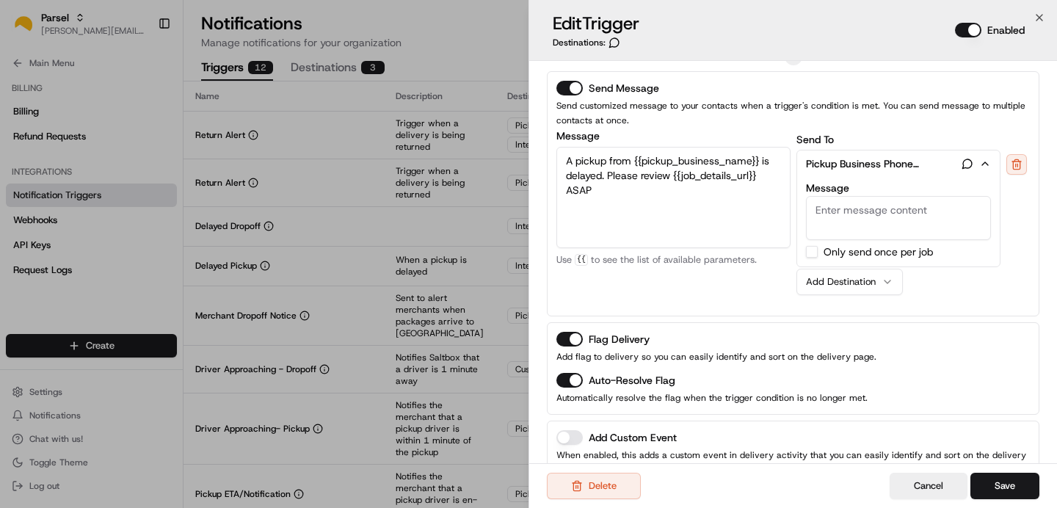
click at [639, 201] on textarea "A pickup from {{pickup_business_name}} is delayed. Please review {{job_details_…" at bounding box center [673, 197] width 234 height 101
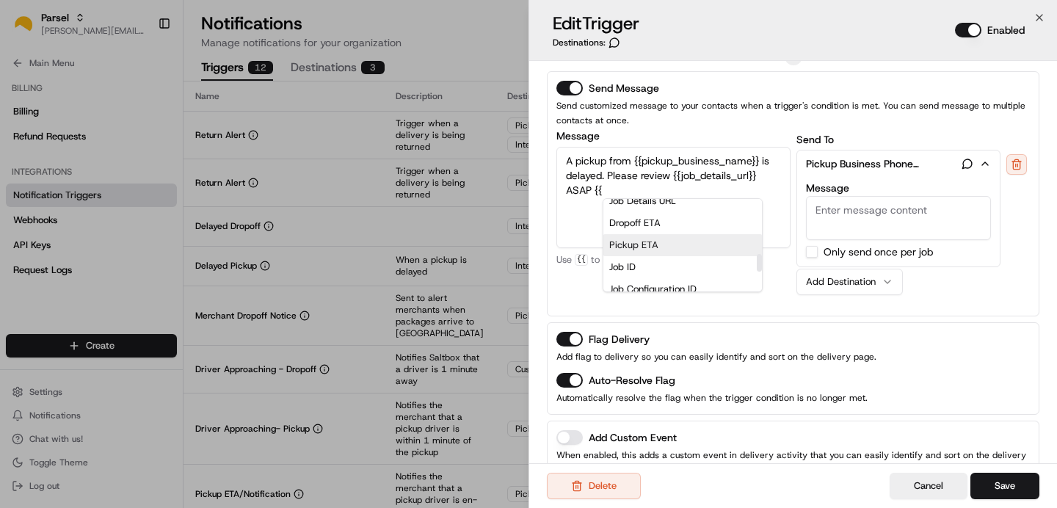
click at [659, 241] on div "Pickup ETA" at bounding box center [682, 245] width 159 height 22
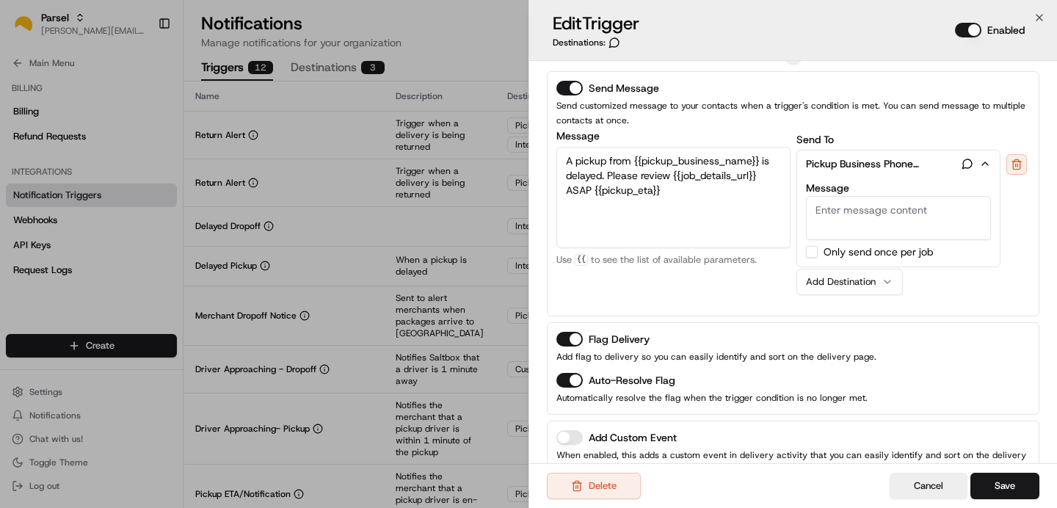
click at [612, 173] on textarea "A pickup from {{pickup_business_name}} is delayed. Please review {{job_details_…" at bounding box center [673, 197] width 234 height 101
drag, startPoint x: 608, startPoint y: 173, endPoint x: 589, endPoint y: 191, distance: 26.0
click at [589, 191] on textarea "A pickup from {{pickup_business_name}} is delayed. Please review {{job_details_…" at bounding box center [673, 197] width 234 height 101
type textarea "A pickup from {{pickup_business_name}} is delayed. Please see the new pickup et…"
click at [969, 162] on icon "button" at bounding box center [968, 164] width 12 height 12
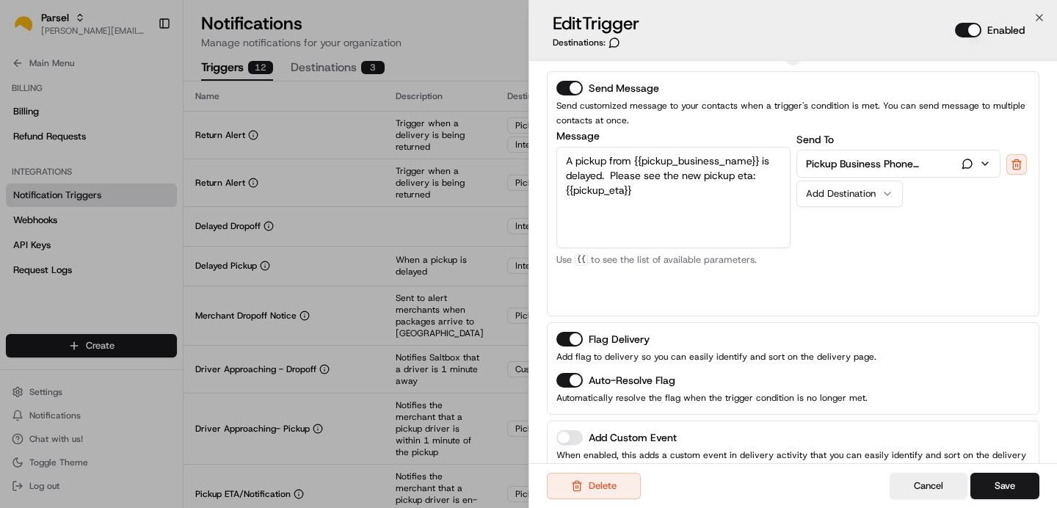
click at [969, 162] on icon "button" at bounding box center [968, 164] width 12 height 12
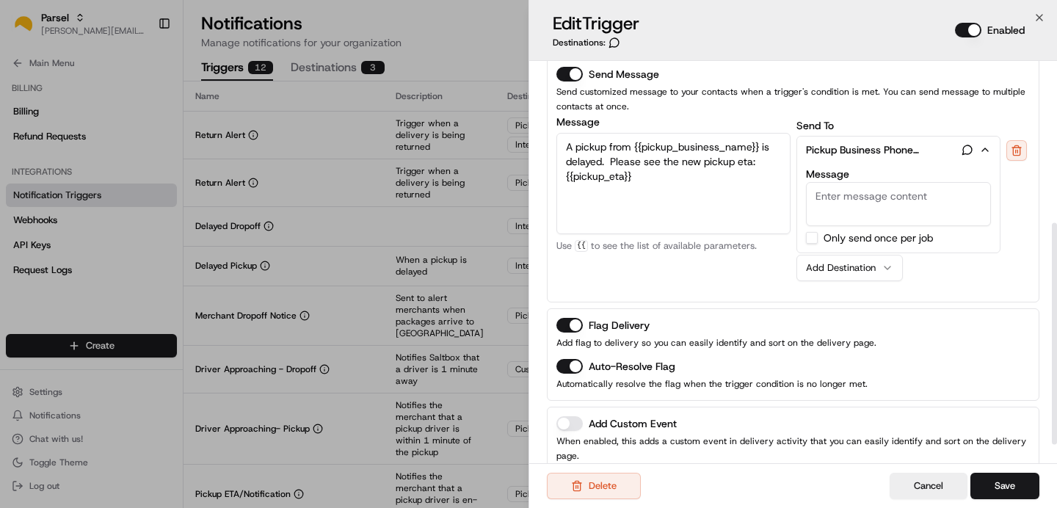
scroll to position [272, 0]
click at [847, 197] on textarea "Message" at bounding box center [899, 206] width 186 height 44
click at [855, 239] on label "Only send once per job" at bounding box center [878, 239] width 109 height 10
click at [818, 239] on button "Only send once per job" at bounding box center [812, 239] width 12 height 12
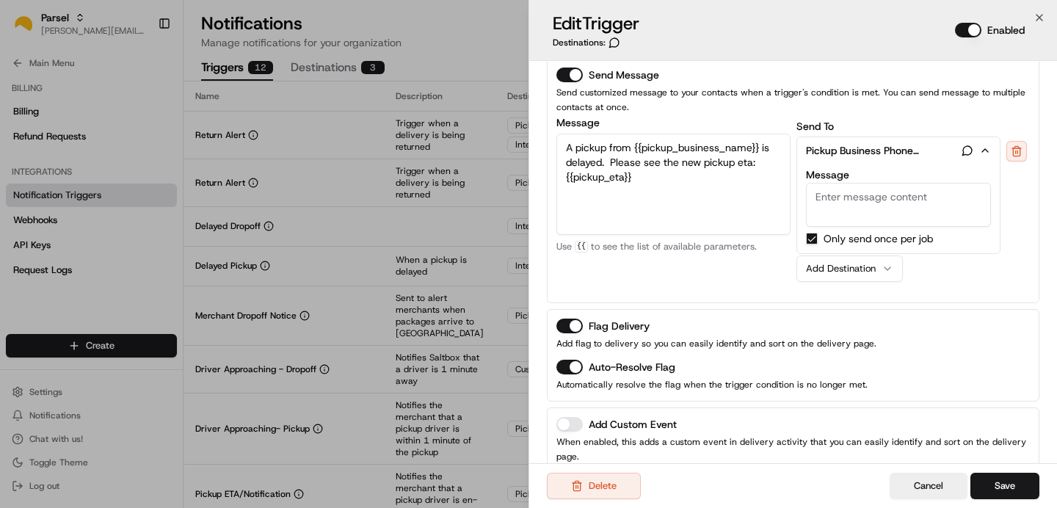
click at [867, 270] on div "Add Destination" at bounding box center [844, 268] width 76 height 13
click at [1018, 152] on button at bounding box center [1017, 151] width 21 height 21
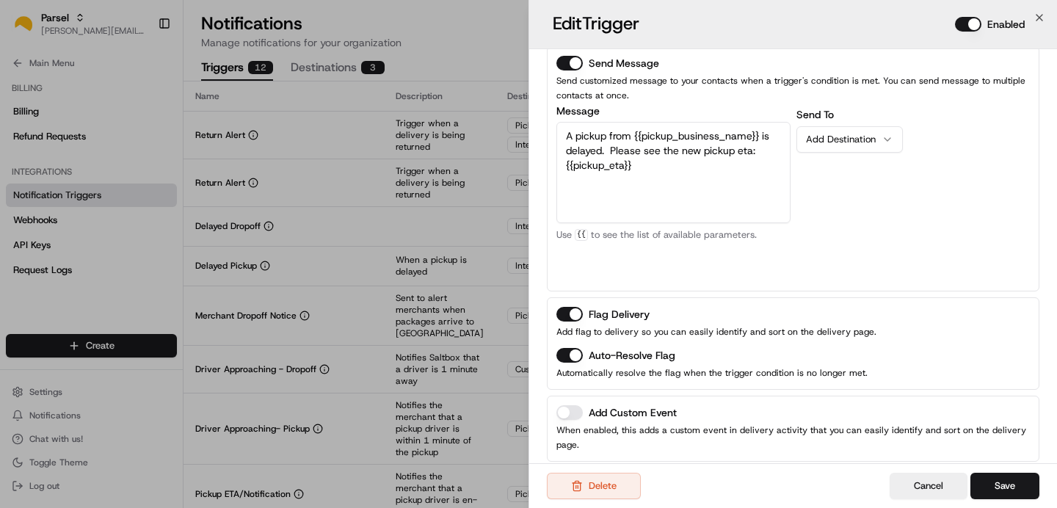
click at [868, 134] on div "Add Destination" at bounding box center [844, 139] width 76 height 13
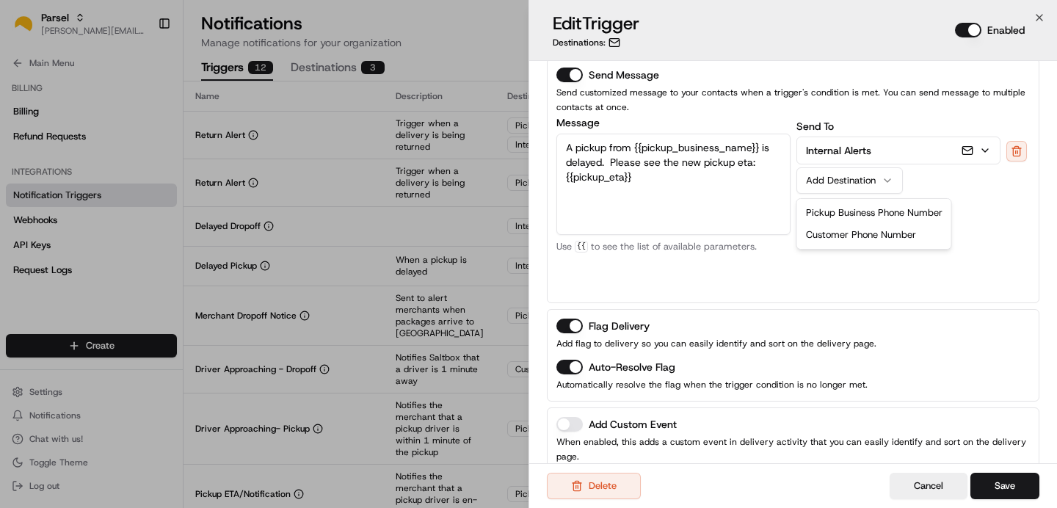
click at [833, 187] on button "Add Destination" at bounding box center [850, 180] width 106 height 26
click at [852, 156] on p "Internal Alerts" at bounding box center [838, 150] width 65 height 15
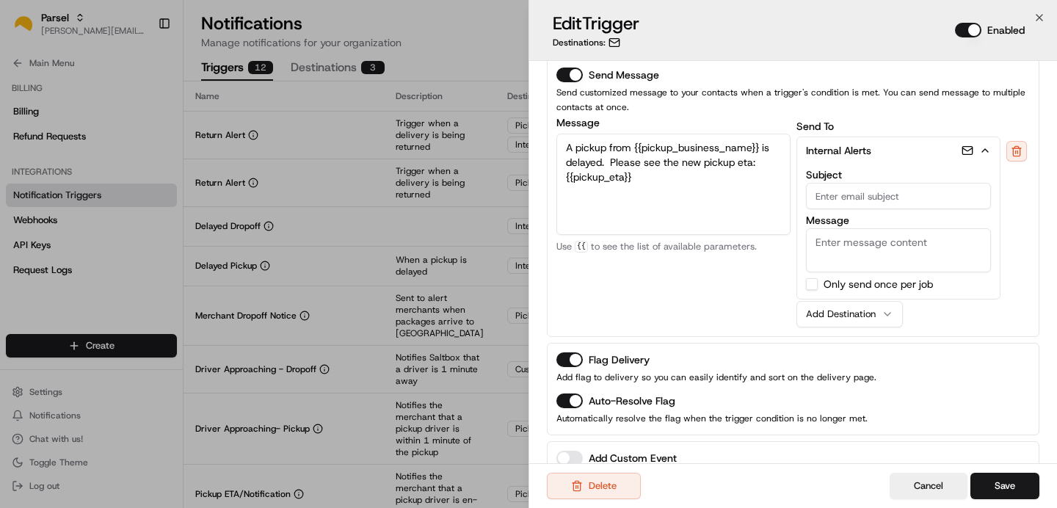
click at [846, 198] on input "Subject" at bounding box center [899, 196] width 186 height 26
type input "[PERSON_NAME][EMAIL_ADDRESS][PERSON_NAME][DOMAIN_NAME]"
click at [852, 255] on textarea "Message" at bounding box center [899, 250] width 186 height 44
drag, startPoint x: 675, startPoint y: 173, endPoint x: 546, endPoint y: 145, distance: 131.3
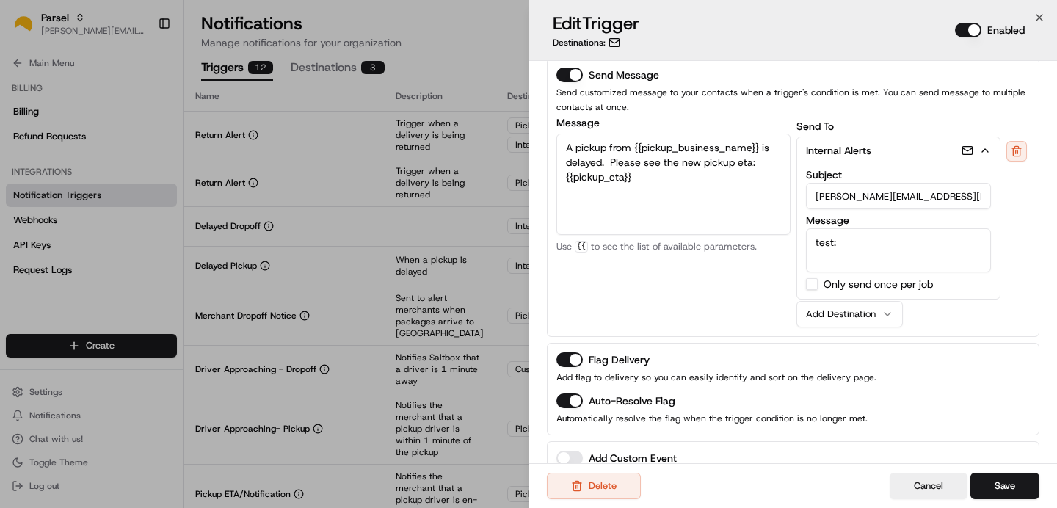
click at [546, 145] on div "Name Delayed Pickup Description When a pickup is delayed Type Pickup Delayed - …" at bounding box center [793, 170] width 528 height 764
click at [866, 263] on textarea "test:" at bounding box center [899, 250] width 186 height 44
paste textarea "A pickup from {{pickup_business_name}} is delayed. Please see the new pickup et…"
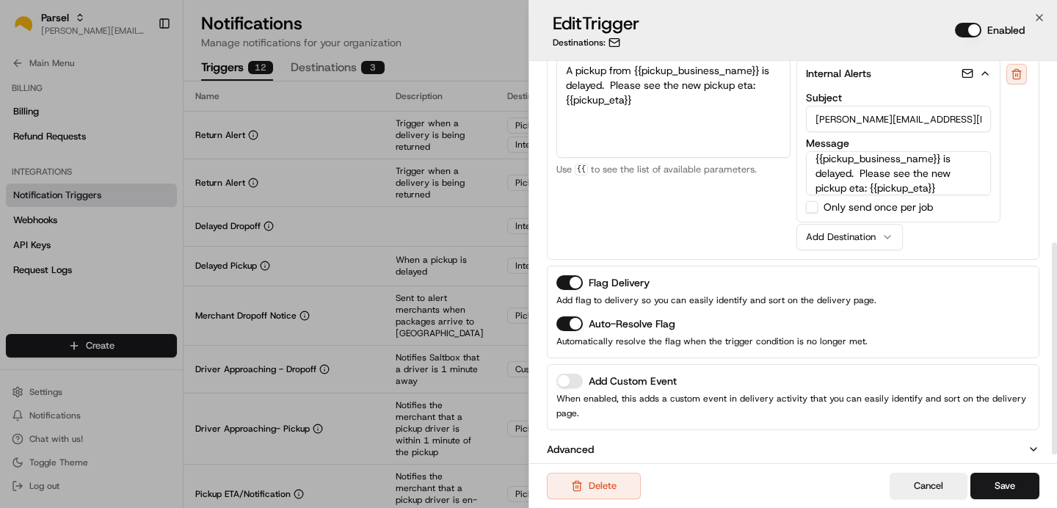
scroll to position [361, 0]
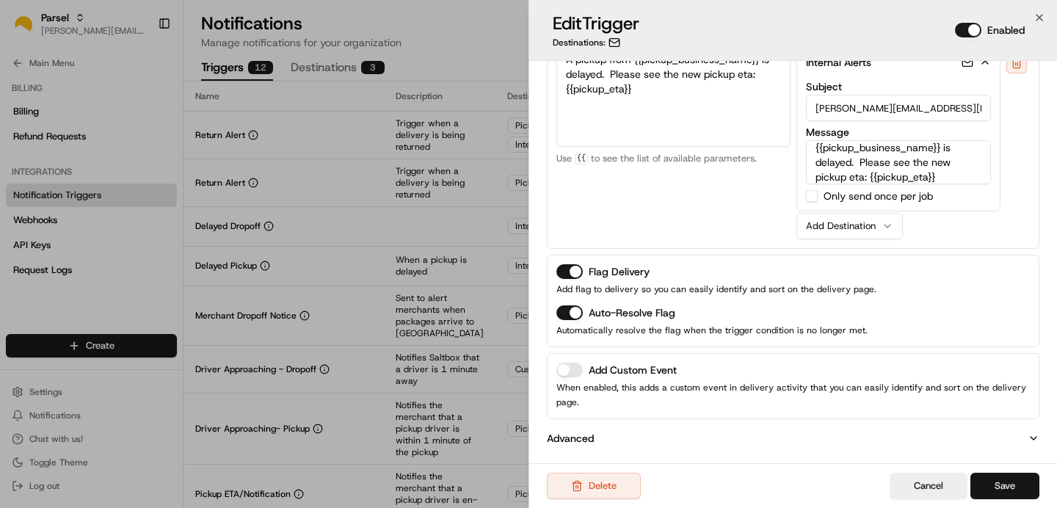
type textarea "test: A pickup from {{pickup_business_name}} is delayed. Please see the new pic…"
click at [1002, 484] on button "Save" at bounding box center [1005, 486] width 69 height 26
